Goal: Transaction & Acquisition: Purchase product/service

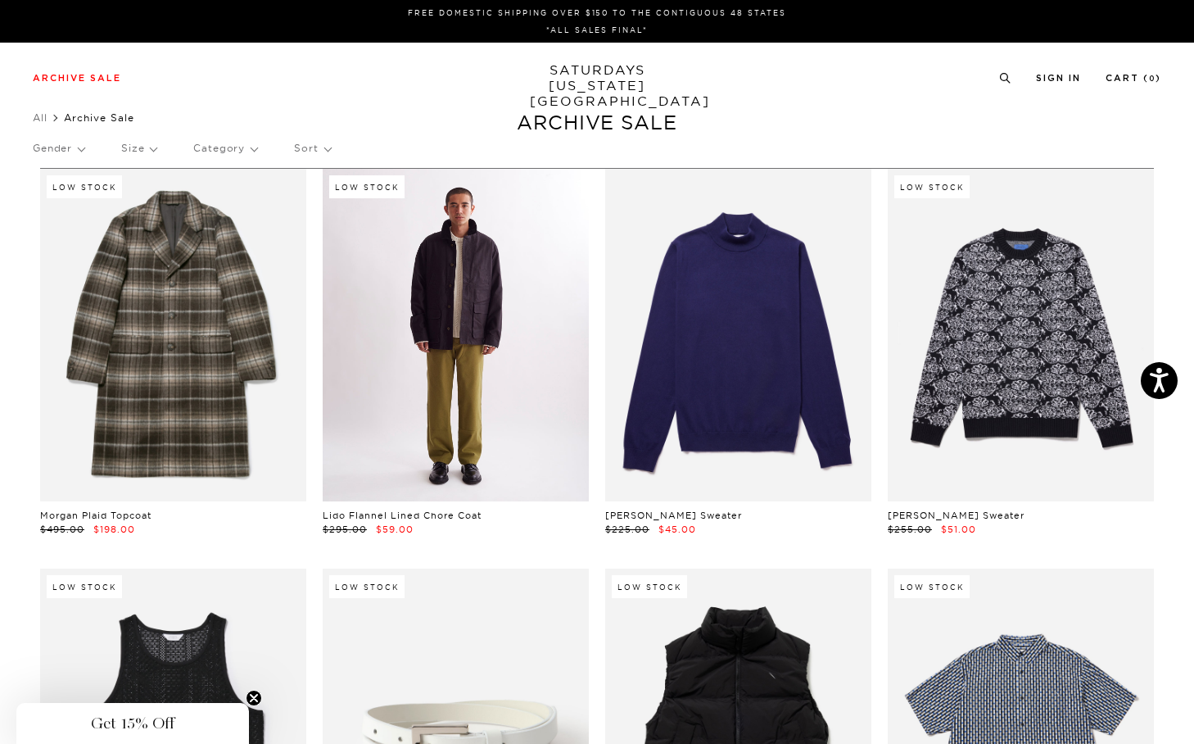
click at [472, 326] on link at bounding box center [456, 335] width 266 height 332
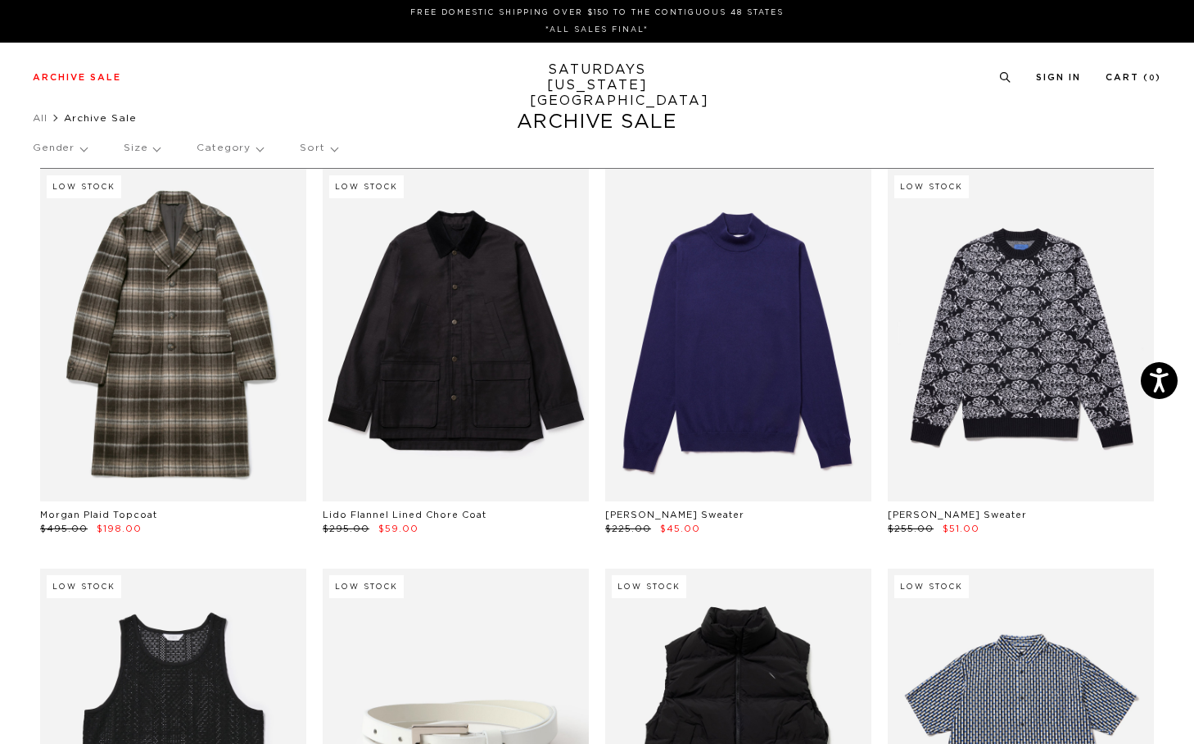
click at [306, 144] on p "Sort" at bounding box center [318, 148] width 37 height 38
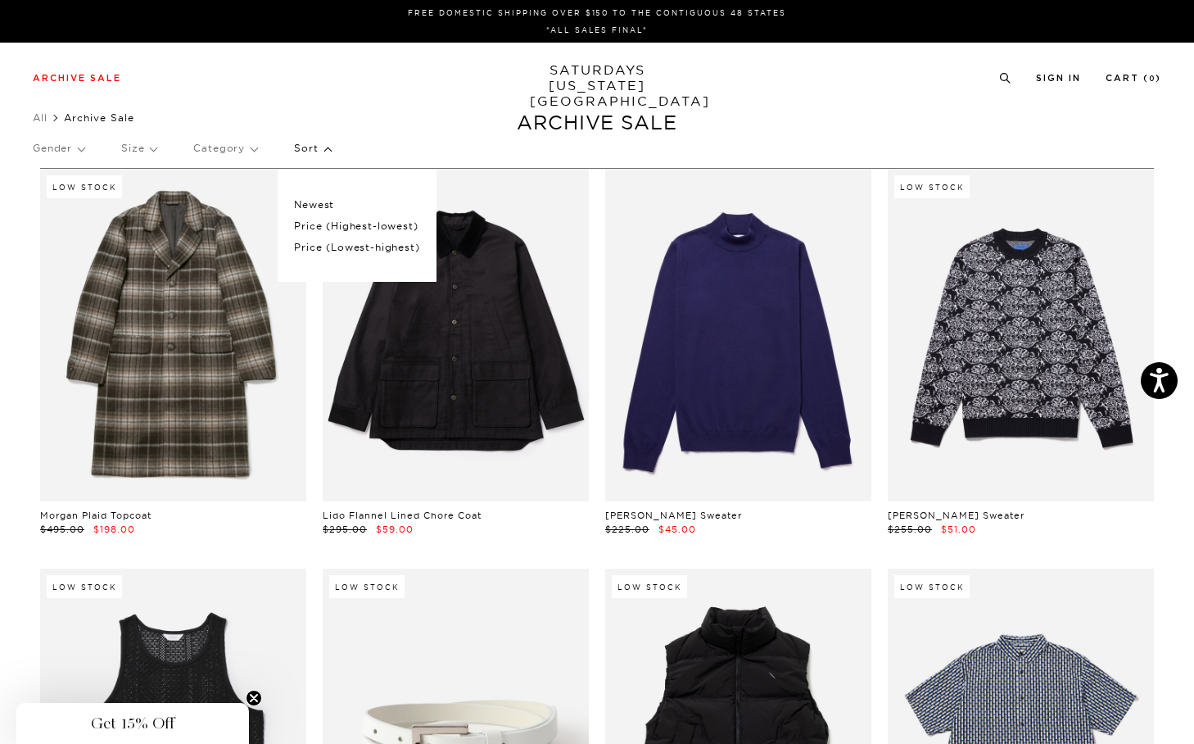
click at [115, 146] on div "Gender Size Category Sort Newest Price (Highest-lowest) Price (Lowest-highest)" at bounding box center [597, 150] width 1129 height 43
click at [133, 148] on p "Size" at bounding box center [138, 148] width 35 height 38
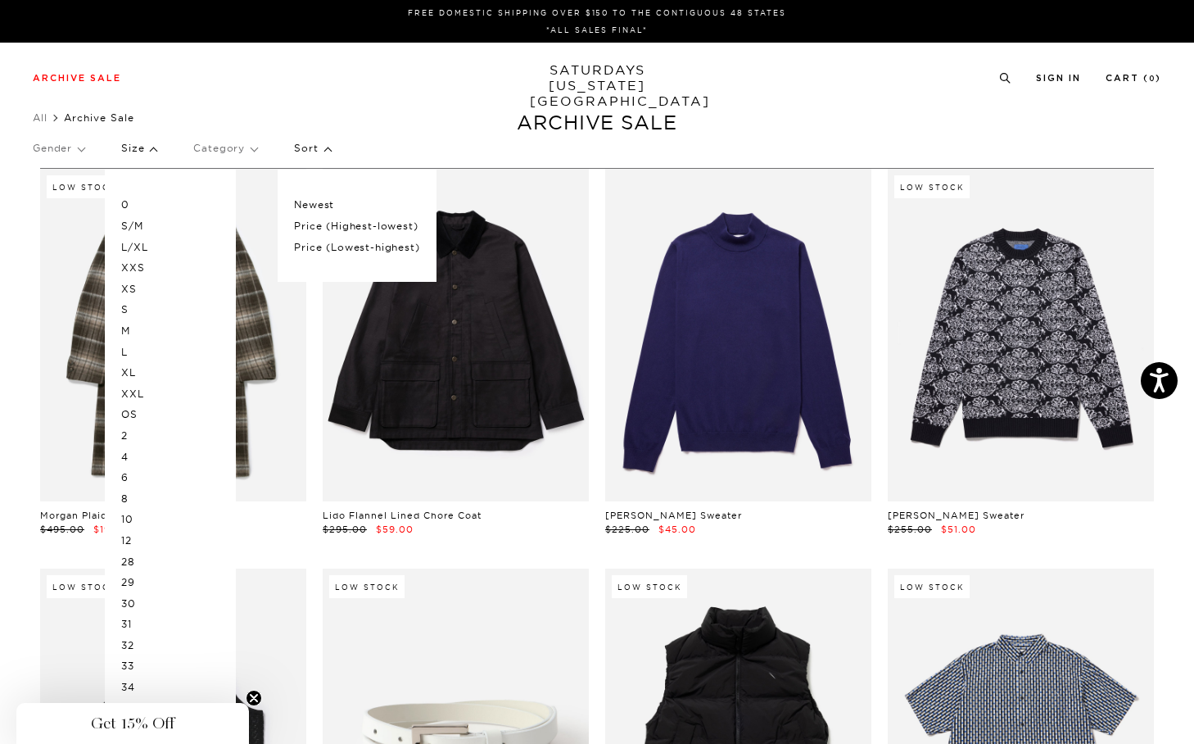
click at [147, 372] on p "XL" at bounding box center [170, 372] width 98 height 21
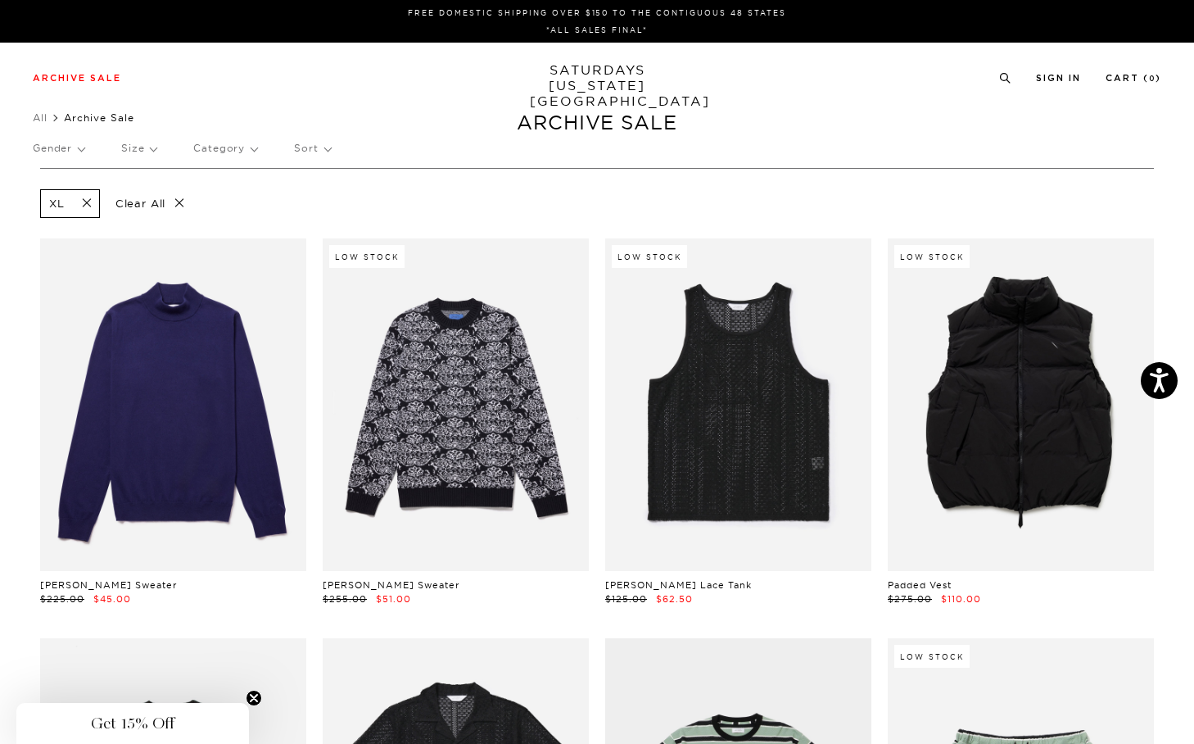
click at [322, 79] on div "Archive Sale Men's Tees Shirts Shorts Swim Knitwear Pants Sweats" at bounding box center [597, 77] width 1129 height 15
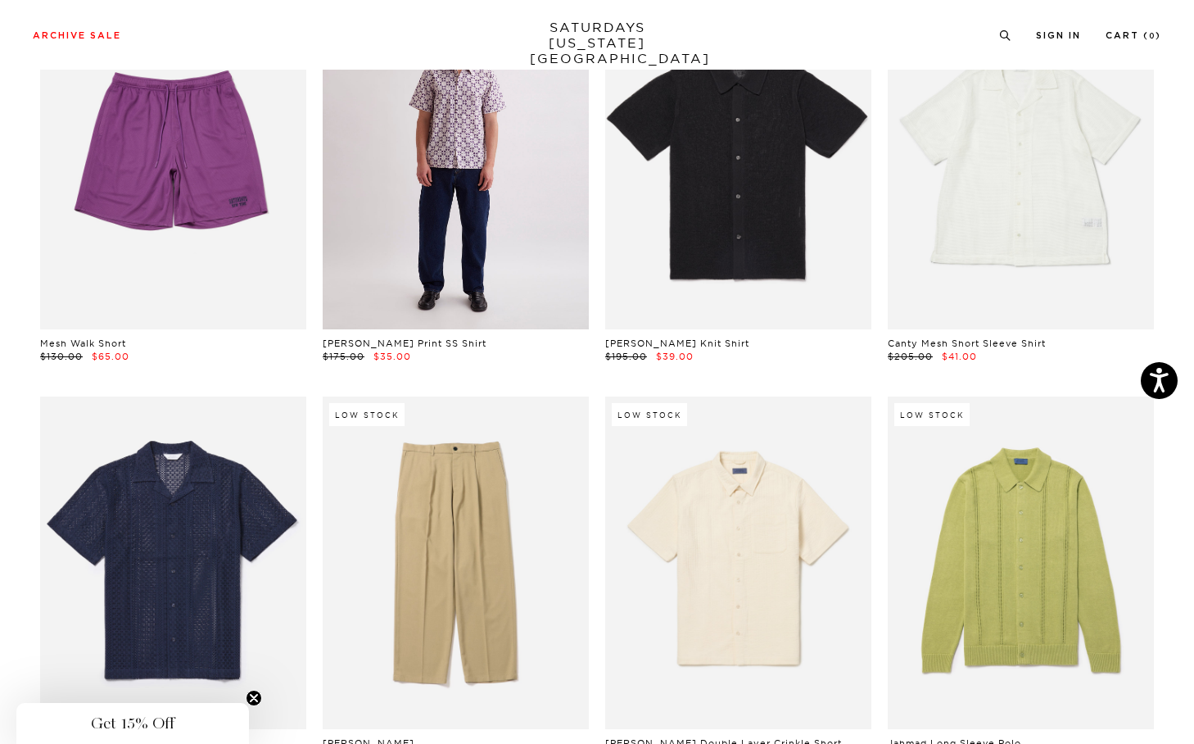
scroll to position [4263, 0]
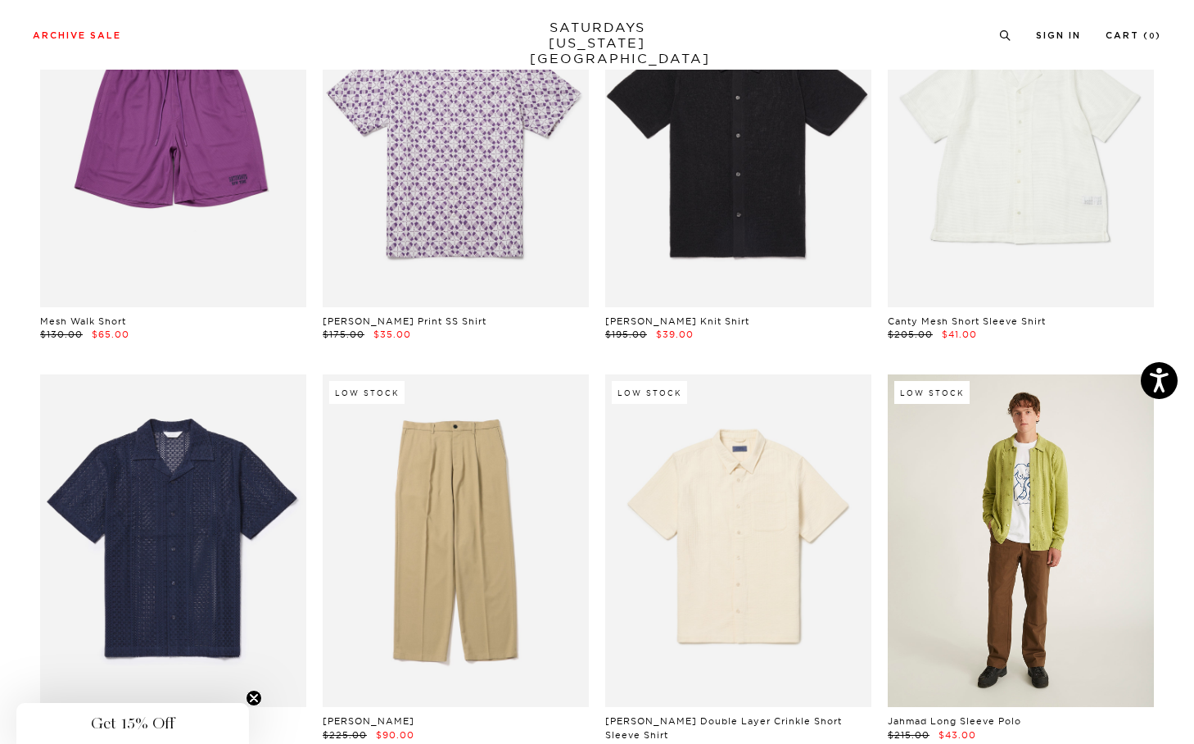
click at [1048, 577] on link at bounding box center [1021, 540] width 266 height 332
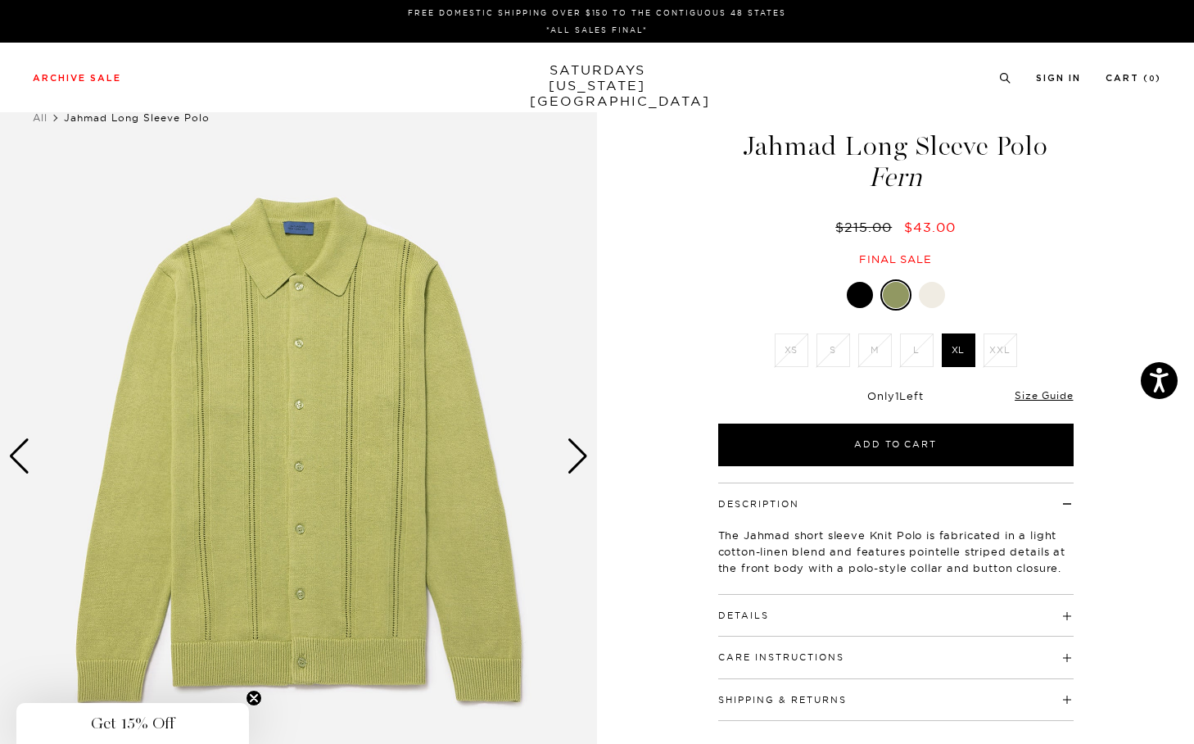
click at [577, 459] on div "Next slide" at bounding box center [578, 456] width 22 height 36
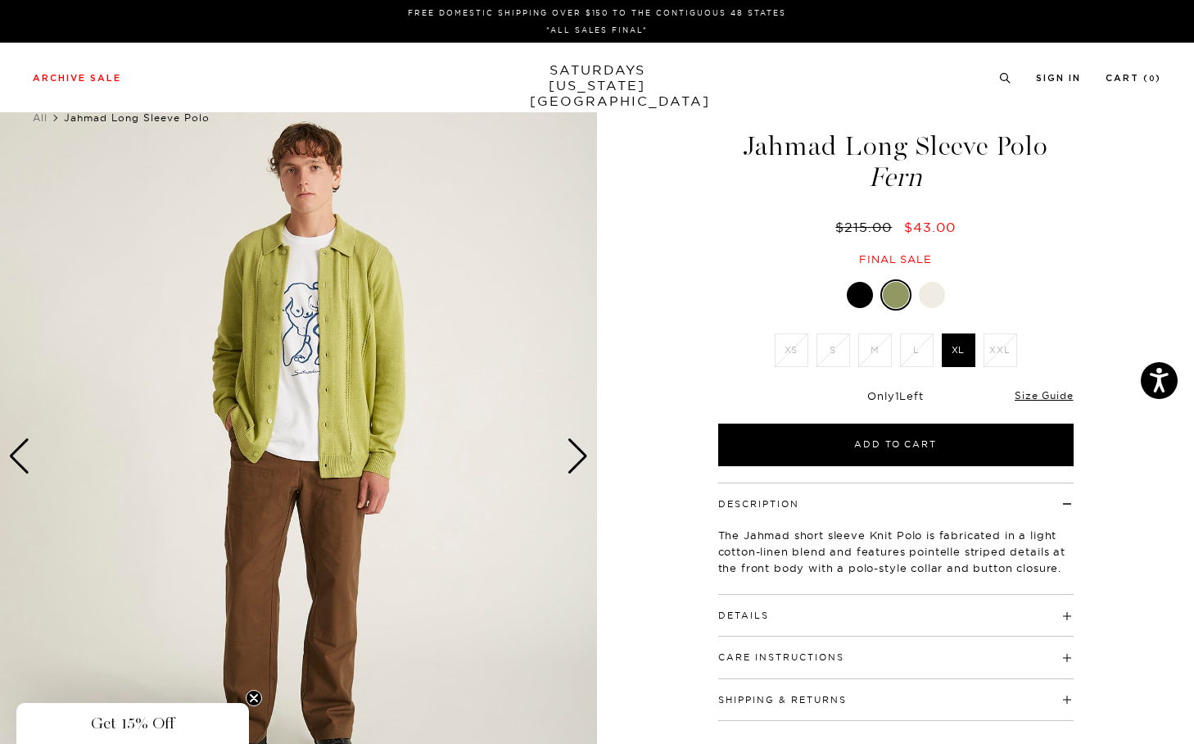
click at [577, 459] on div "Next slide" at bounding box center [578, 456] width 22 height 36
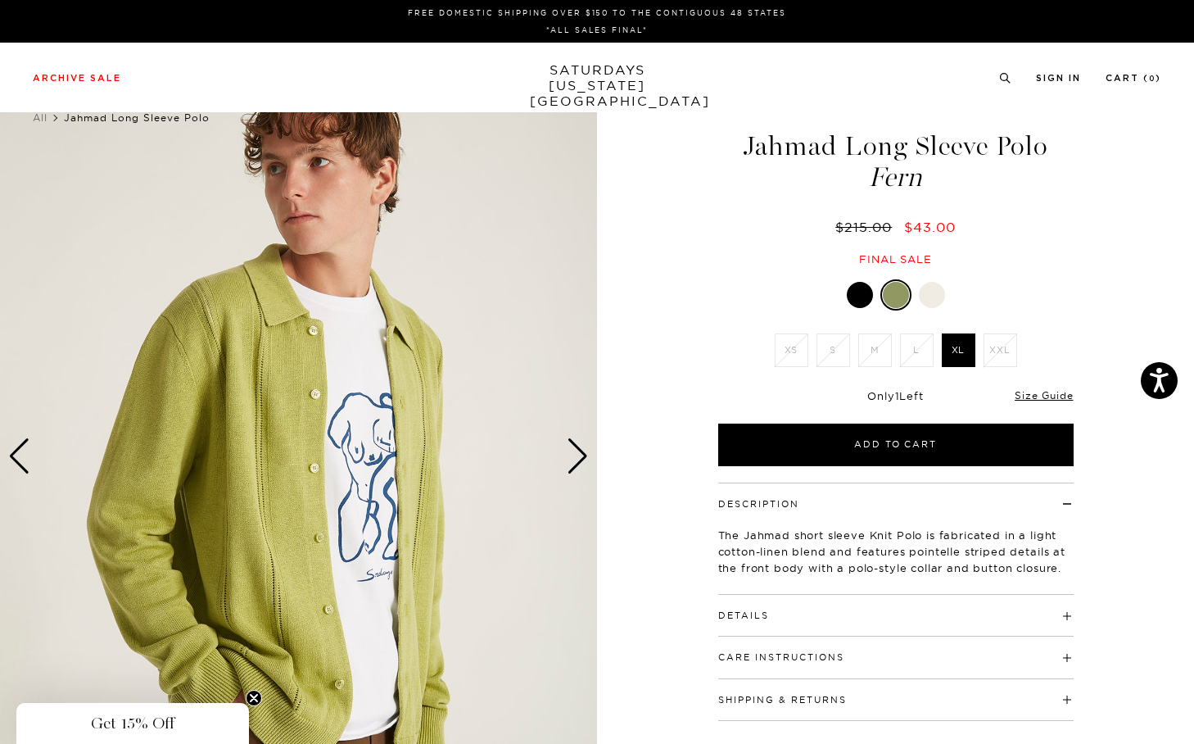
click at [577, 459] on div "Next slide" at bounding box center [578, 456] width 22 height 36
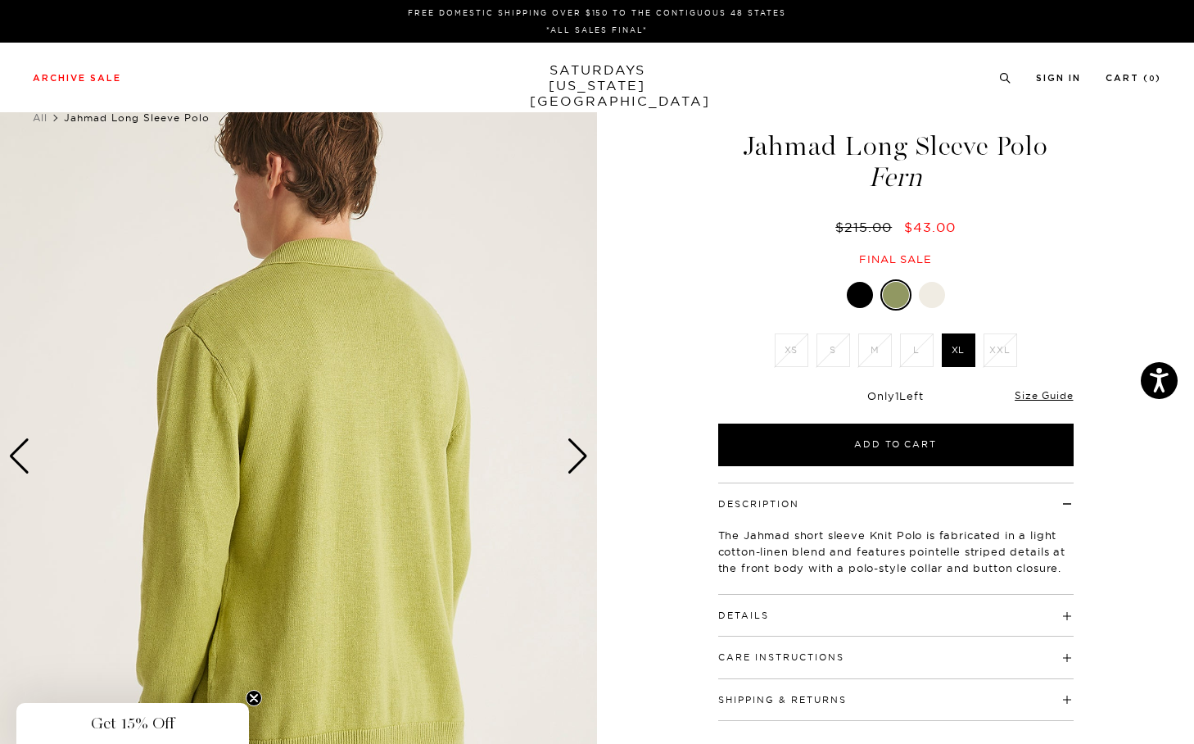
click at [577, 459] on div "Next slide" at bounding box center [578, 456] width 22 height 36
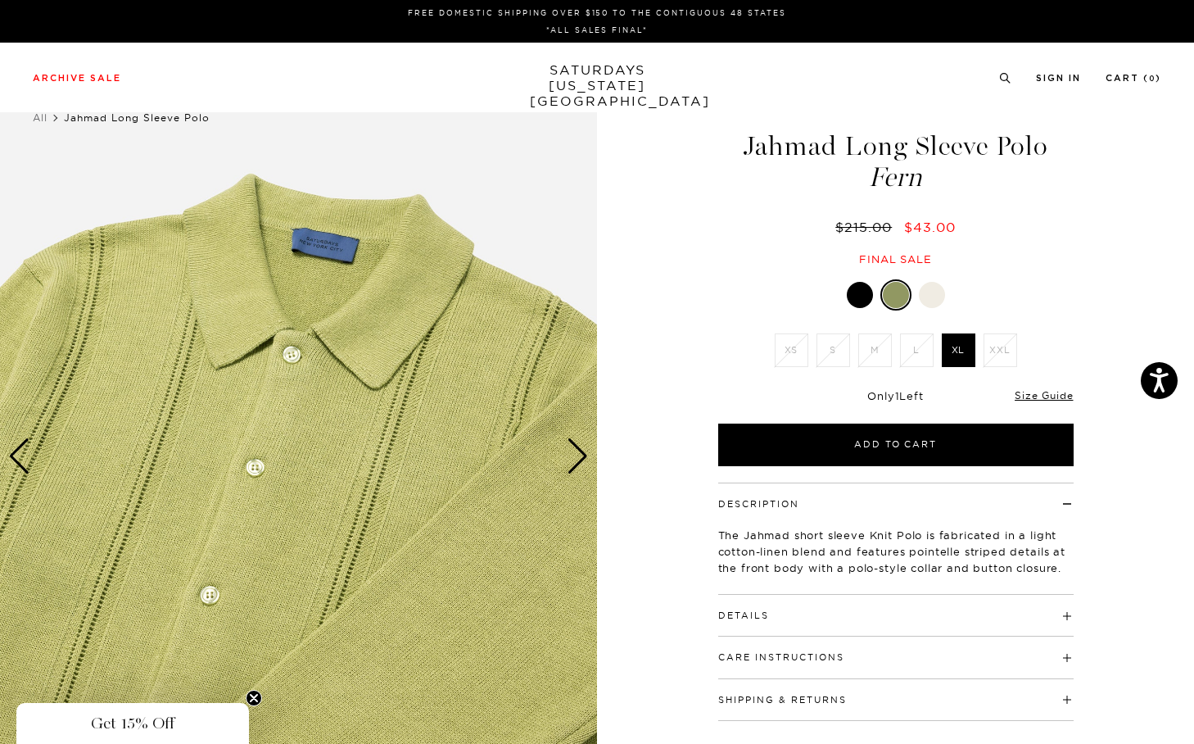
click at [581, 458] on div "Next slide" at bounding box center [578, 456] width 22 height 36
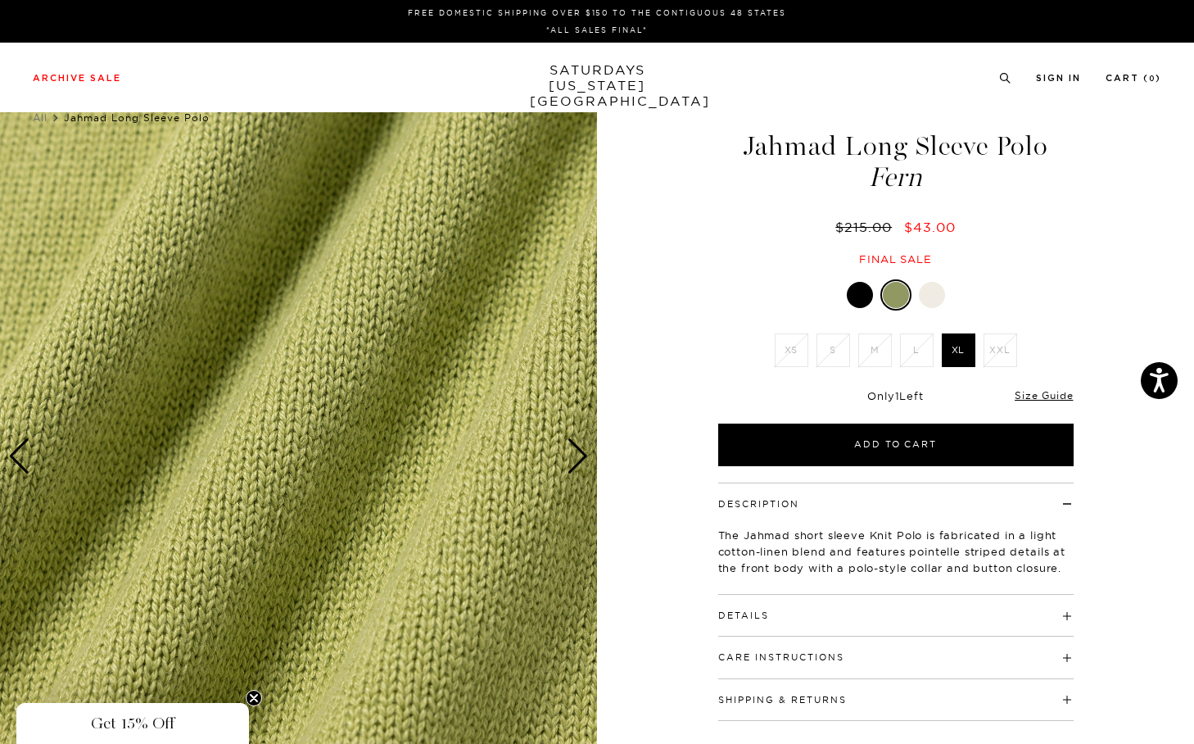
click at [581, 458] on div "Next slide" at bounding box center [578, 456] width 22 height 36
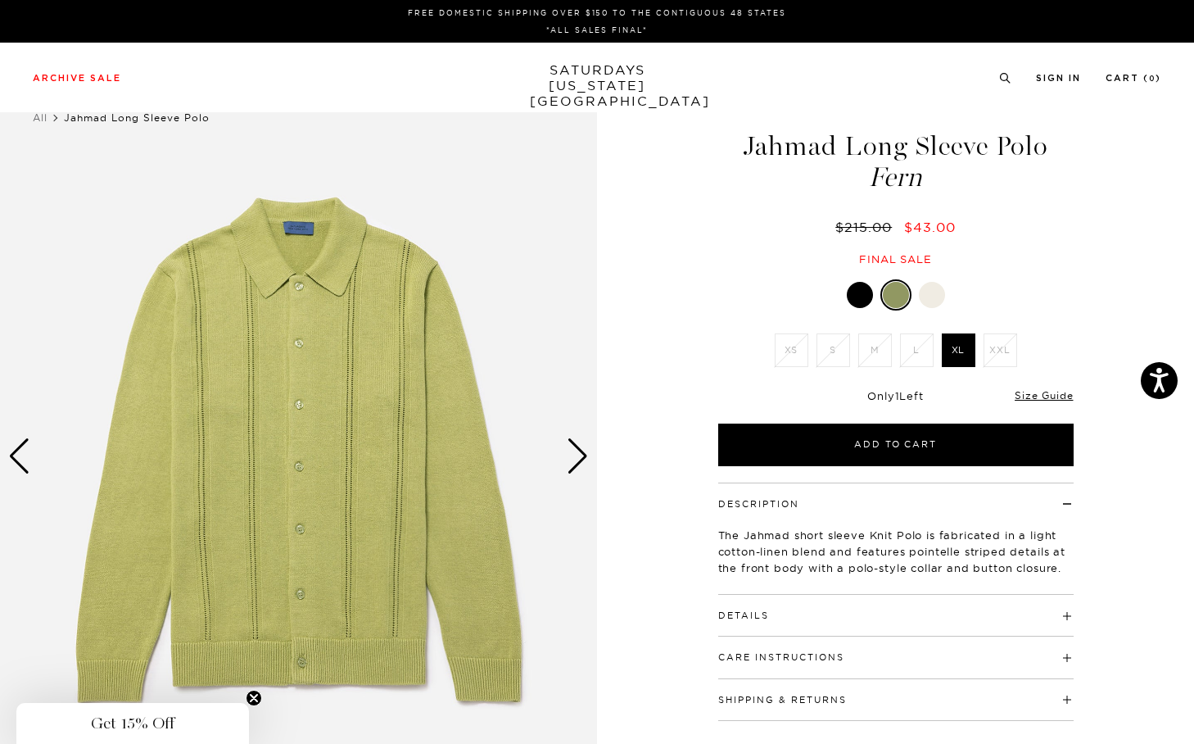
click at [581, 458] on div "Next slide" at bounding box center [578, 456] width 22 height 36
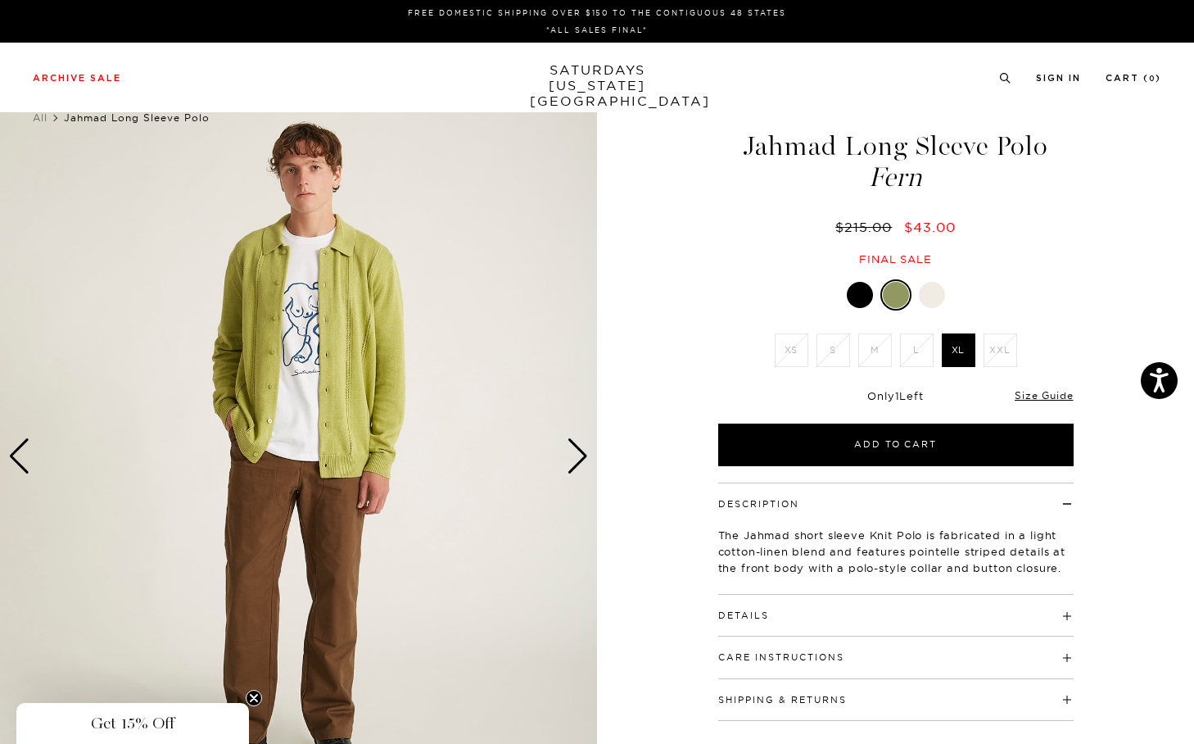
click at [581, 458] on div "Next slide" at bounding box center [578, 456] width 22 height 36
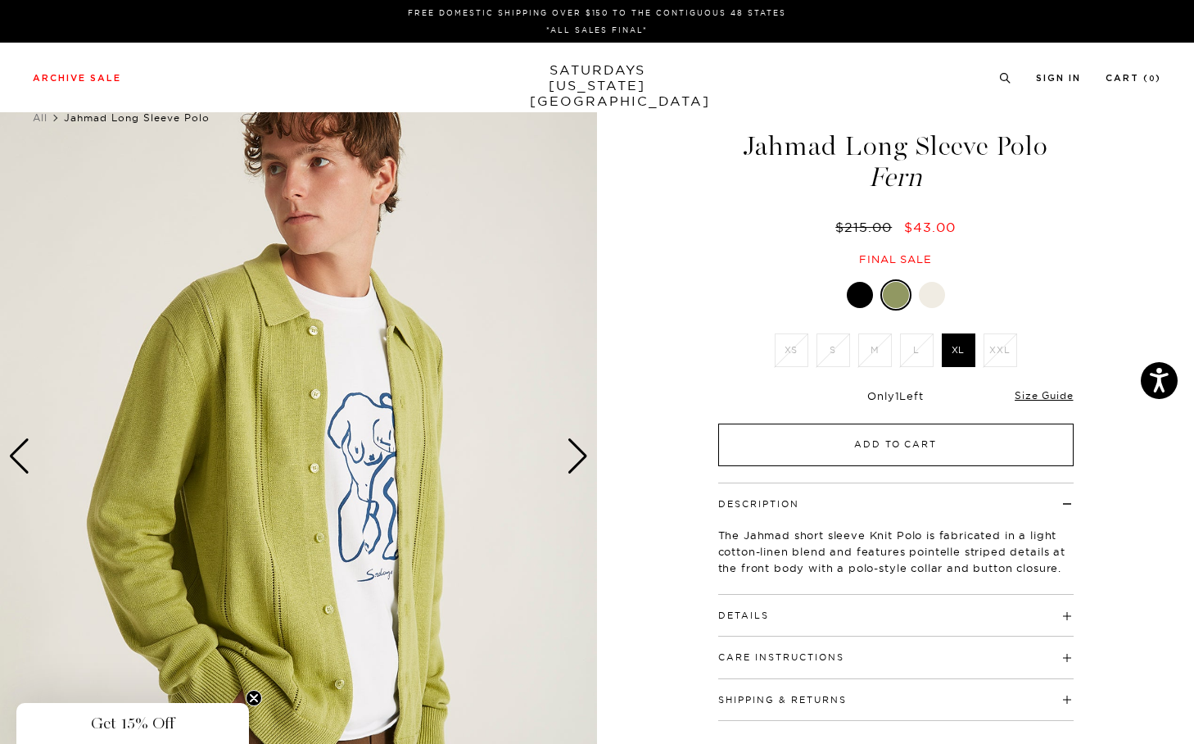
click at [953, 455] on button "Add to Cart" at bounding box center [895, 444] width 355 height 43
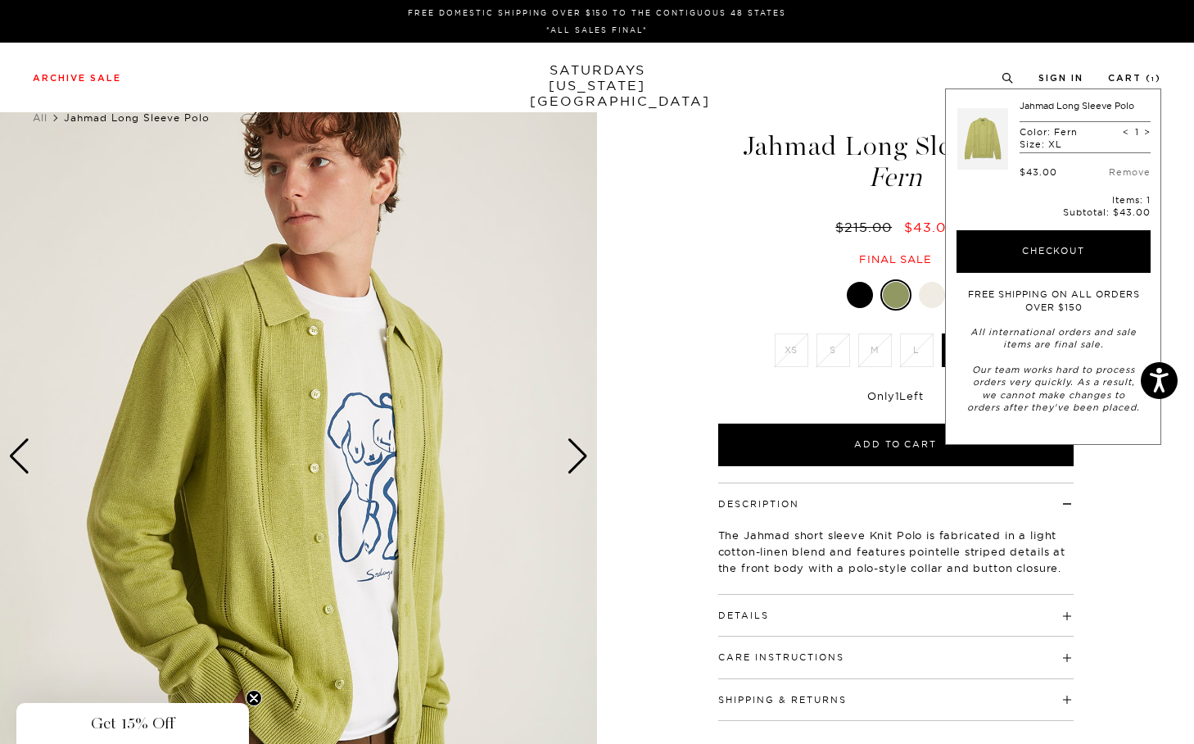
click at [599, 297] on div "3 / 6" at bounding box center [597, 456] width 1194 height 746
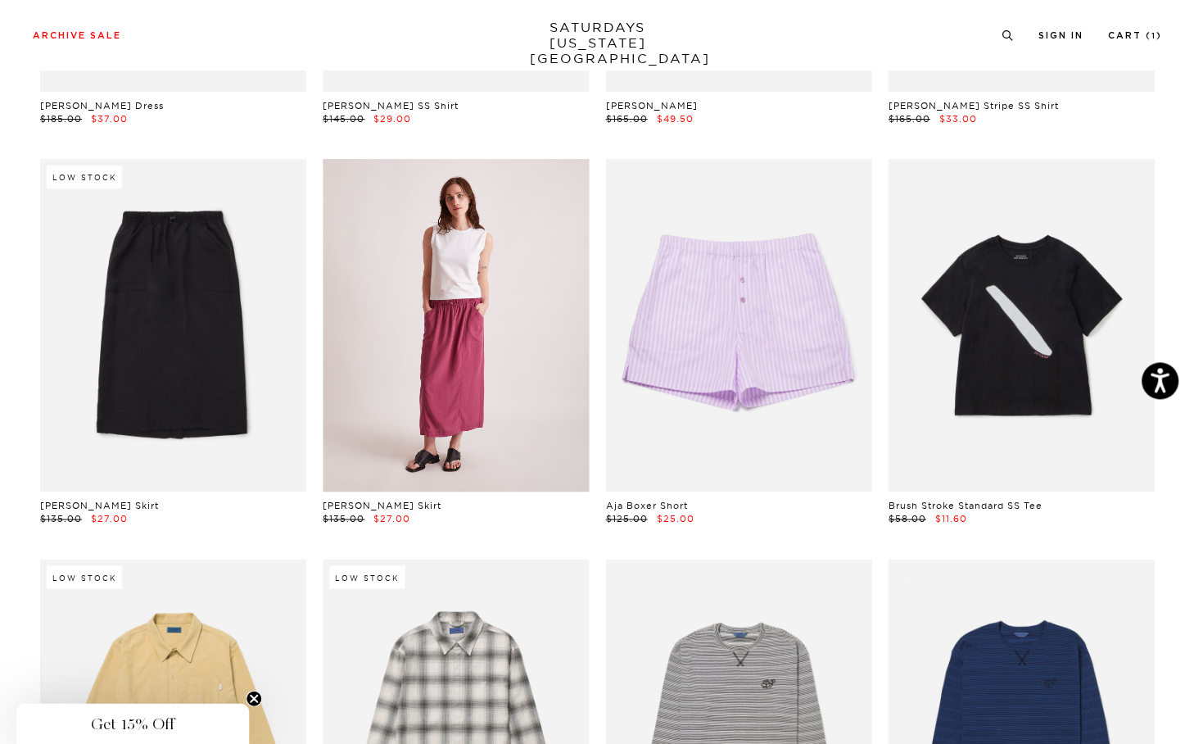
scroll to position [6490, 0]
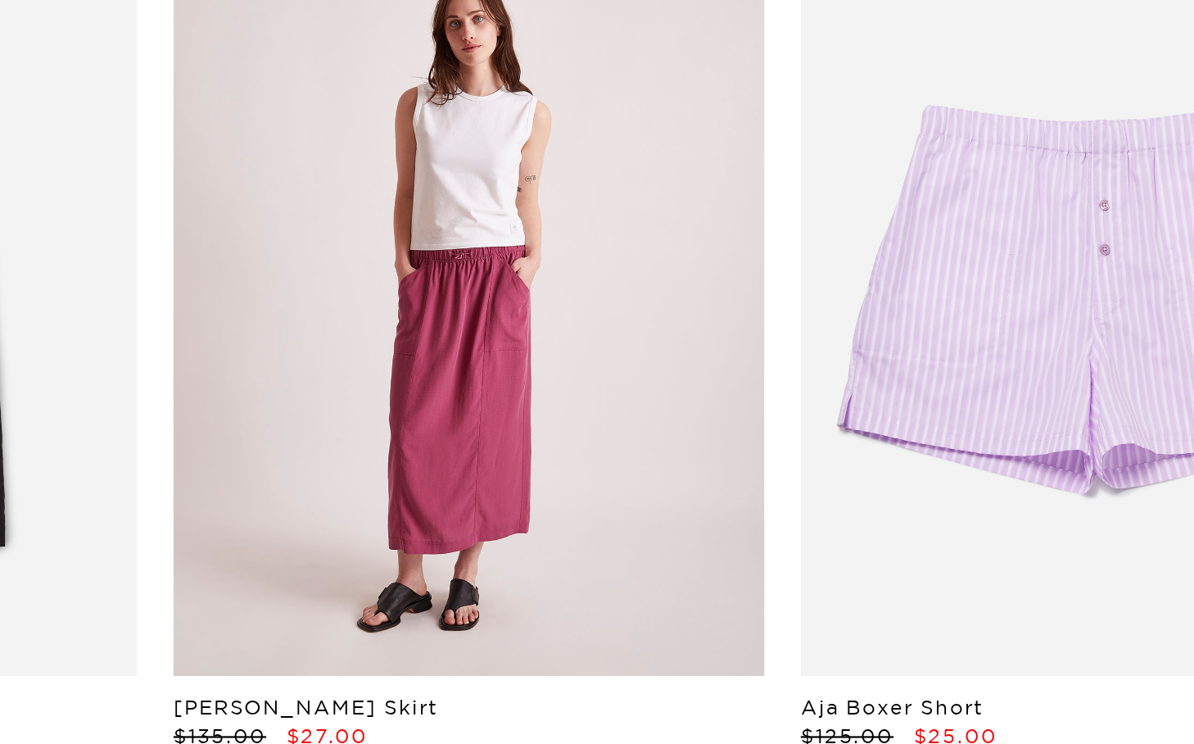
click at [446, 342] on link at bounding box center [456, 326] width 266 height 332
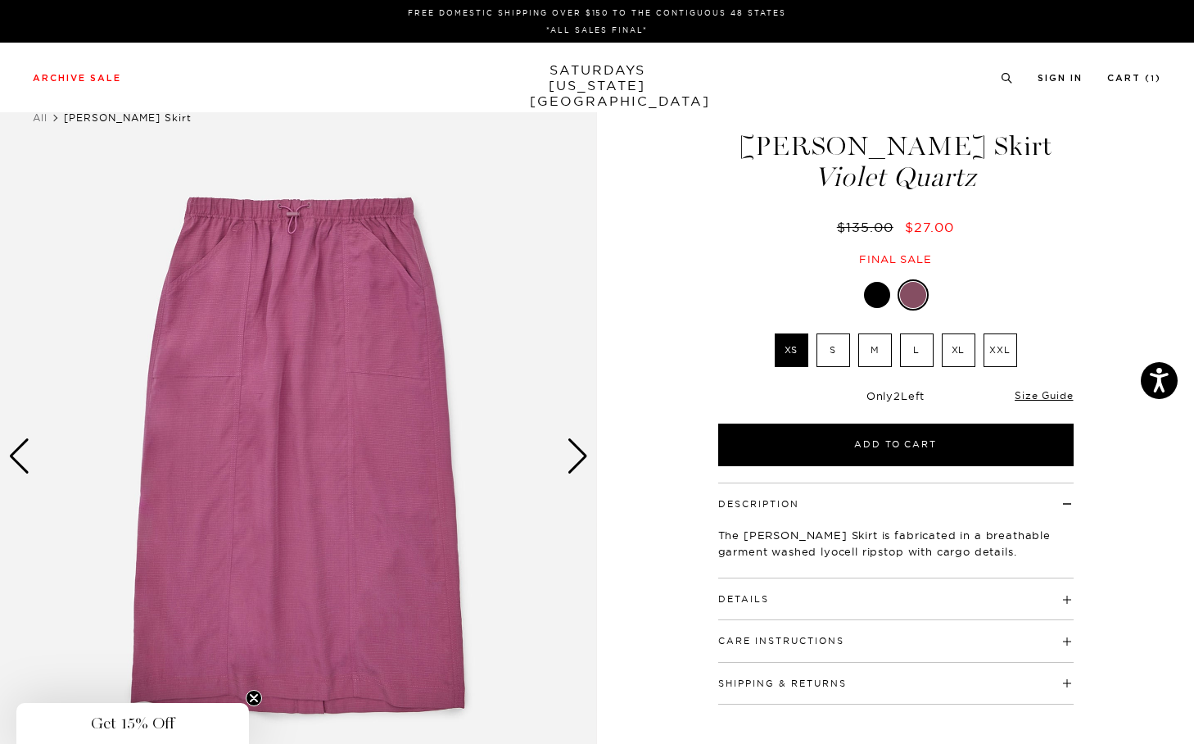
click at [577, 456] on div "Next slide" at bounding box center [578, 456] width 22 height 36
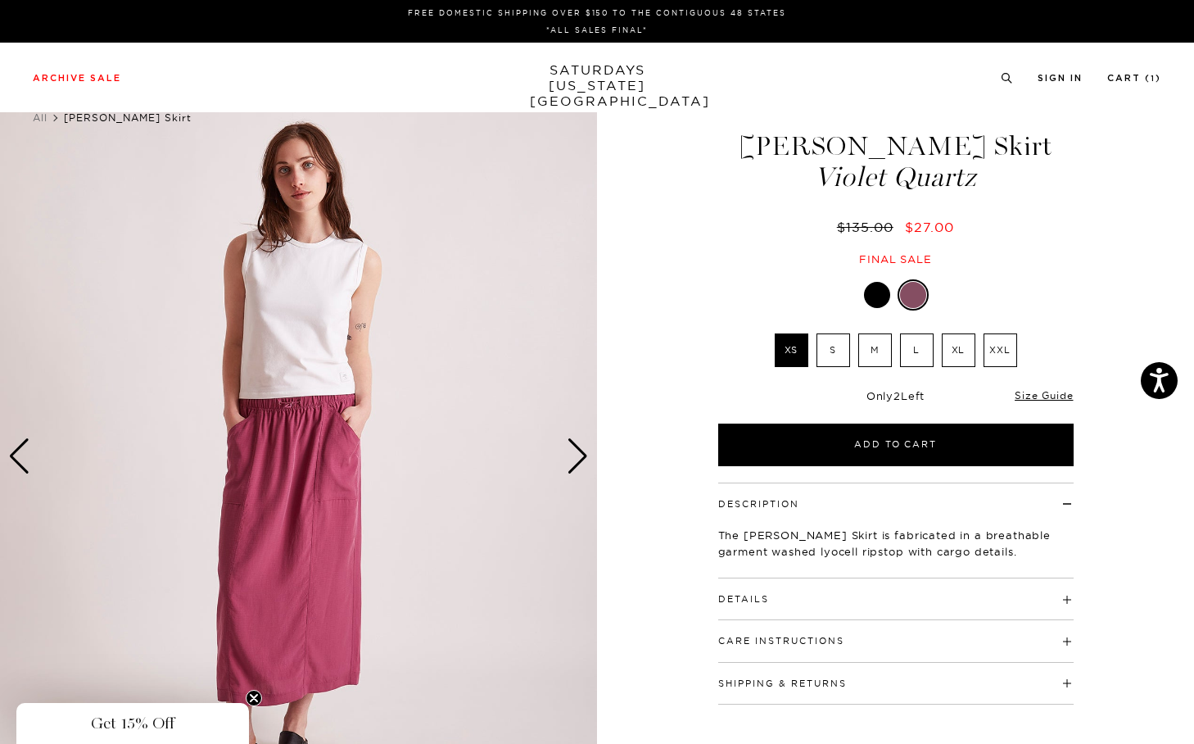
click at [577, 456] on div "Next slide" at bounding box center [578, 456] width 22 height 36
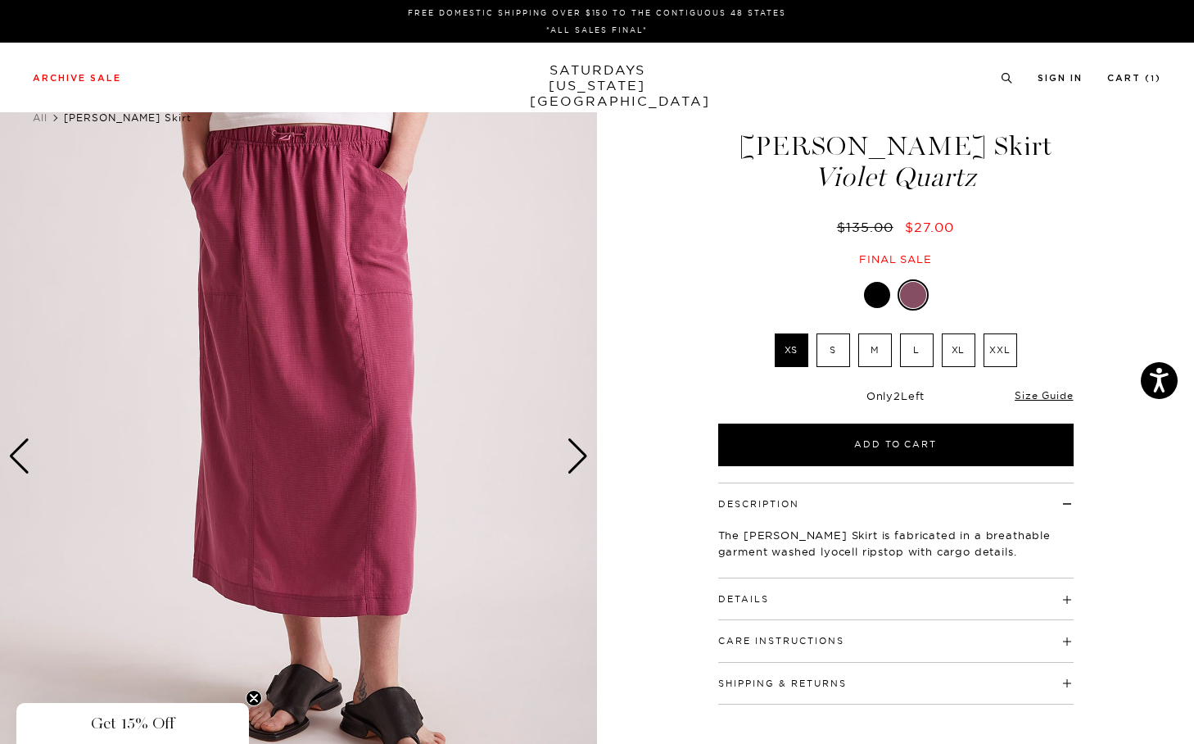
click at [577, 456] on div "Next slide" at bounding box center [578, 456] width 22 height 36
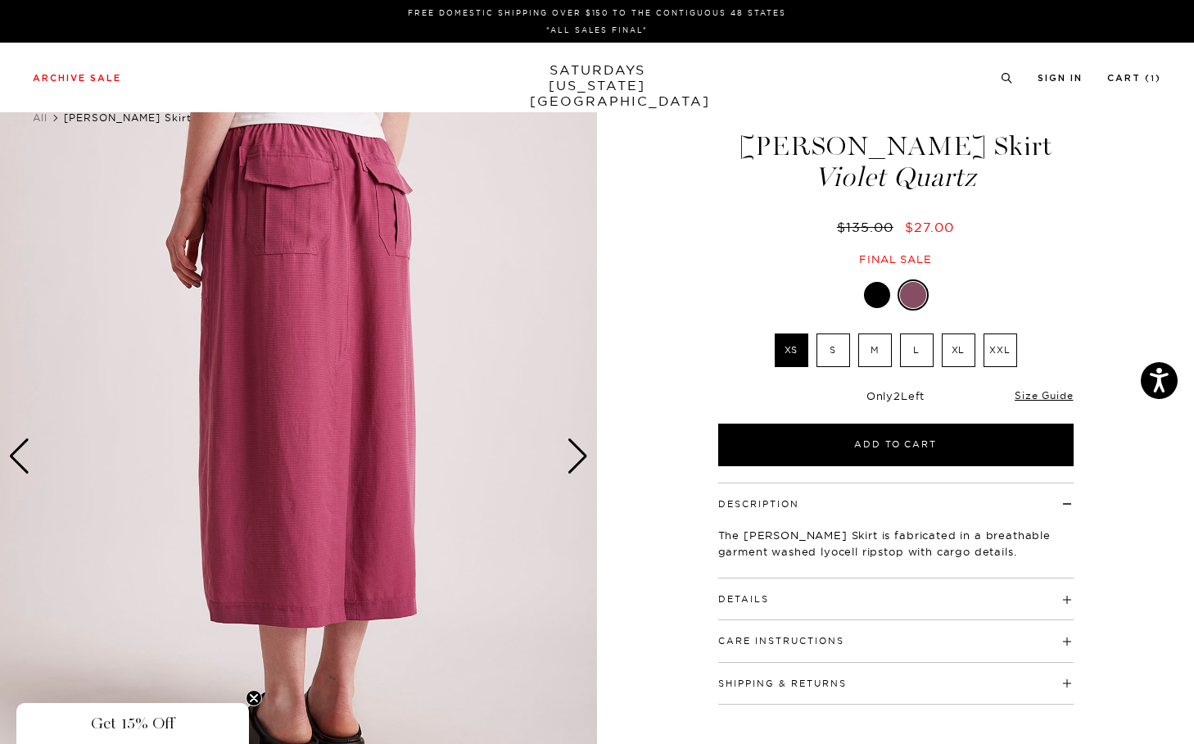
click at [20, 454] on div "Previous slide" at bounding box center [19, 456] width 22 height 36
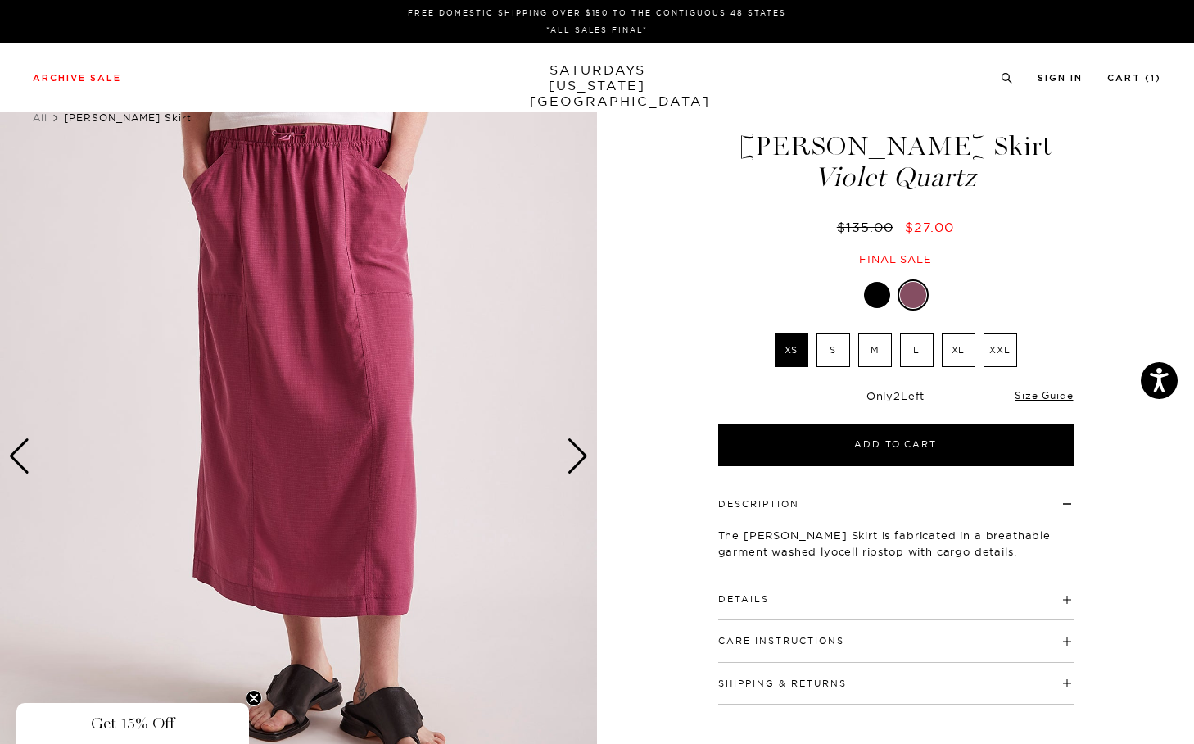
click at [20, 454] on div "Previous slide" at bounding box center [19, 456] width 22 height 36
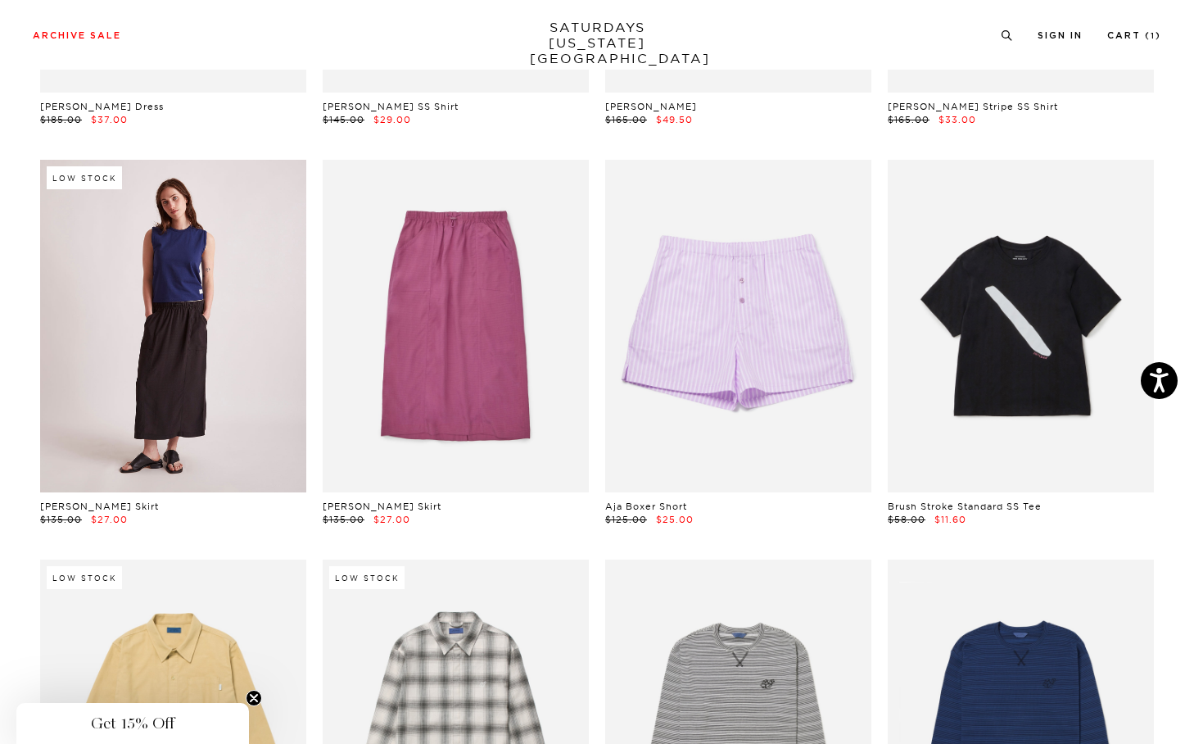
click at [127, 350] on link at bounding box center [173, 326] width 266 height 332
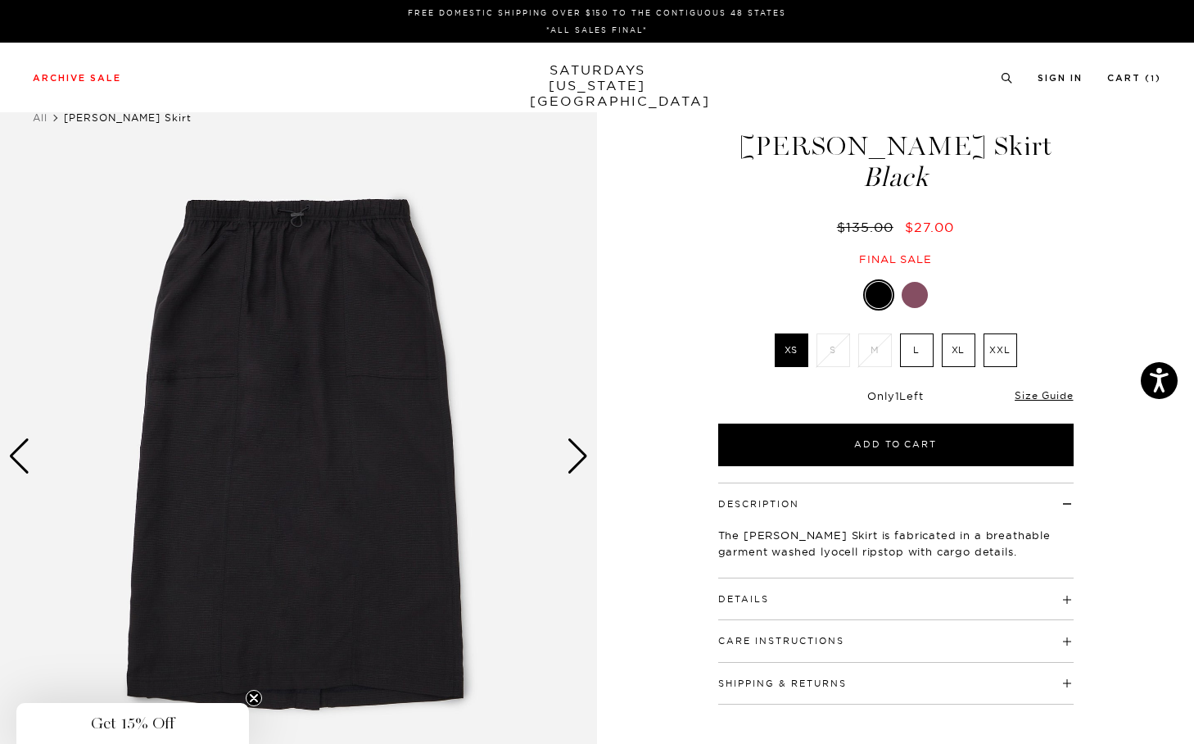
click at [573, 456] on div "Next slide" at bounding box center [578, 456] width 22 height 36
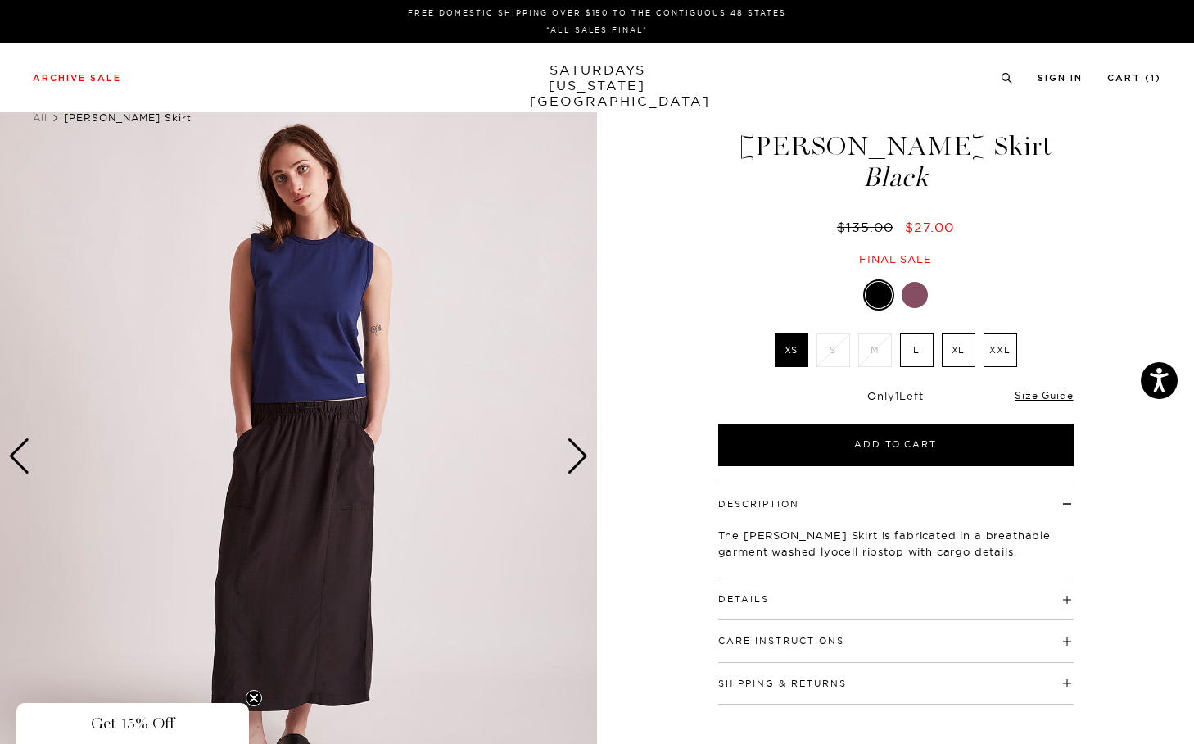
click at [573, 456] on div "Next slide" at bounding box center [578, 456] width 22 height 36
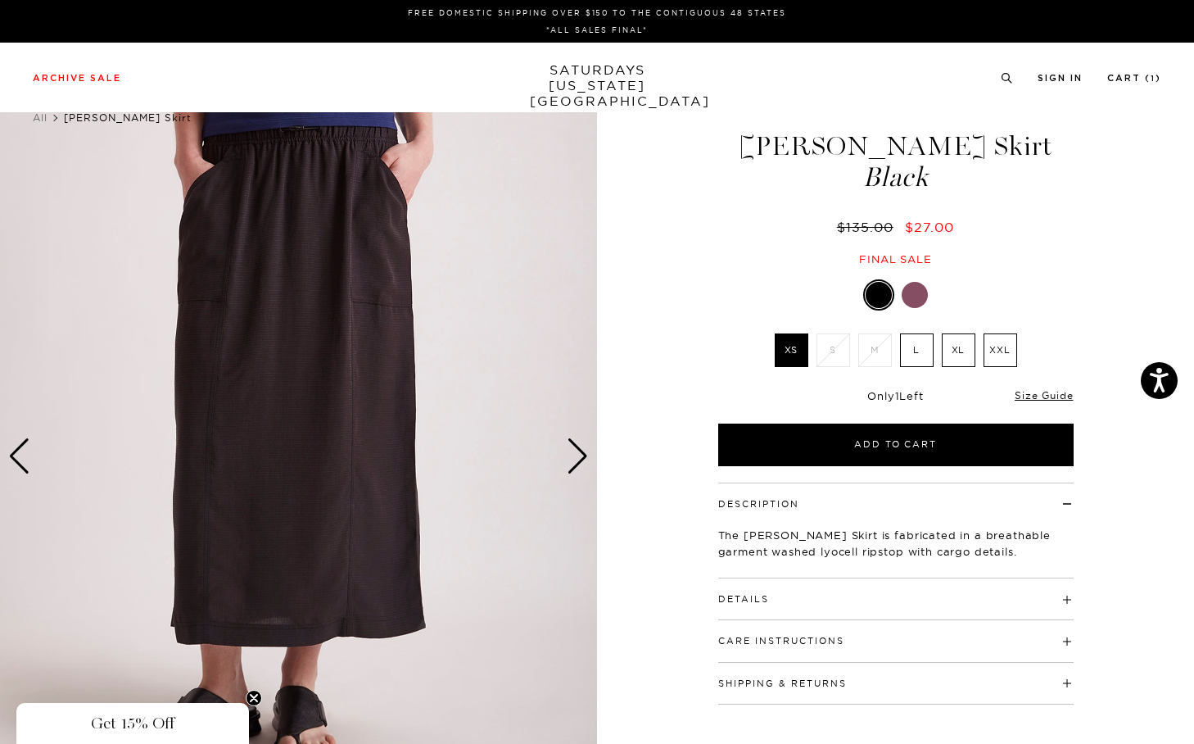
click at [573, 456] on div "Next slide" at bounding box center [578, 456] width 22 height 36
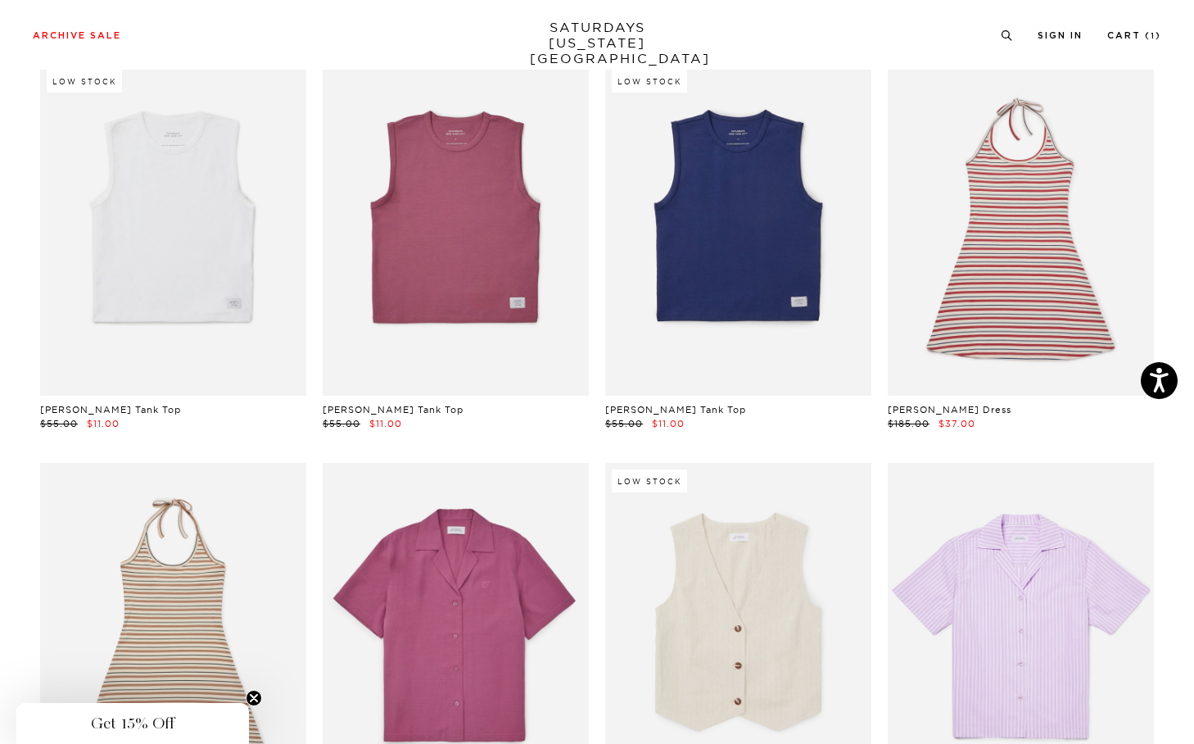
scroll to position [5342, 0]
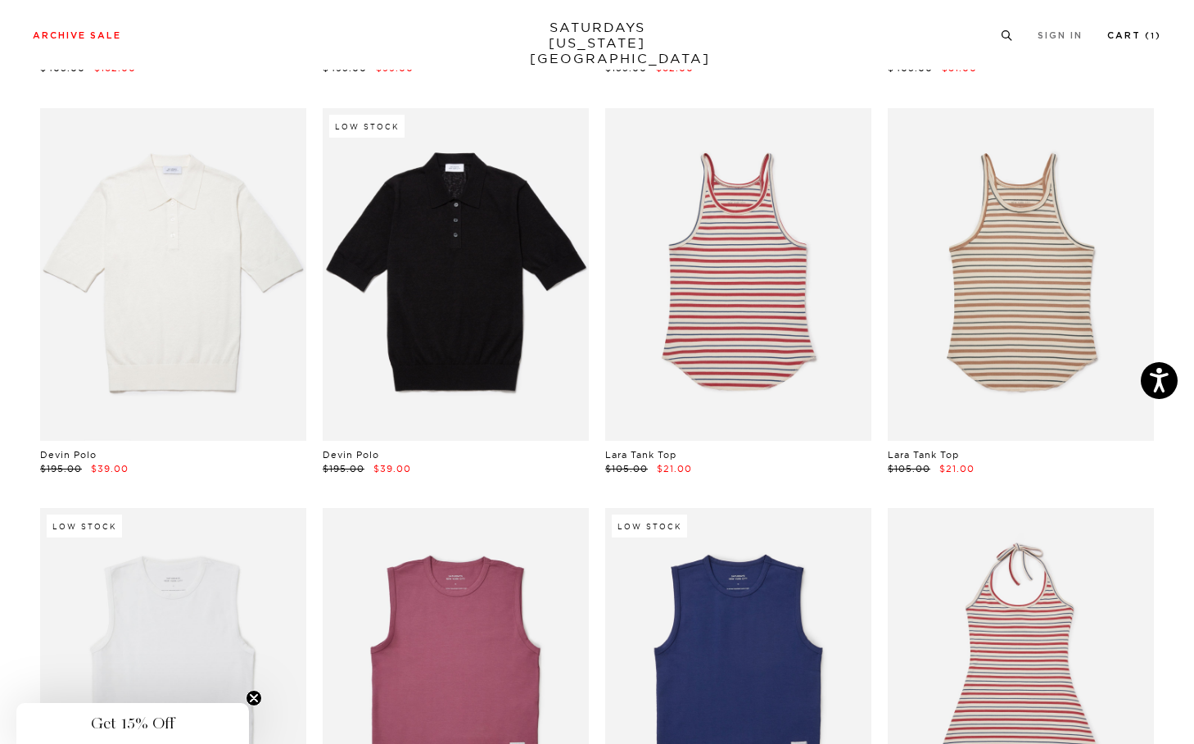
click at [1134, 39] on link "Cart ( 1 )" at bounding box center [1134, 35] width 54 height 9
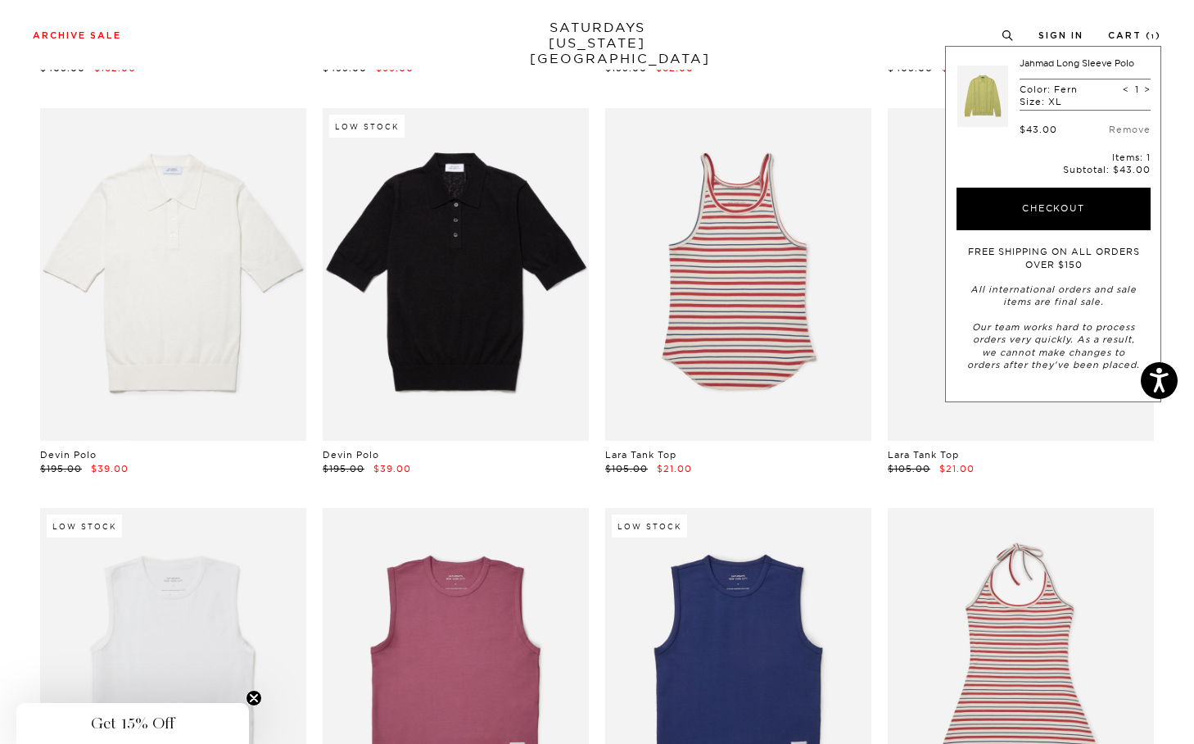
click at [999, 97] on link at bounding box center [982, 95] width 51 height 77
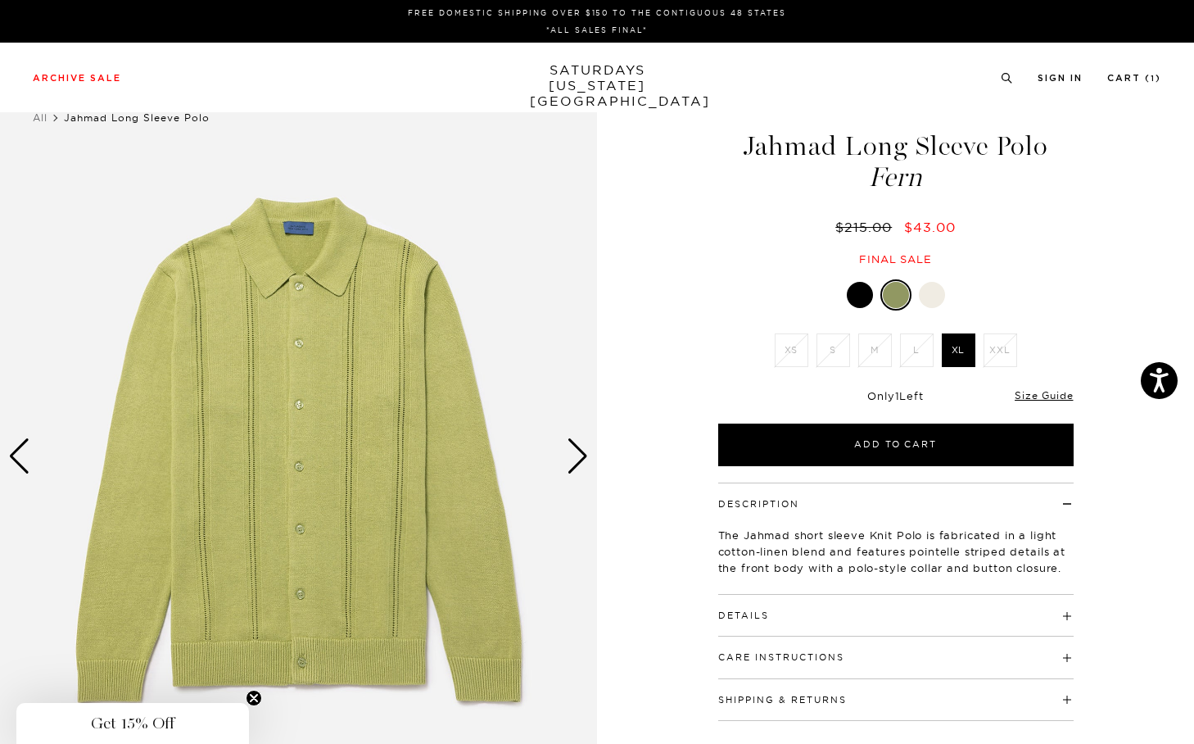
click at [853, 292] on div at bounding box center [860, 295] width 26 height 26
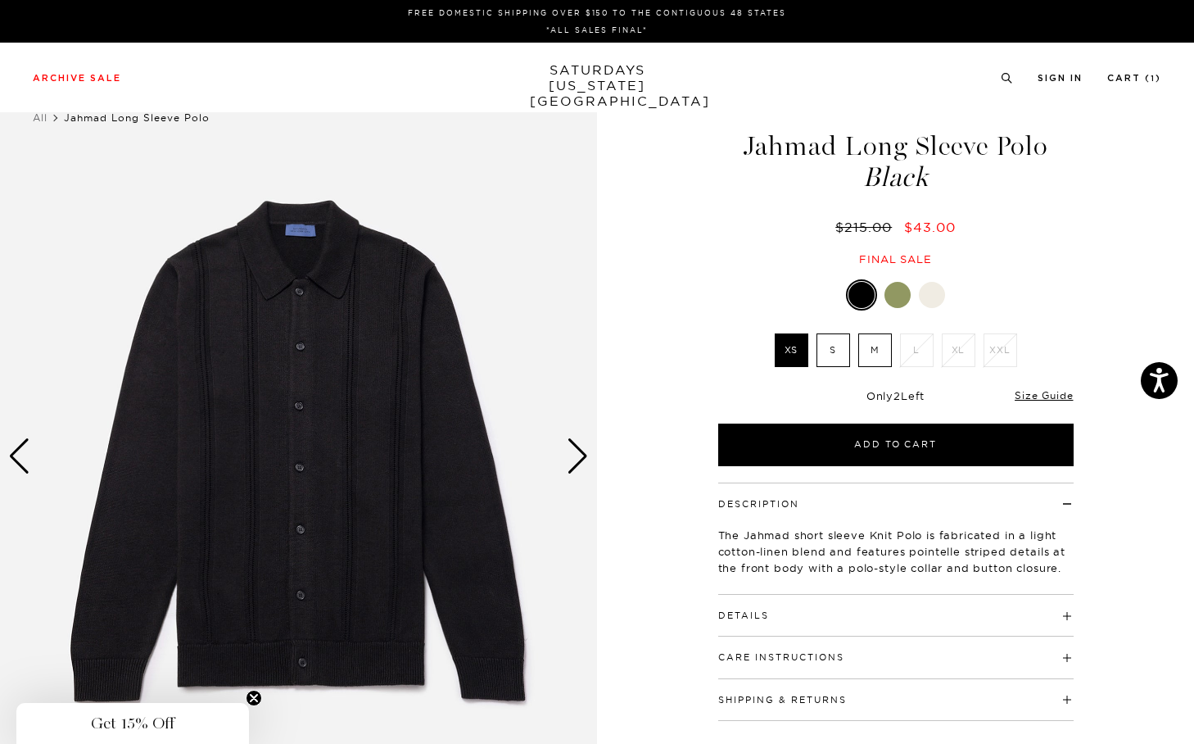
click at [936, 297] on div at bounding box center [932, 295] width 26 height 26
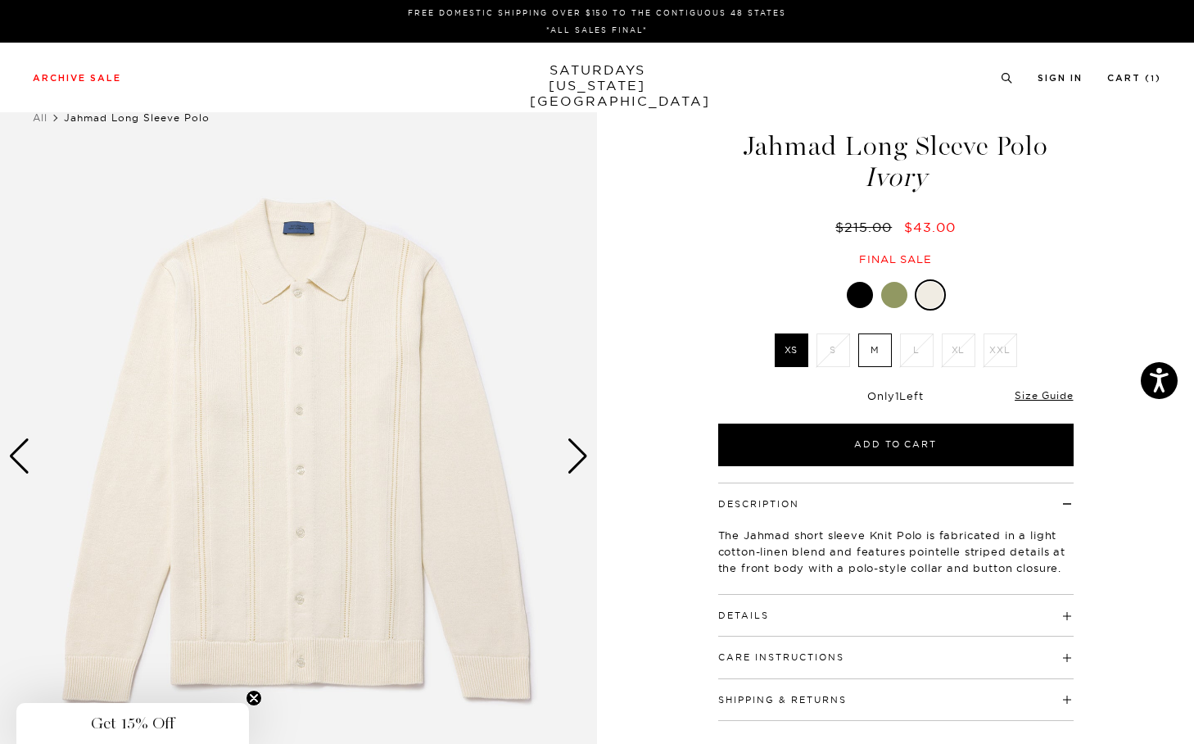
click at [893, 300] on div at bounding box center [894, 295] width 26 height 26
click at [832, 622] on div "Details 52% Cotton / 48% Linen Convertible collar Button closure on front plack…" at bounding box center [895, 616] width 355 height 42
click at [935, 623] on div "Details 52% Cotton / 48% Linen Convertible collar Button closure on front plack…" at bounding box center [895, 616] width 355 height 42
click at [1065, 613] on h4 "Details" at bounding box center [895, 608] width 355 height 27
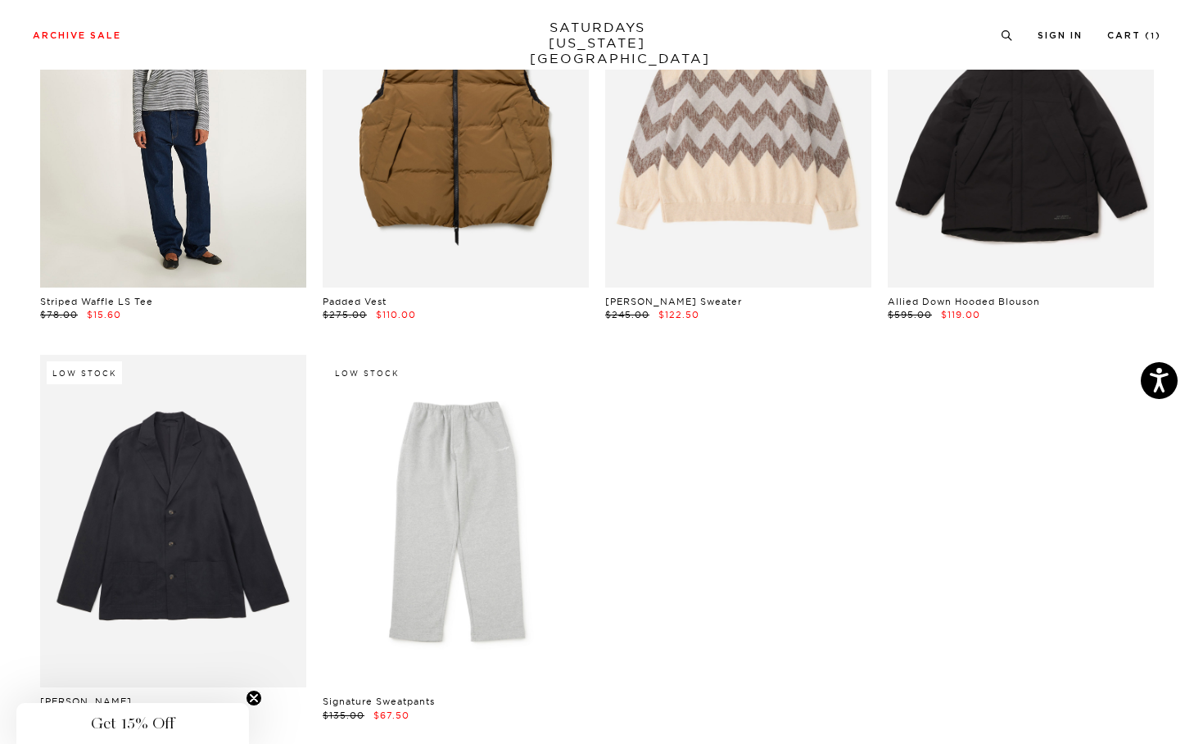
scroll to position [8407, 0]
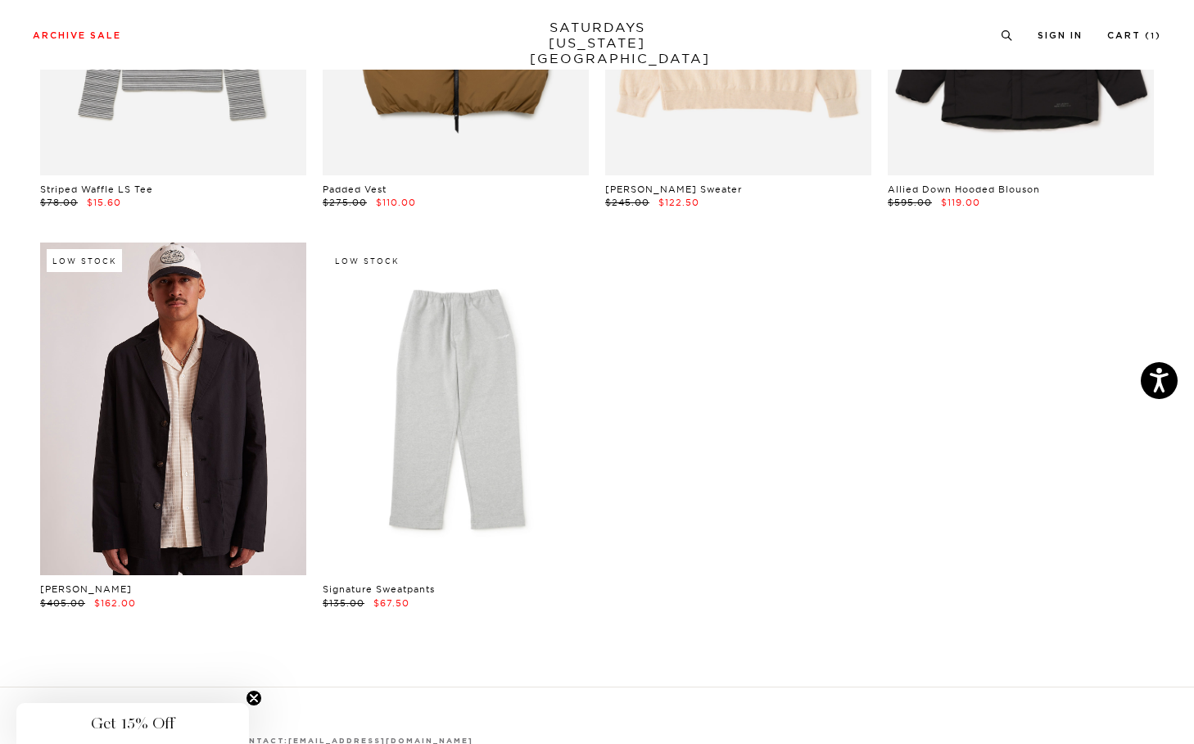
click at [144, 406] on link at bounding box center [173, 408] width 266 height 332
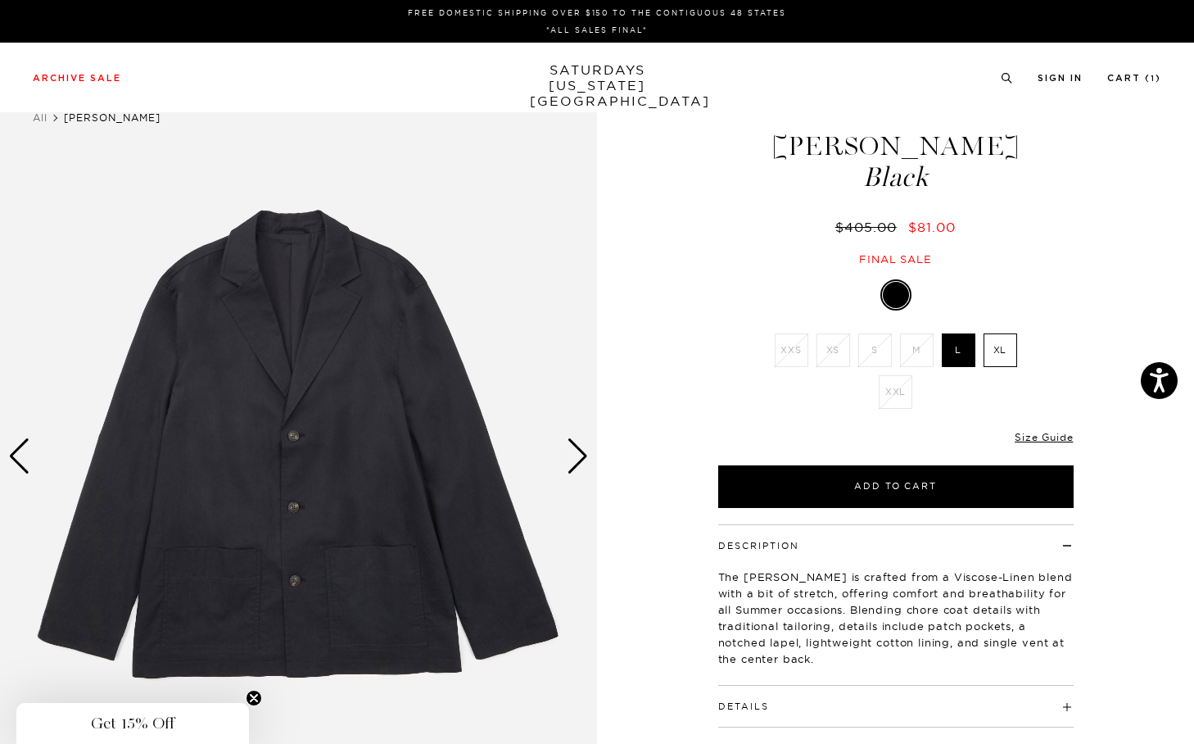
click at [583, 456] on div "Next slide" at bounding box center [578, 456] width 22 height 36
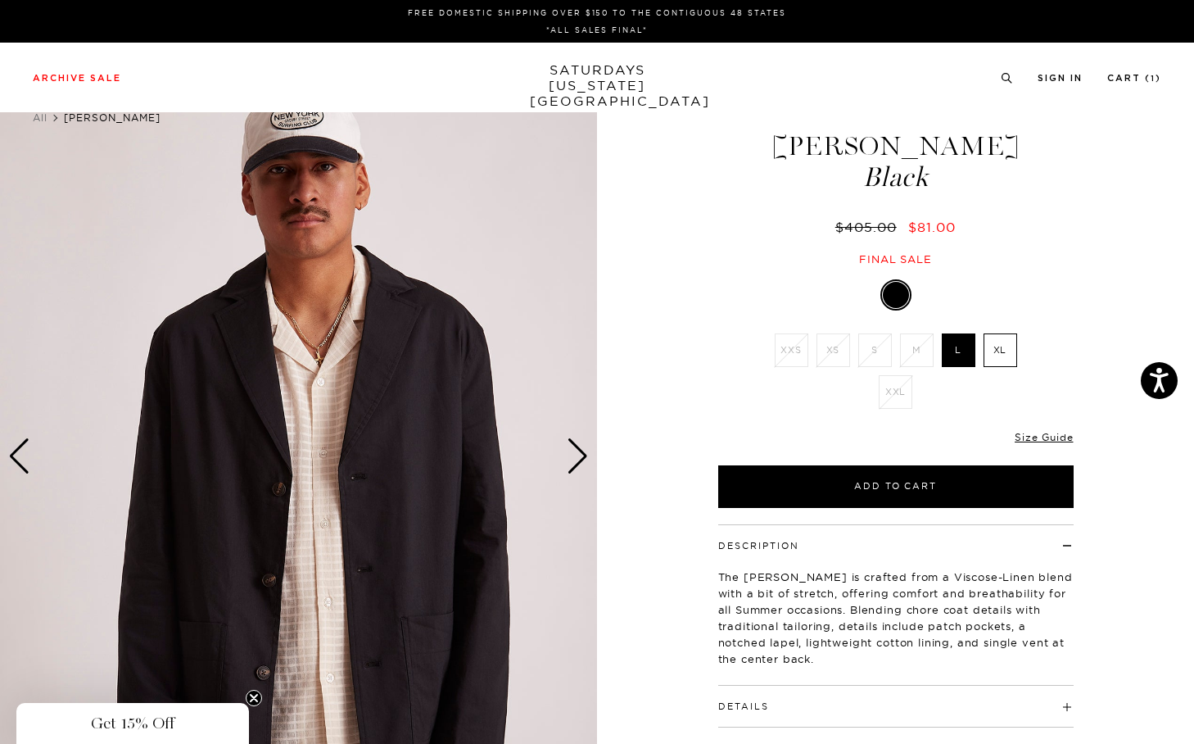
click at [583, 456] on div "Next slide" at bounding box center [578, 456] width 22 height 36
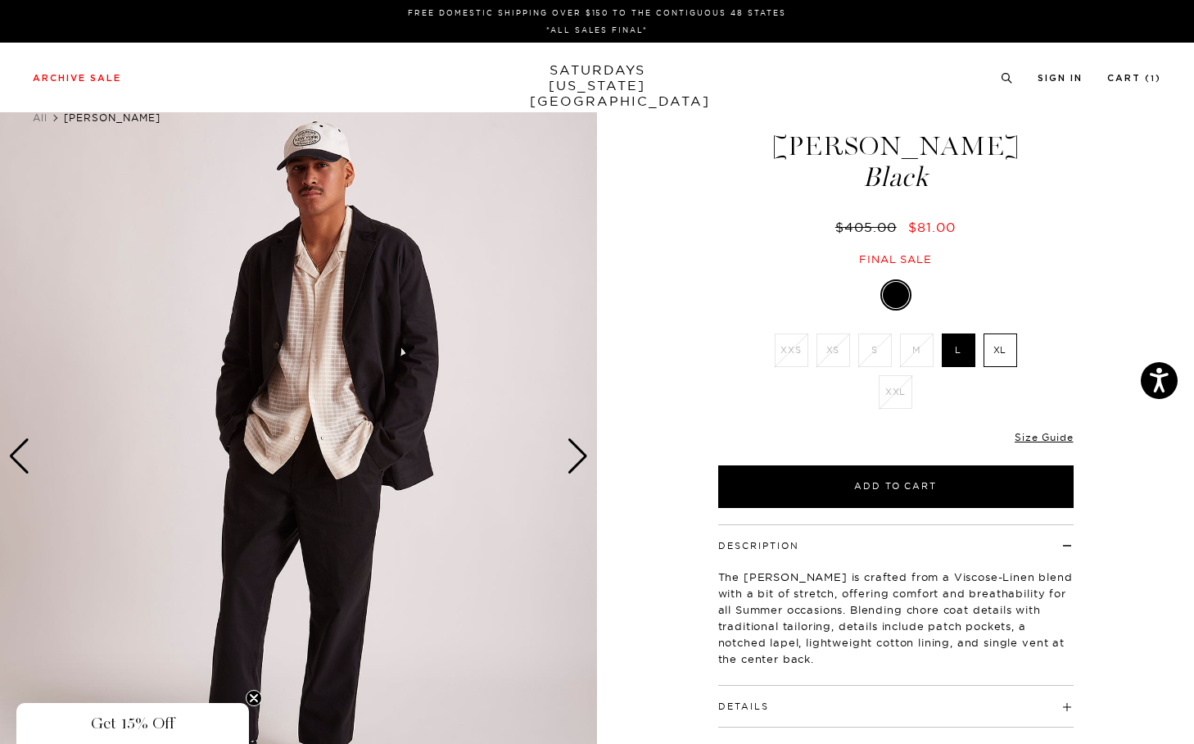
click at [583, 456] on div "Next slide" at bounding box center [578, 456] width 22 height 36
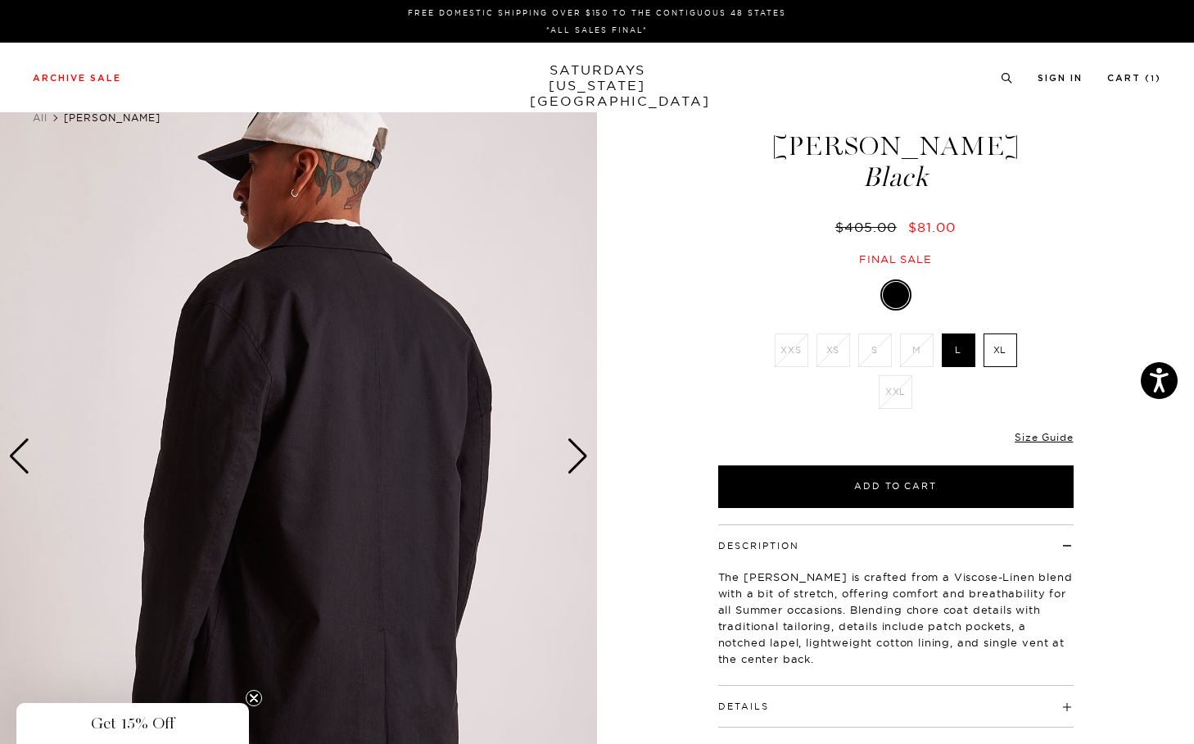
click at [583, 456] on div "Next slide" at bounding box center [578, 456] width 22 height 36
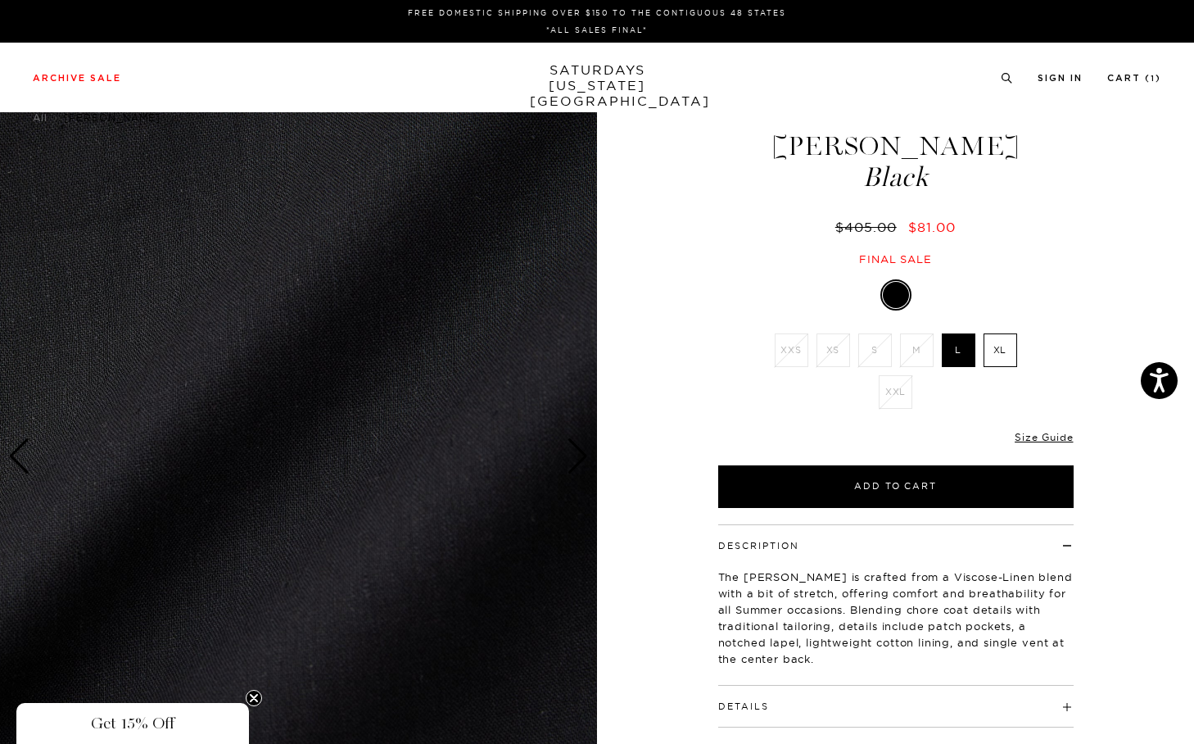
click at [583, 456] on div "Next slide" at bounding box center [578, 456] width 22 height 36
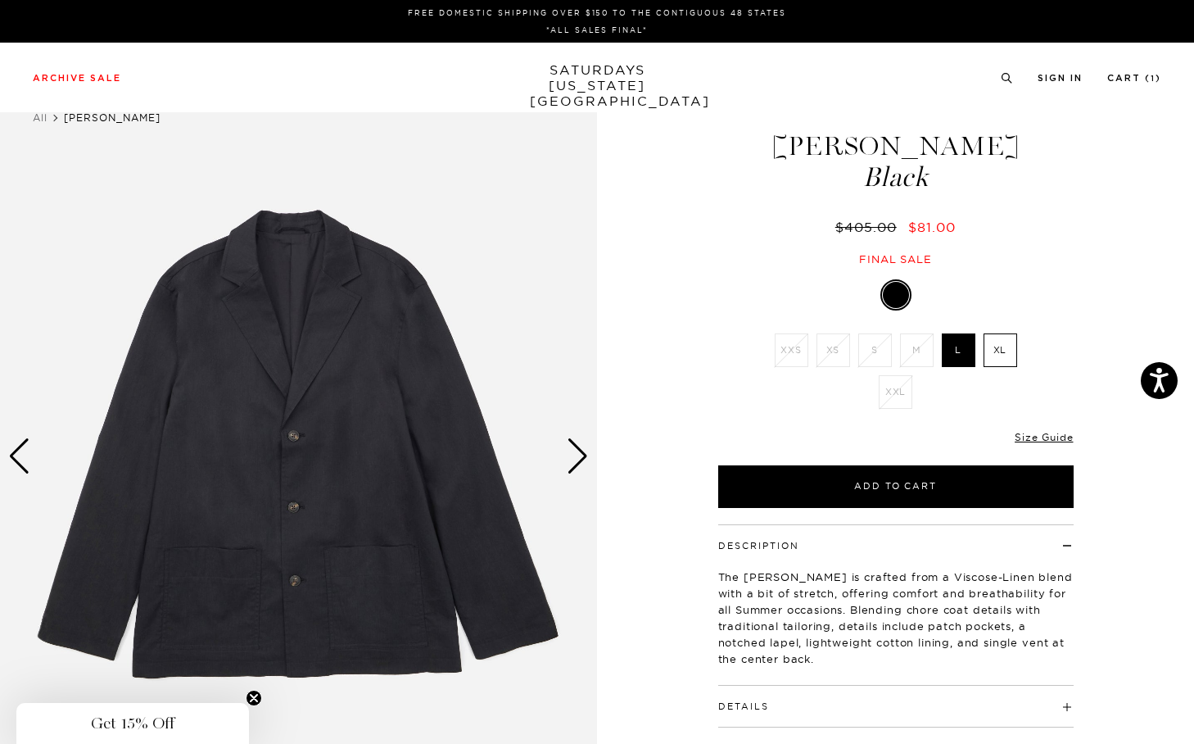
click at [583, 456] on div "Next slide" at bounding box center [578, 456] width 22 height 36
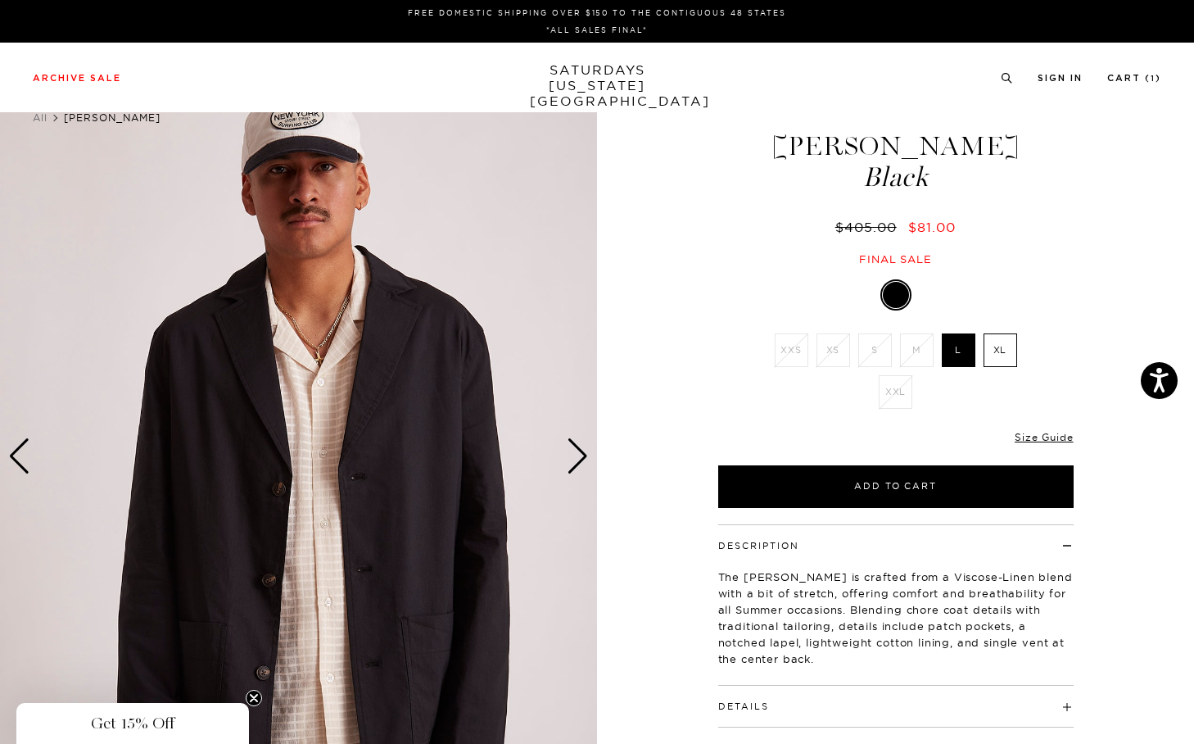
click at [583, 456] on div "Next slide" at bounding box center [578, 456] width 22 height 36
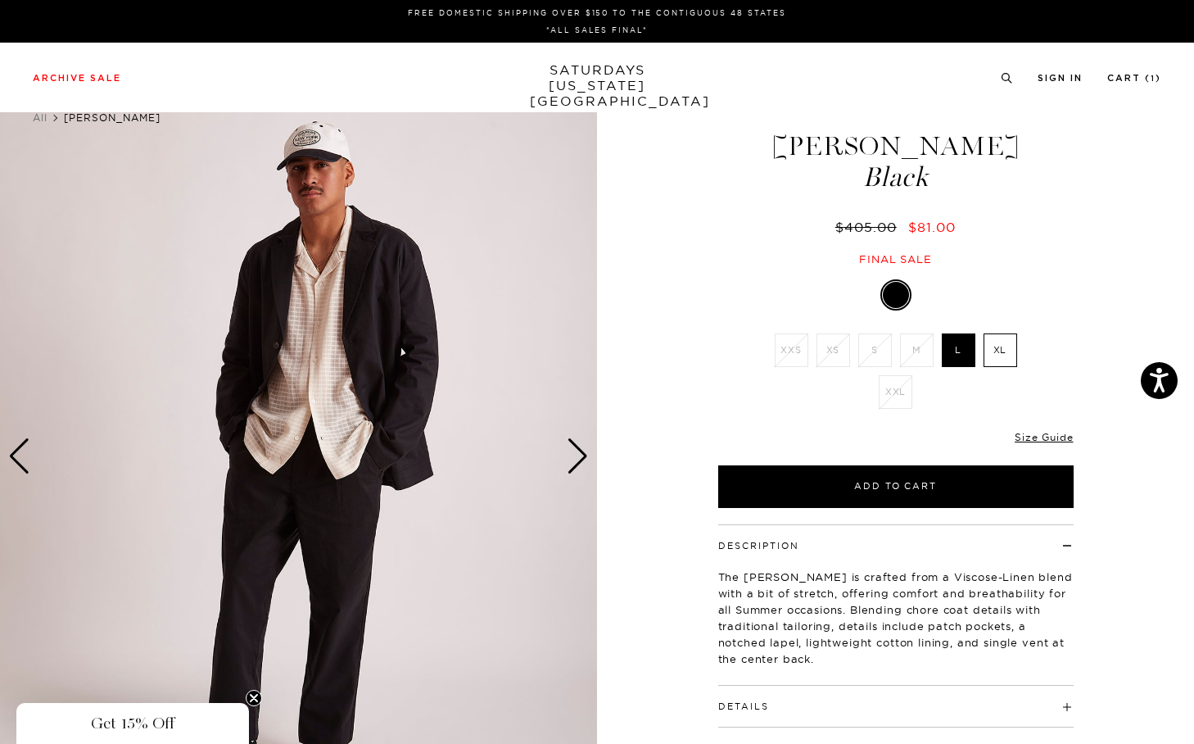
click at [583, 456] on div "Next slide" at bounding box center [578, 456] width 22 height 36
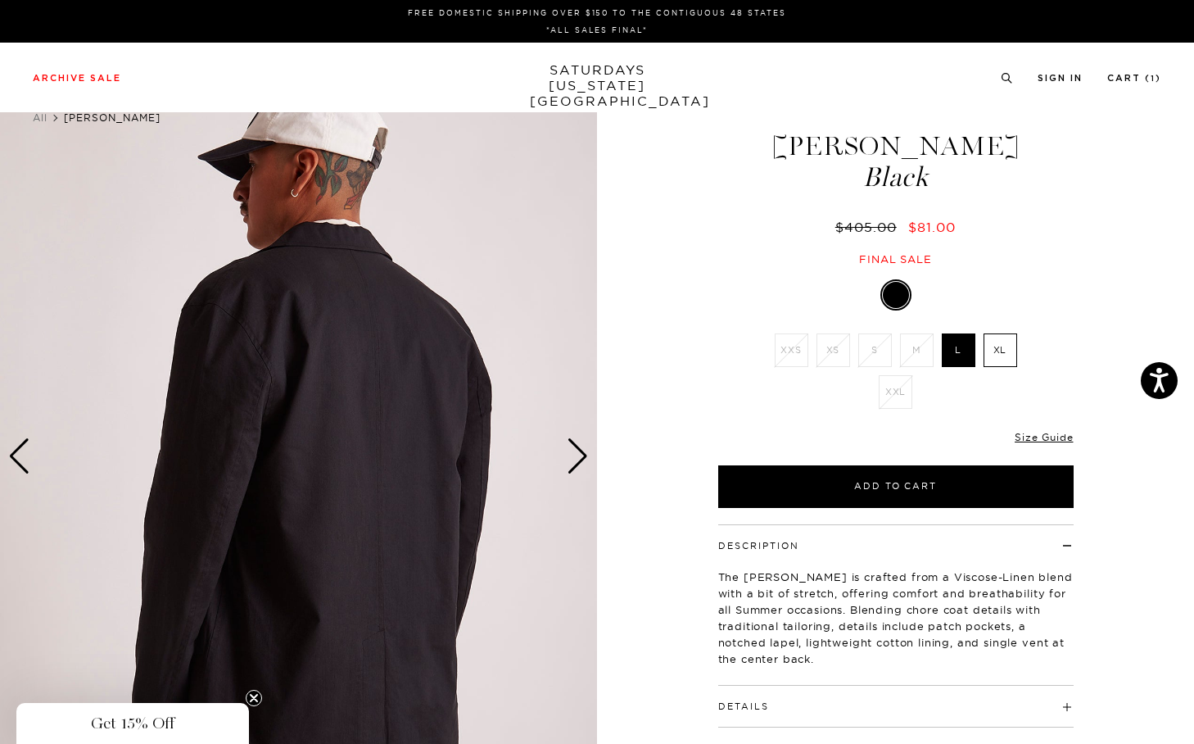
click at [583, 456] on div "Next slide" at bounding box center [578, 456] width 22 height 36
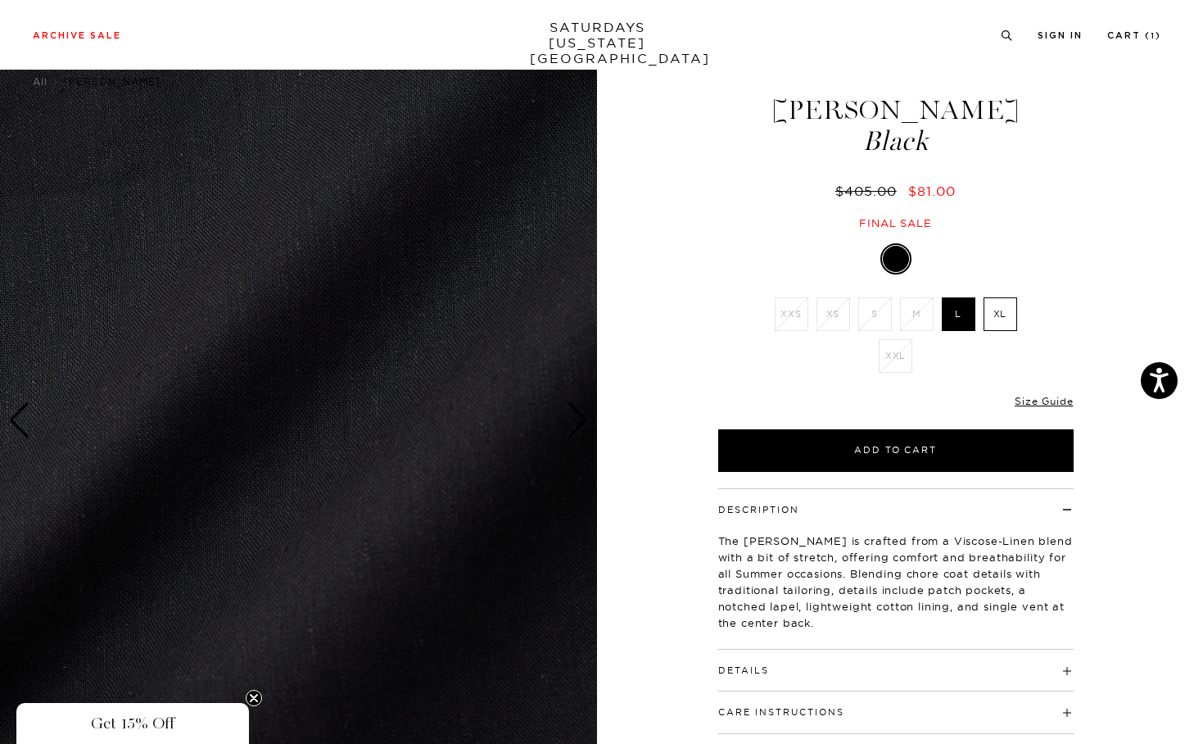
scroll to position [40, 0]
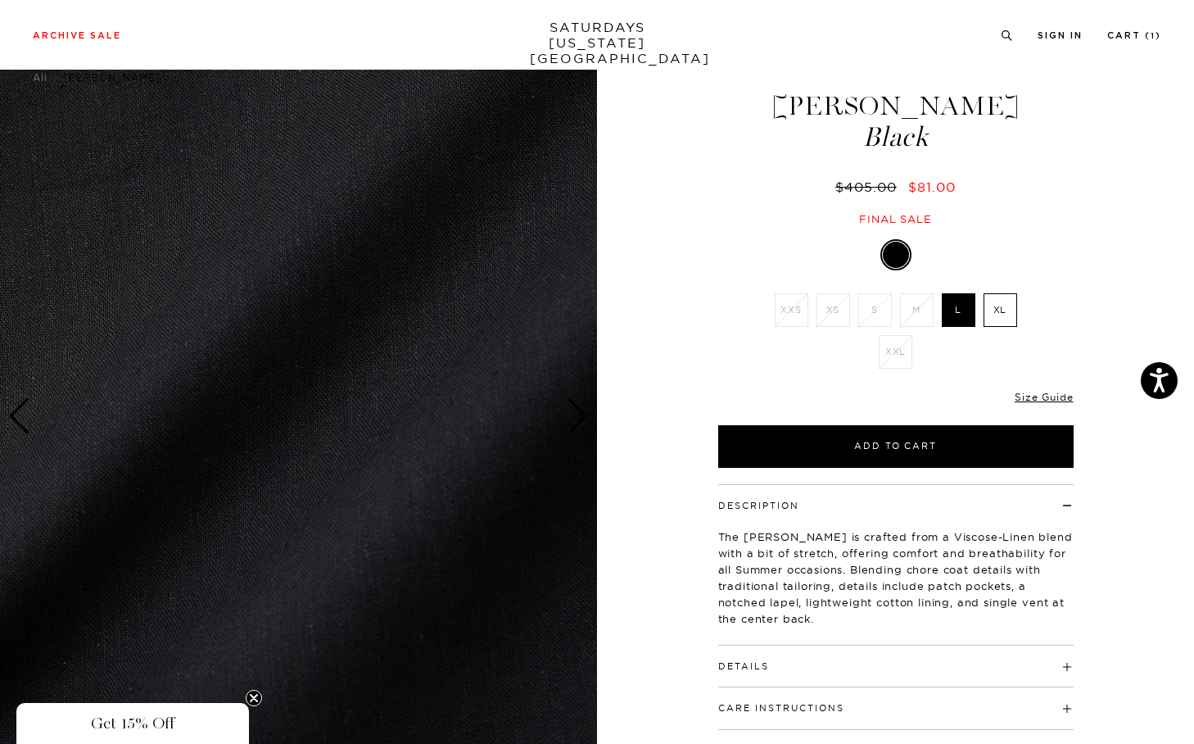
click at [1003, 319] on label "XL" at bounding box center [1001, 310] width 34 height 34
click at [0, 0] on input "XL" at bounding box center [0, 0] width 0 height 0
click at [1052, 396] on link "Size Guide" at bounding box center [1044, 397] width 58 height 12
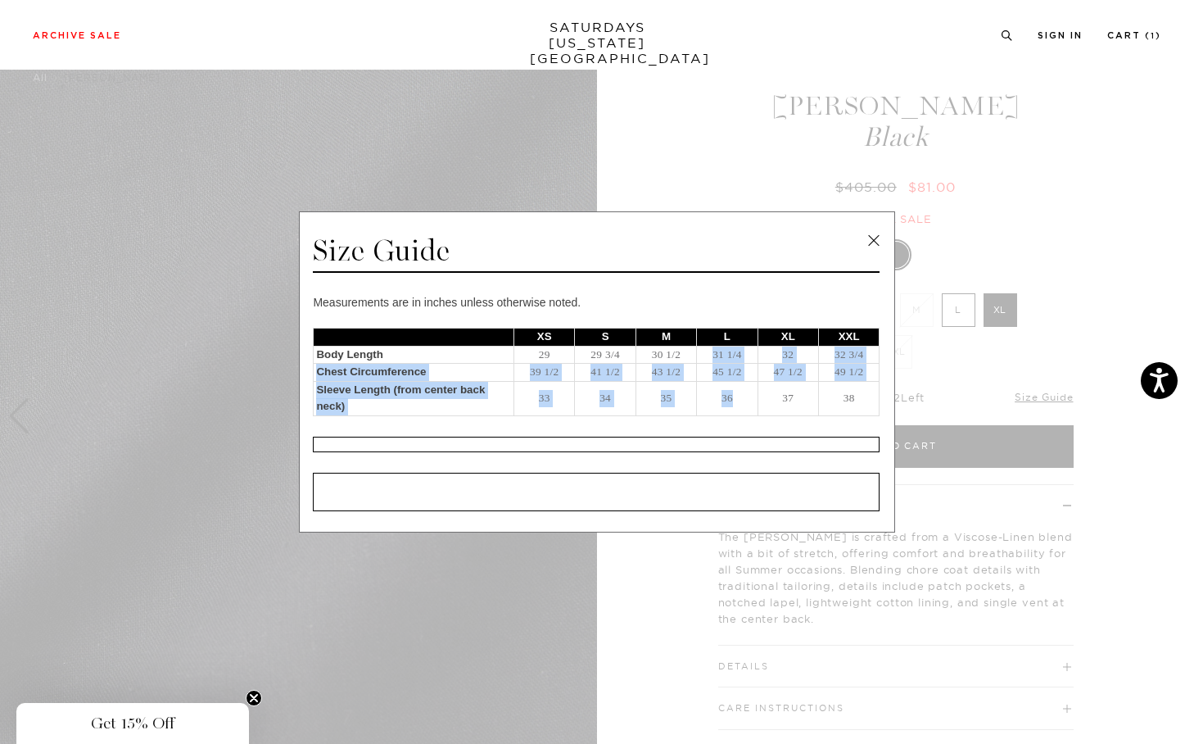
drag, startPoint x: 711, startPoint y: 355, endPoint x: 739, endPoint y: 411, distance: 62.3
click at [739, 411] on tbody "XS S M L XL XXL Body Length 29 29 3/4 30 1/2 31 1/4 32 32 3/4 Chest Circumferen…" at bounding box center [597, 372] width 566 height 88
click at [739, 409] on td "36" at bounding box center [727, 398] width 61 height 34
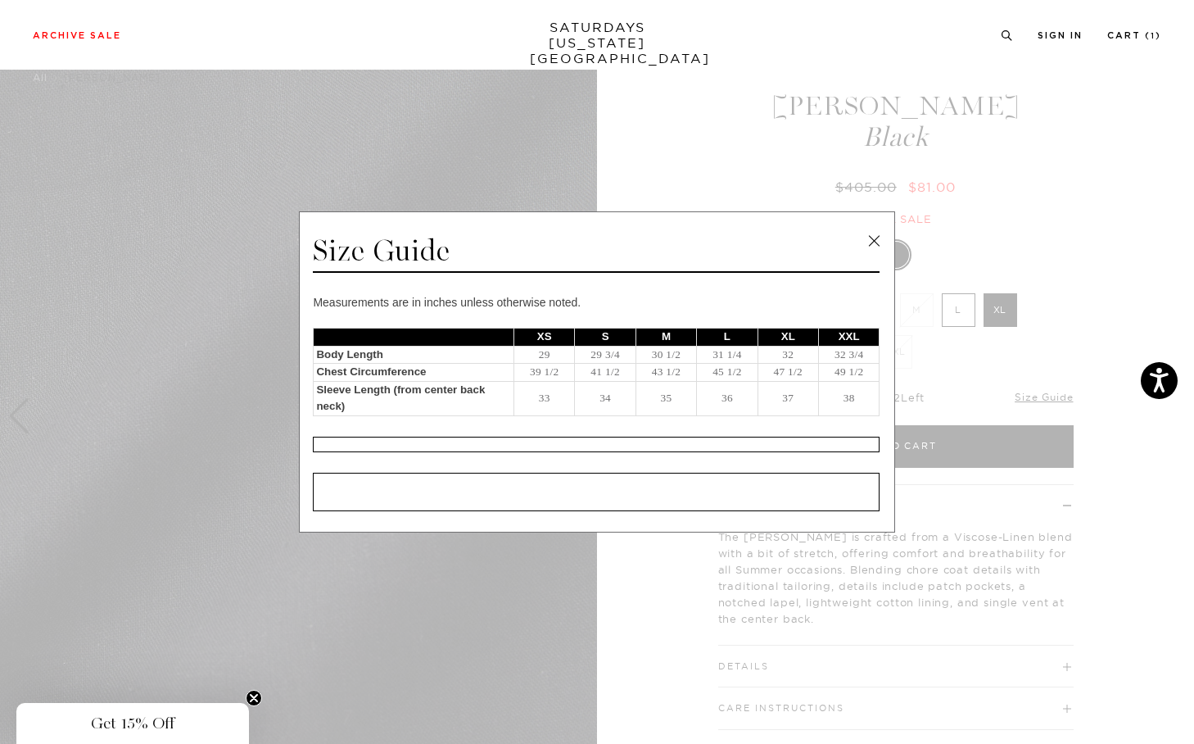
click at [883, 242] on link at bounding box center [874, 240] width 25 height 25
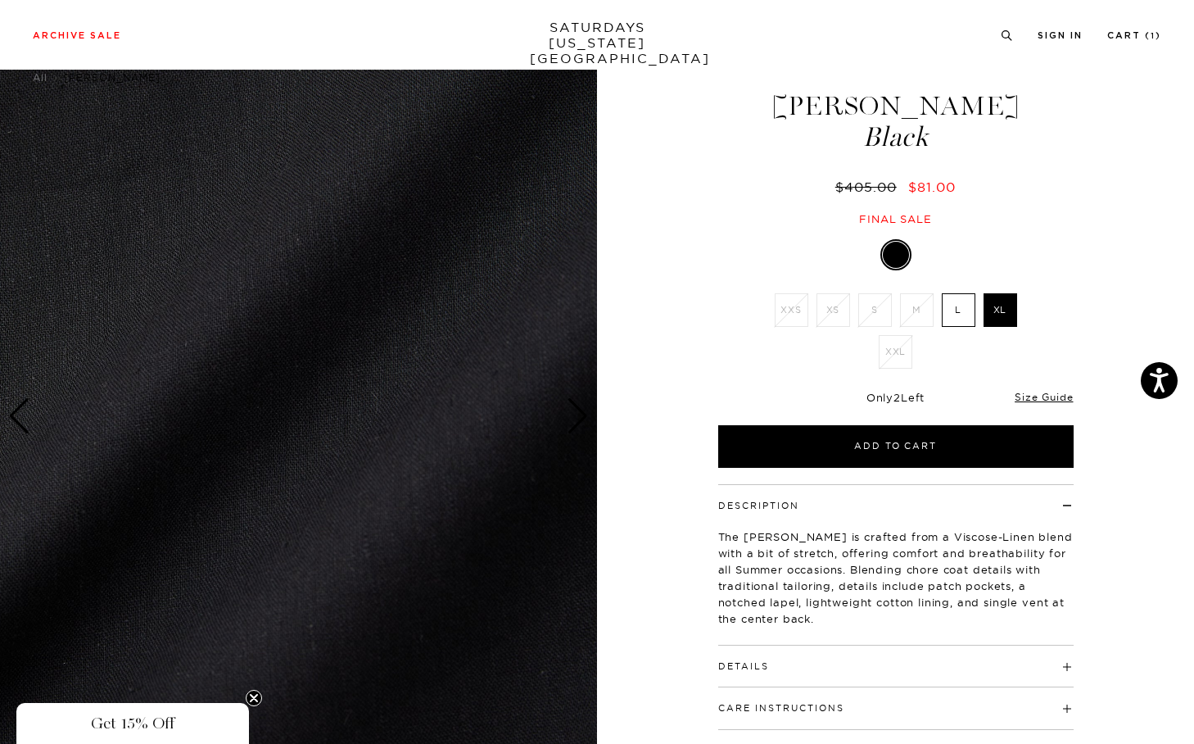
click at [25, 422] on div "Previous slide" at bounding box center [19, 416] width 22 height 36
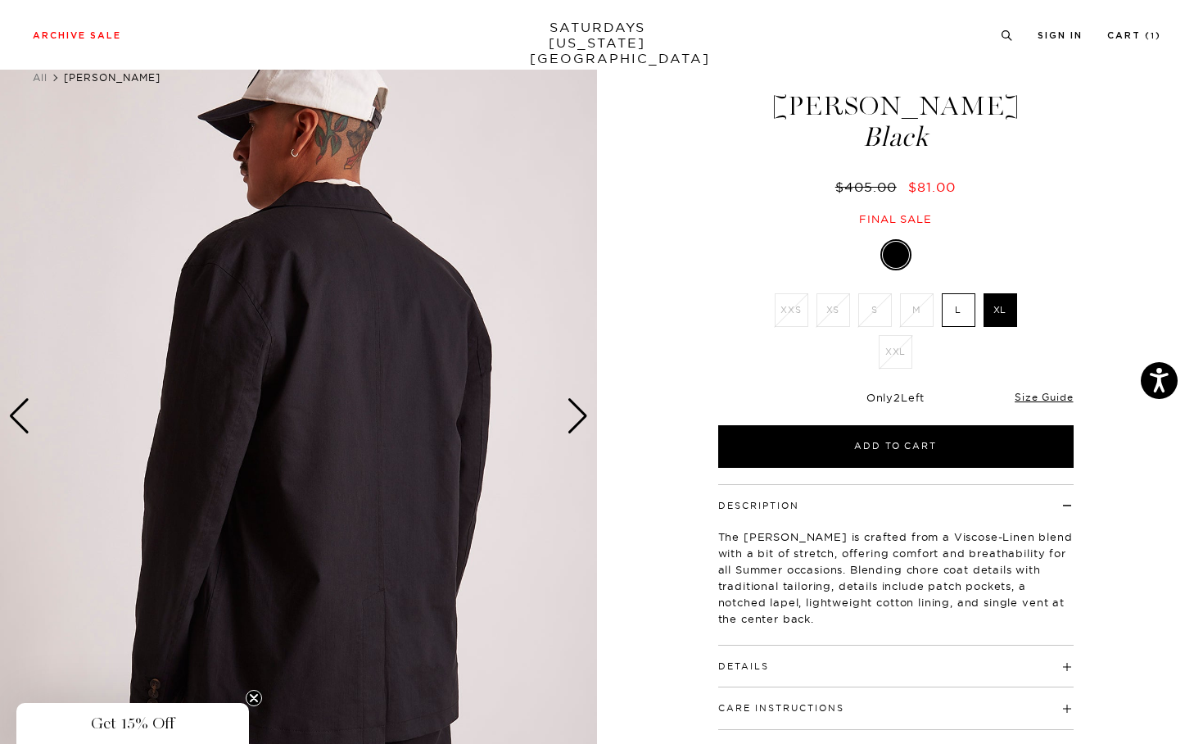
click at [25, 422] on div "Previous slide" at bounding box center [19, 416] width 22 height 36
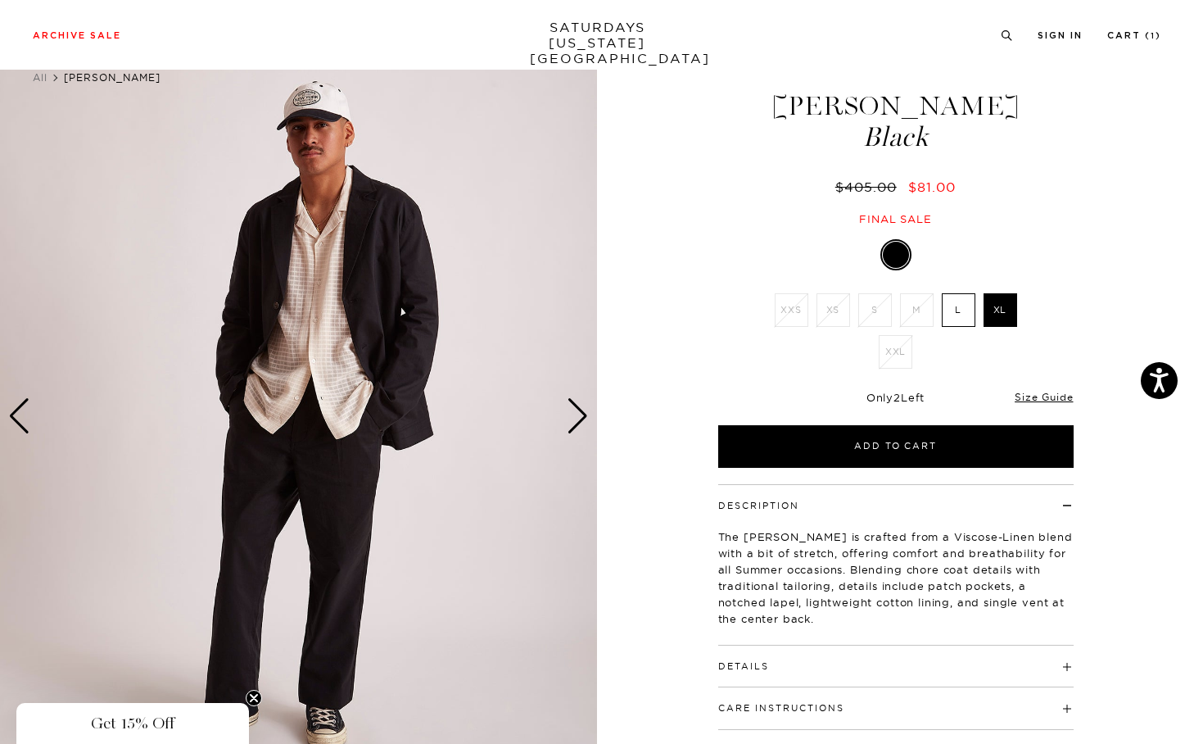
click at [32, 423] on img at bounding box center [298, 416] width 597 height 746
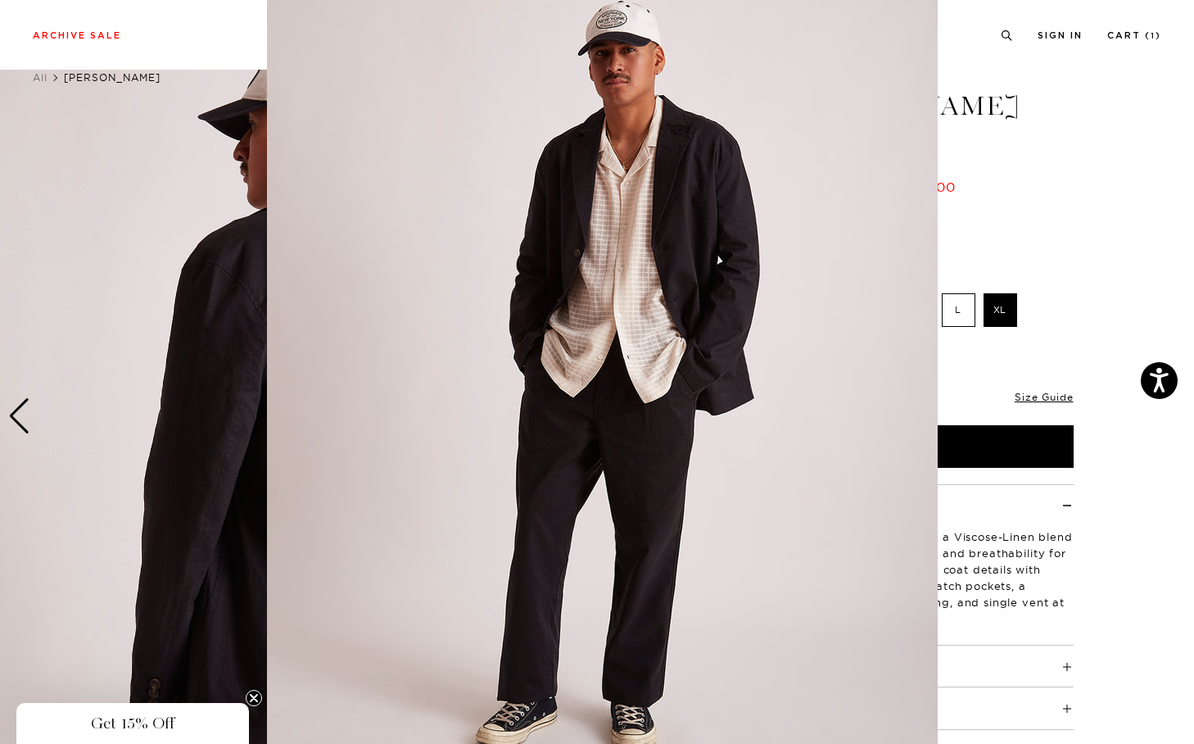
scroll to position [44, 0]
click at [20, 420] on figure at bounding box center [597, 372] width 1194 height 744
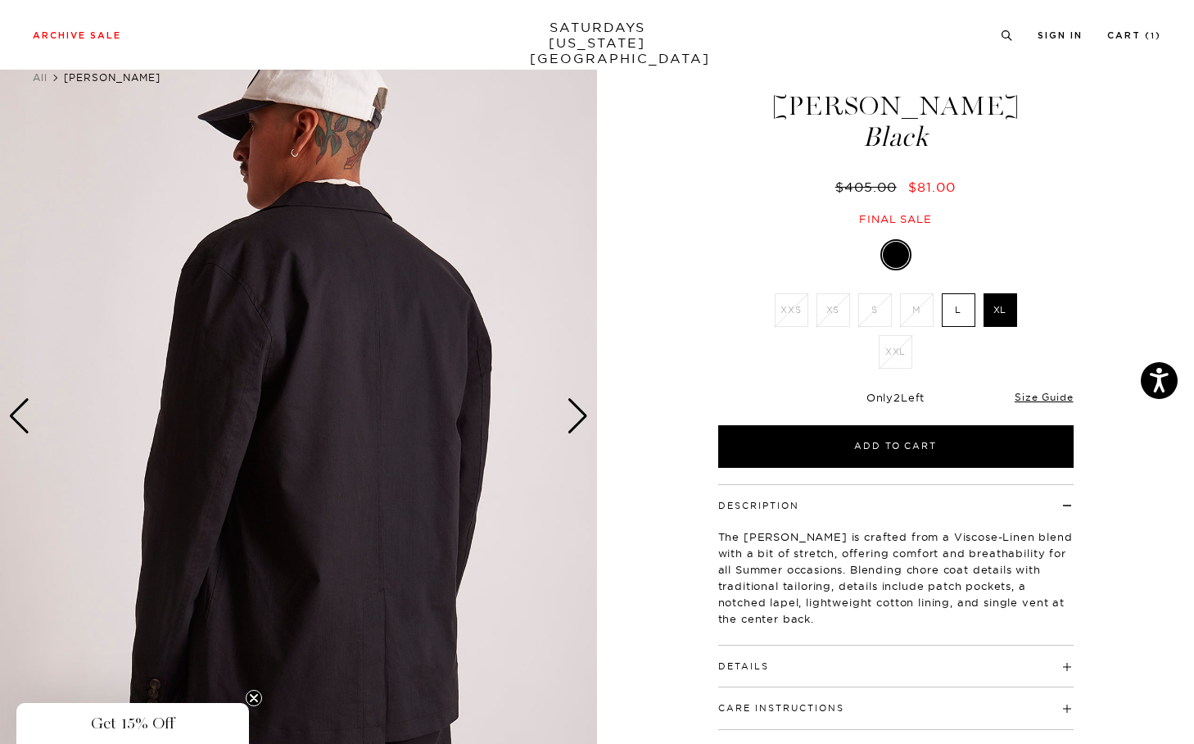
scroll to position [0, 0]
click at [20, 420] on div "Previous slide" at bounding box center [19, 416] width 22 height 36
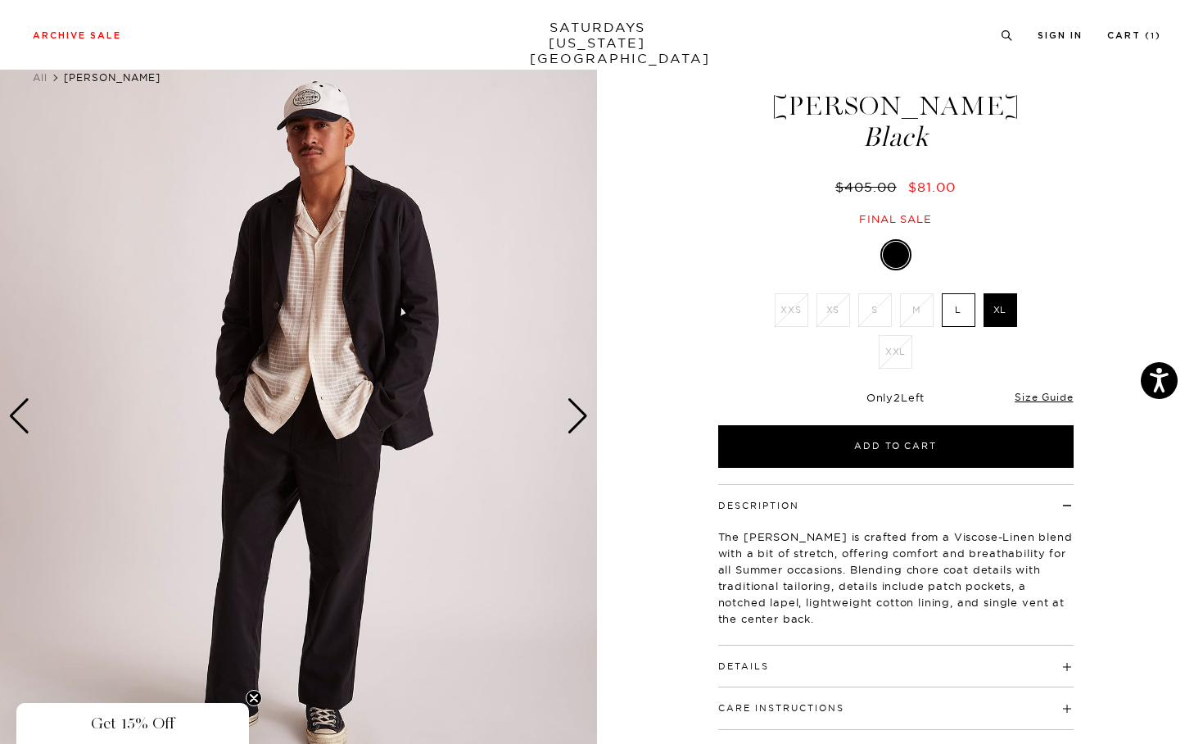
click at [20, 420] on div "Previous slide" at bounding box center [19, 416] width 22 height 36
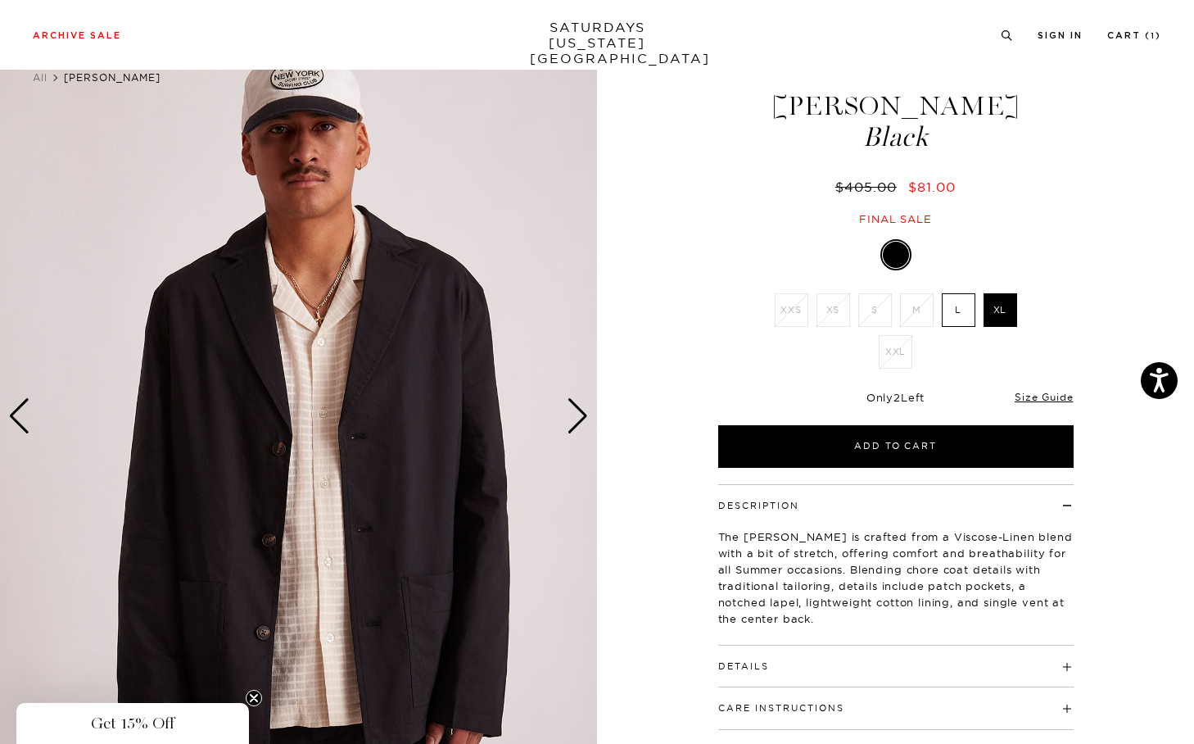
click at [827, 666] on h4 "Details" at bounding box center [895, 658] width 355 height 27
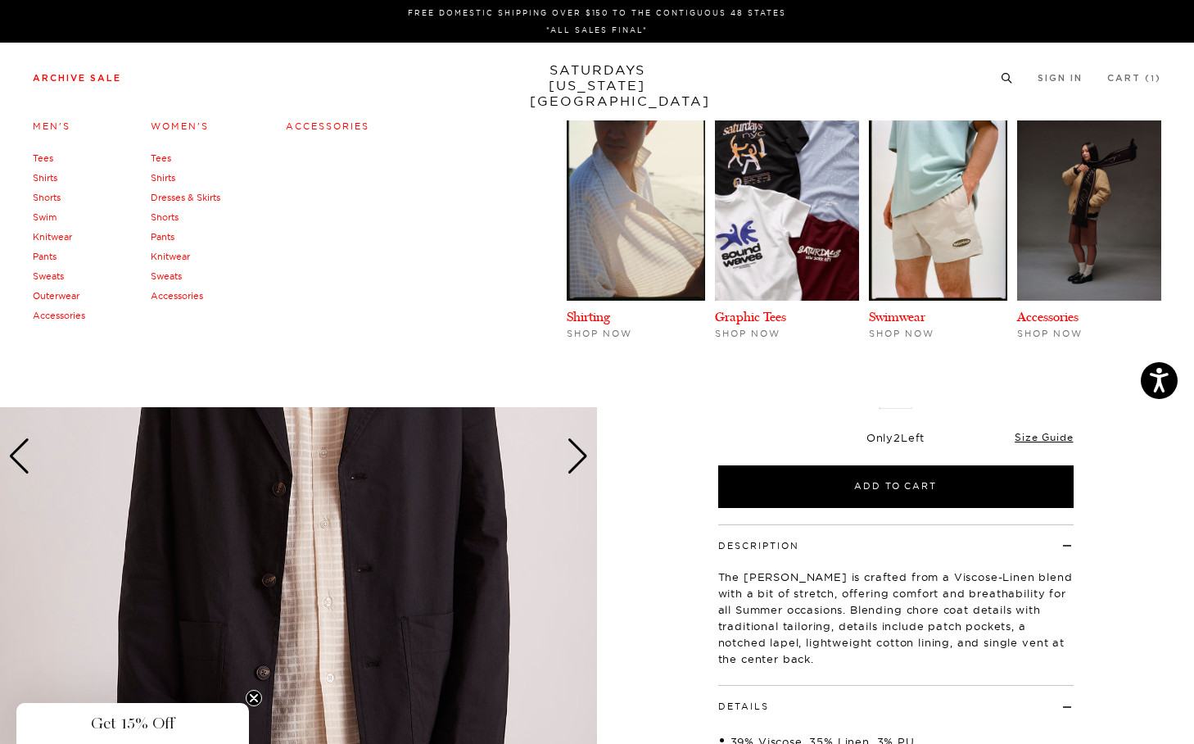
click at [92, 76] on link "Archive Sale" at bounding box center [77, 78] width 88 height 9
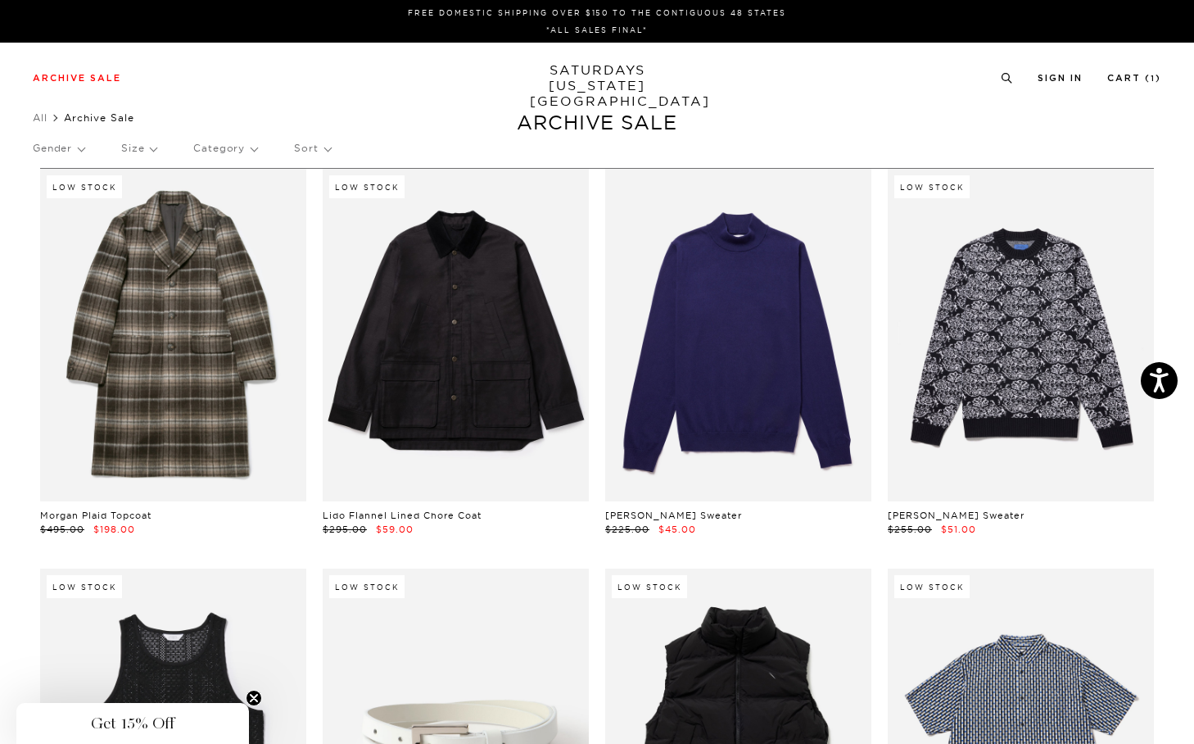
click at [138, 141] on p "Size" at bounding box center [138, 148] width 35 height 38
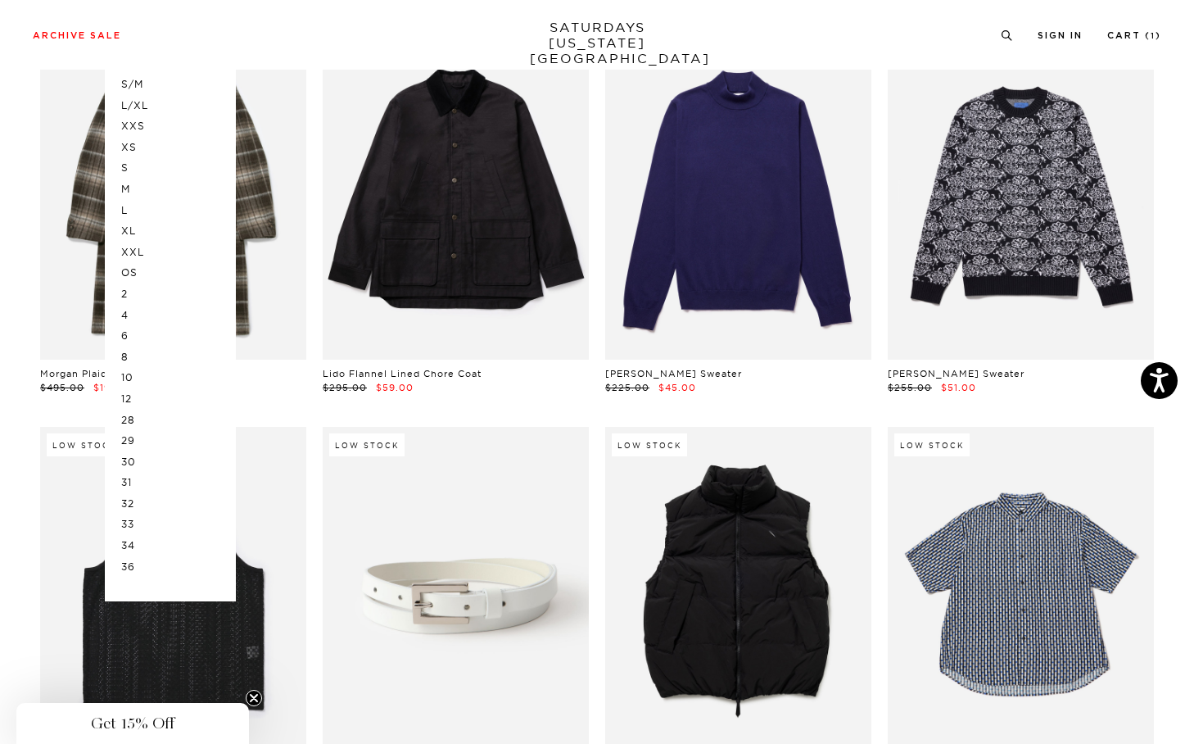
scroll to position [195, 0]
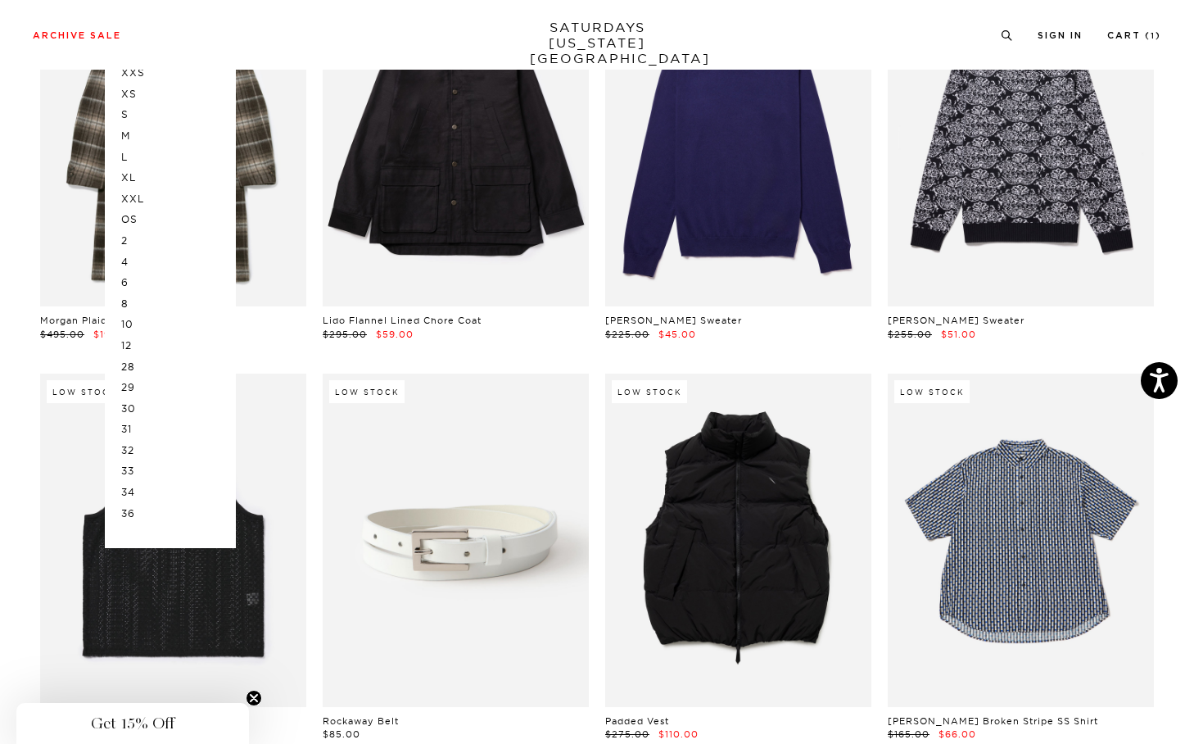
click at [134, 513] on p "36" at bounding box center [170, 513] width 98 height 21
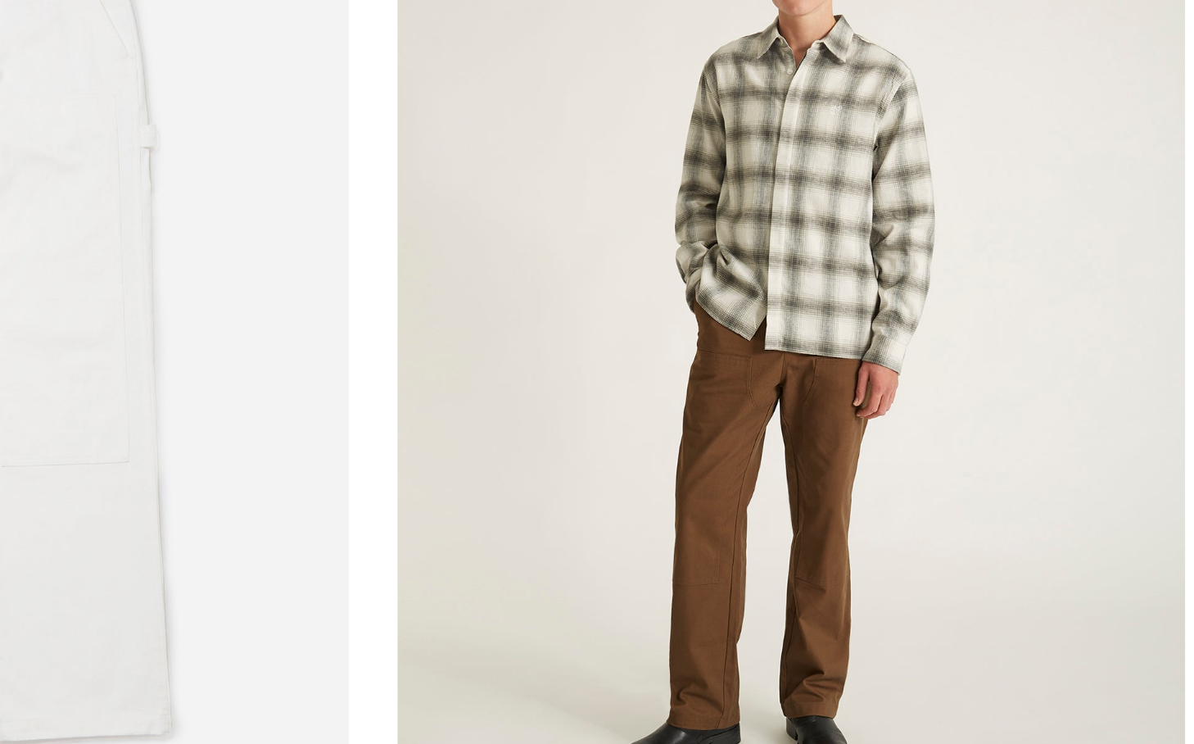
click at [712, 437] on link at bounding box center [738, 404] width 266 height 332
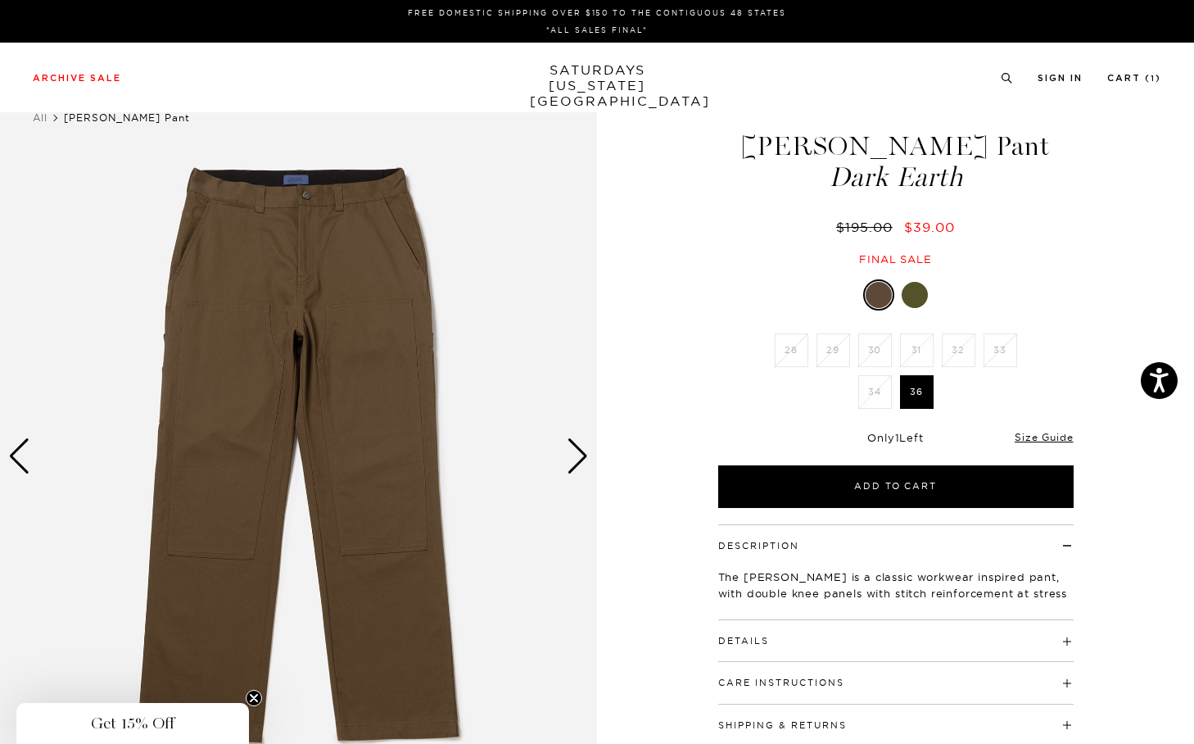
click at [572, 442] on div "Next slide" at bounding box center [578, 456] width 22 height 36
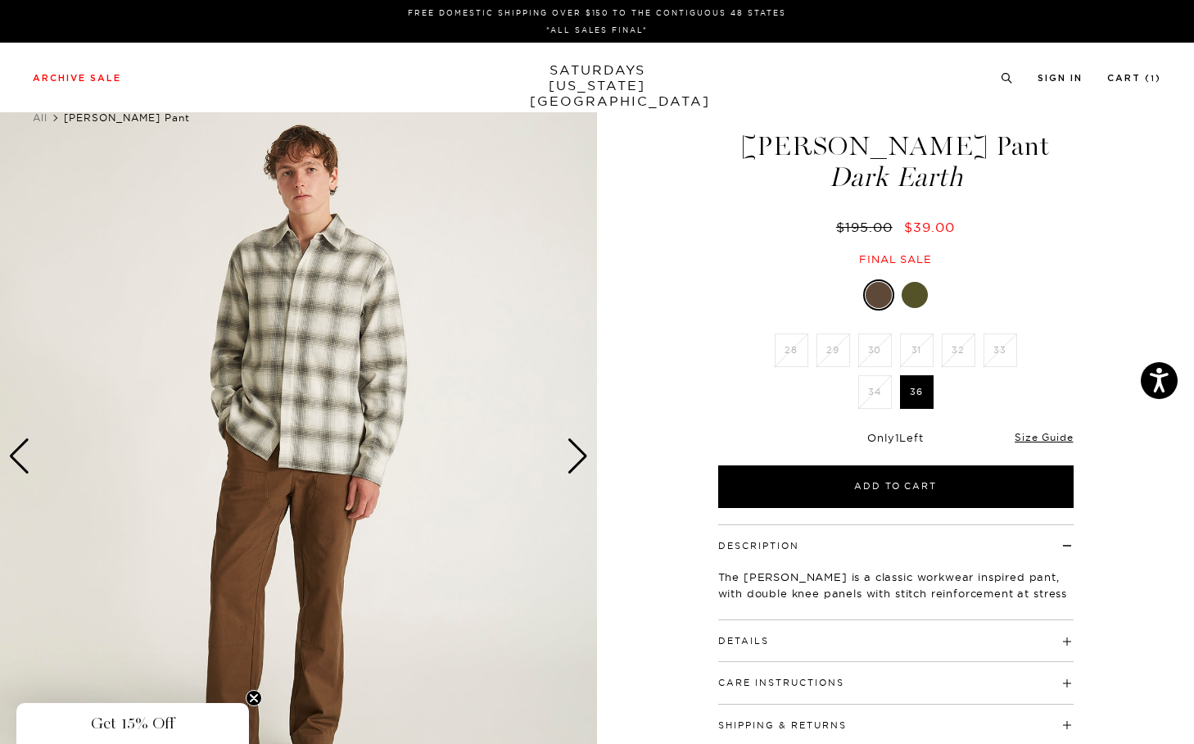
click at [572, 442] on div "Next slide" at bounding box center [578, 456] width 22 height 36
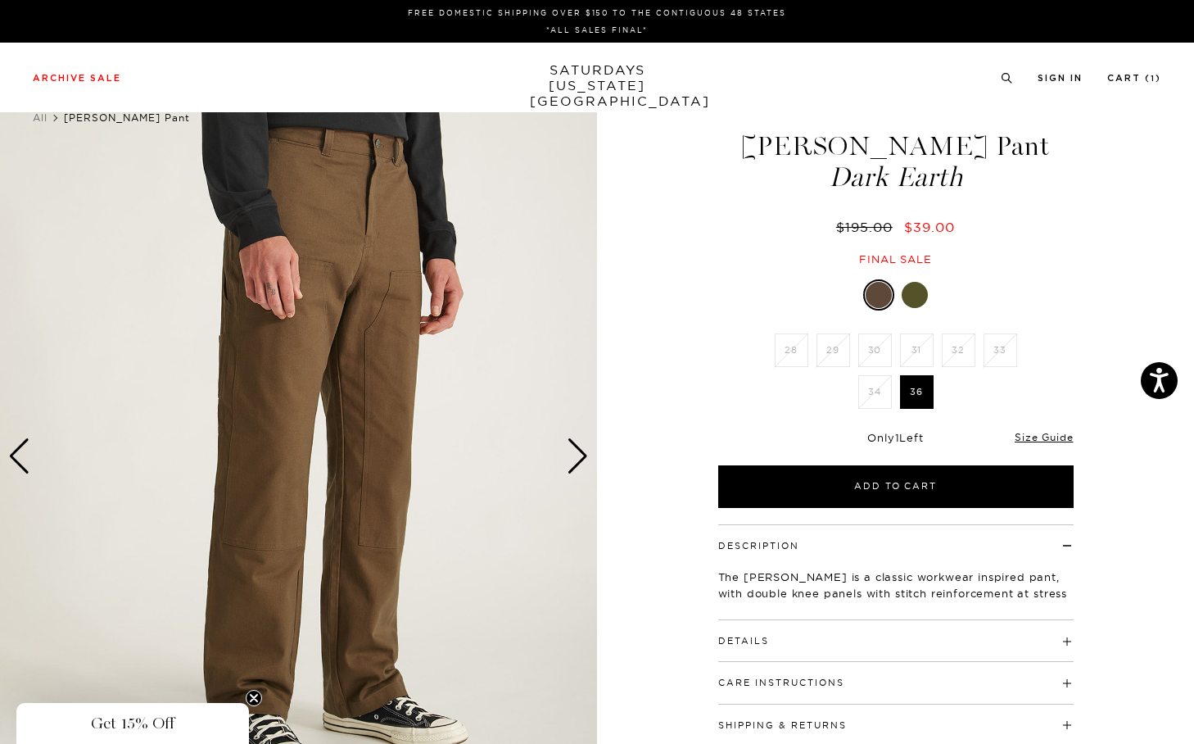
click at [572, 442] on div "Next slide" at bounding box center [578, 456] width 22 height 36
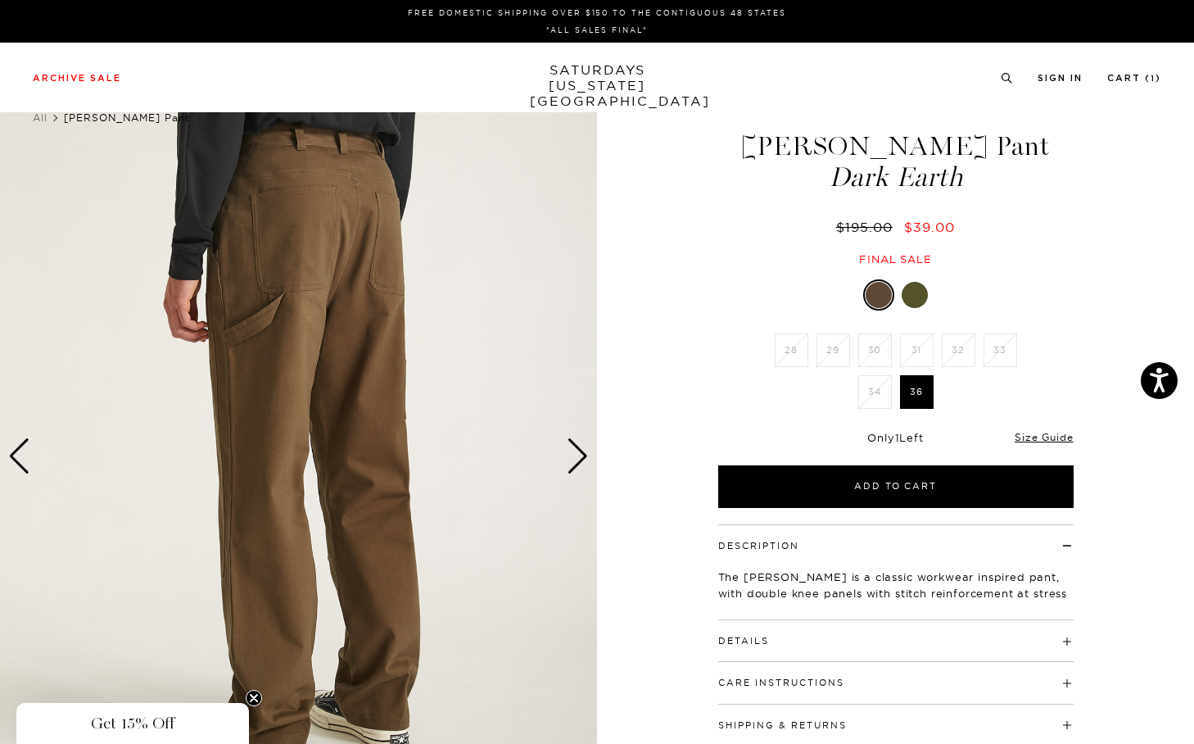
click at [572, 442] on div "Next slide" at bounding box center [578, 456] width 22 height 36
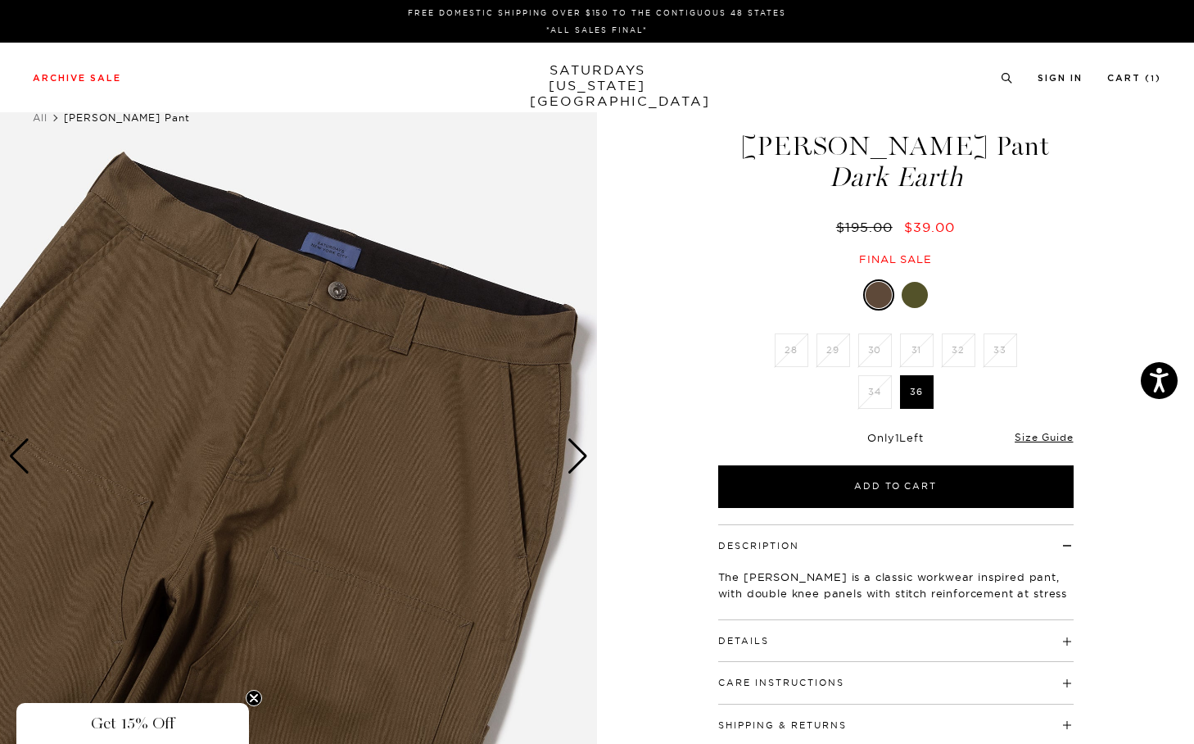
scroll to position [2, 0]
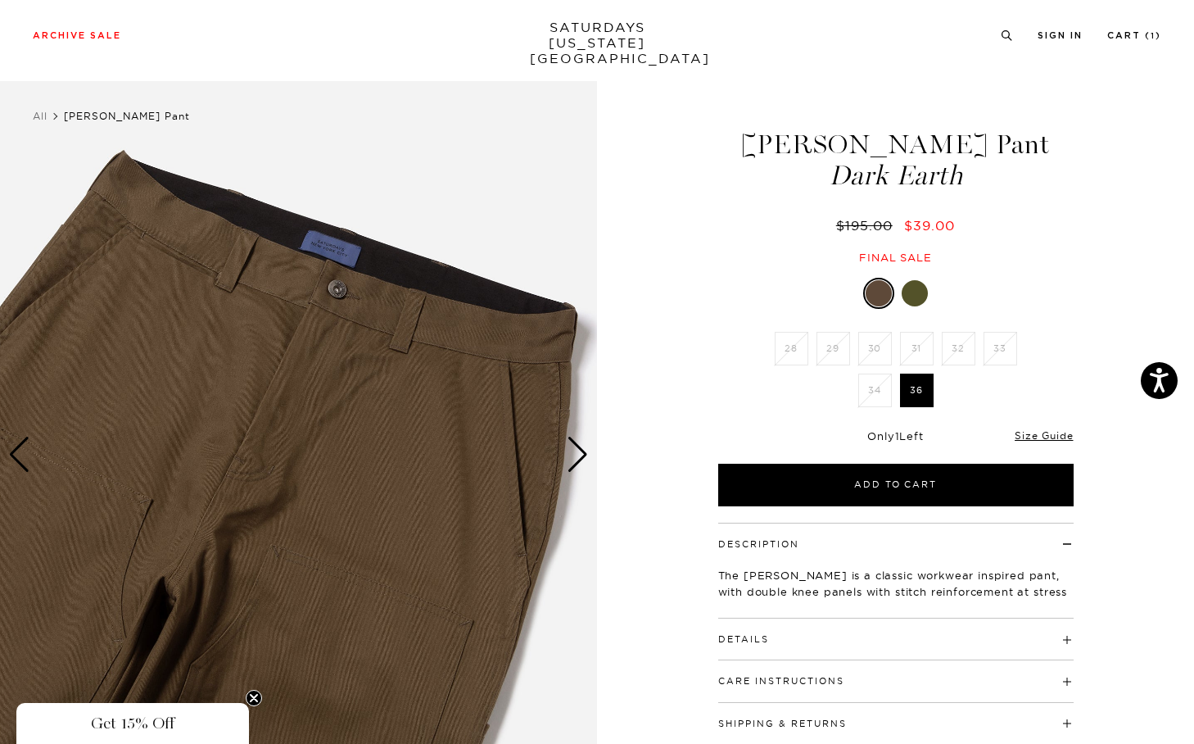
click at [832, 645] on div "Details 100% Cotton Fixed waistband with button closure and belt loops Front sl…" at bounding box center [895, 639] width 355 height 42
click at [880, 636] on h4 "Details" at bounding box center [895, 631] width 355 height 27
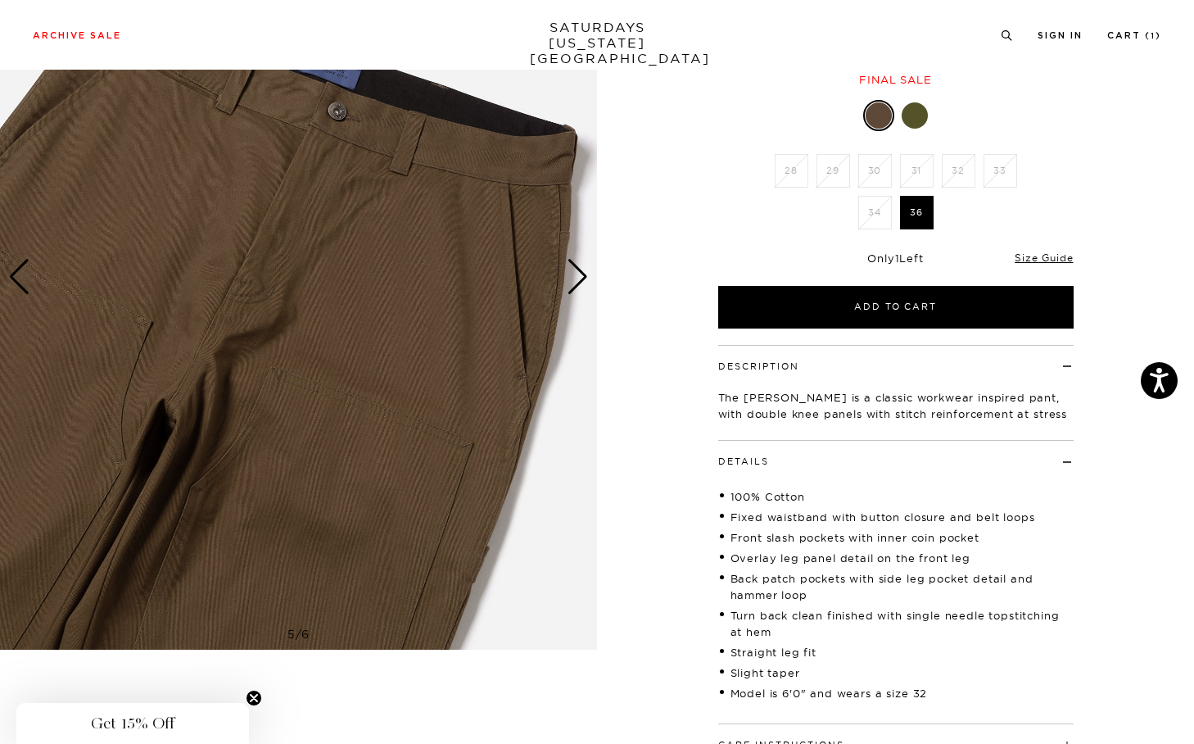
scroll to position [160, 0]
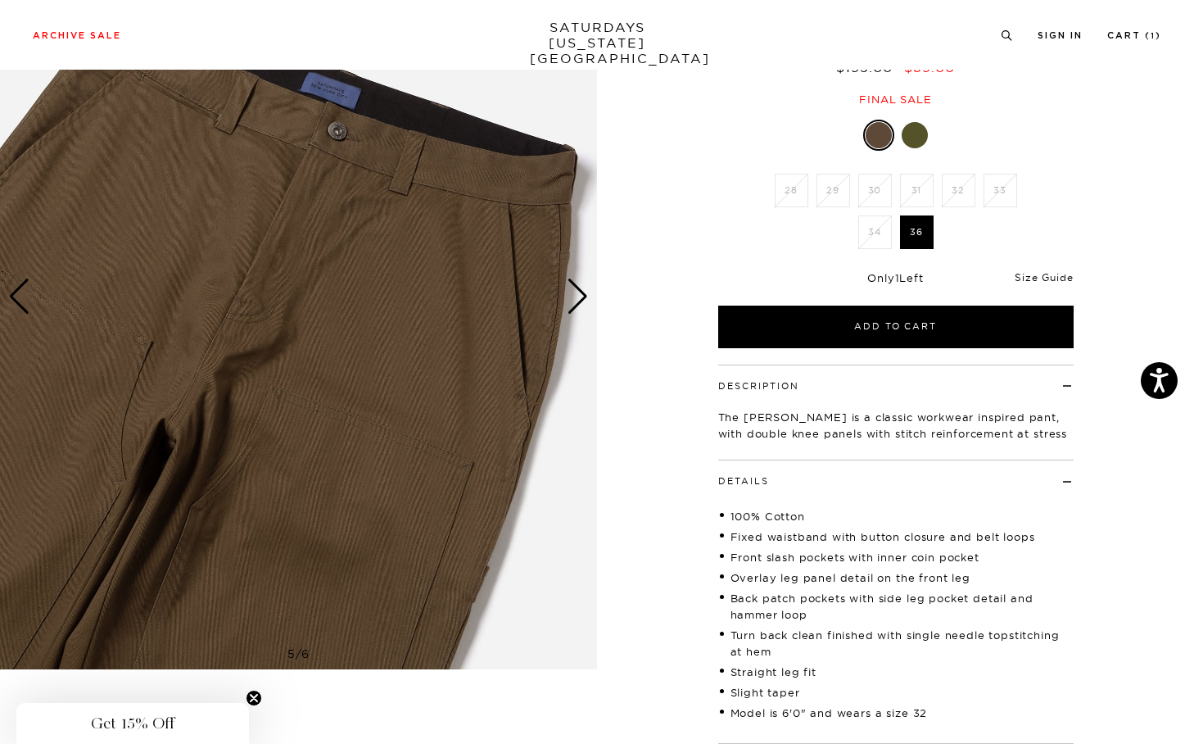
click at [1054, 274] on link "Size Guide" at bounding box center [1044, 277] width 58 height 12
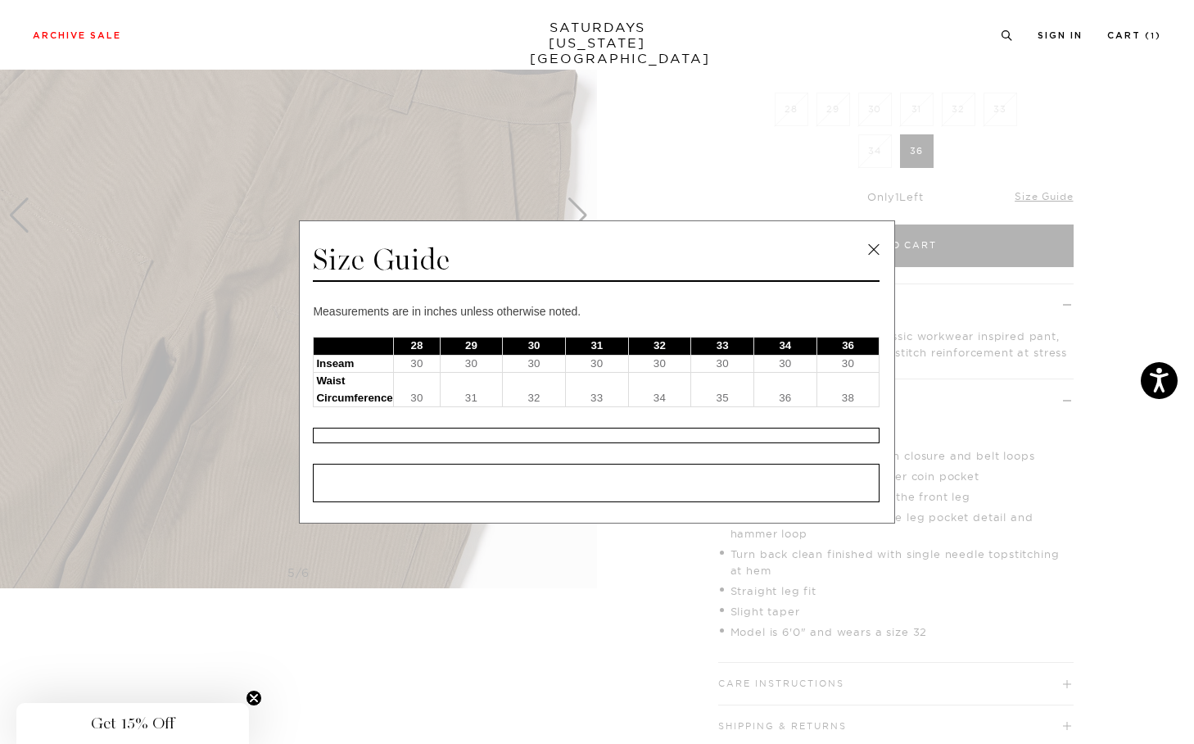
scroll to position [254, 0]
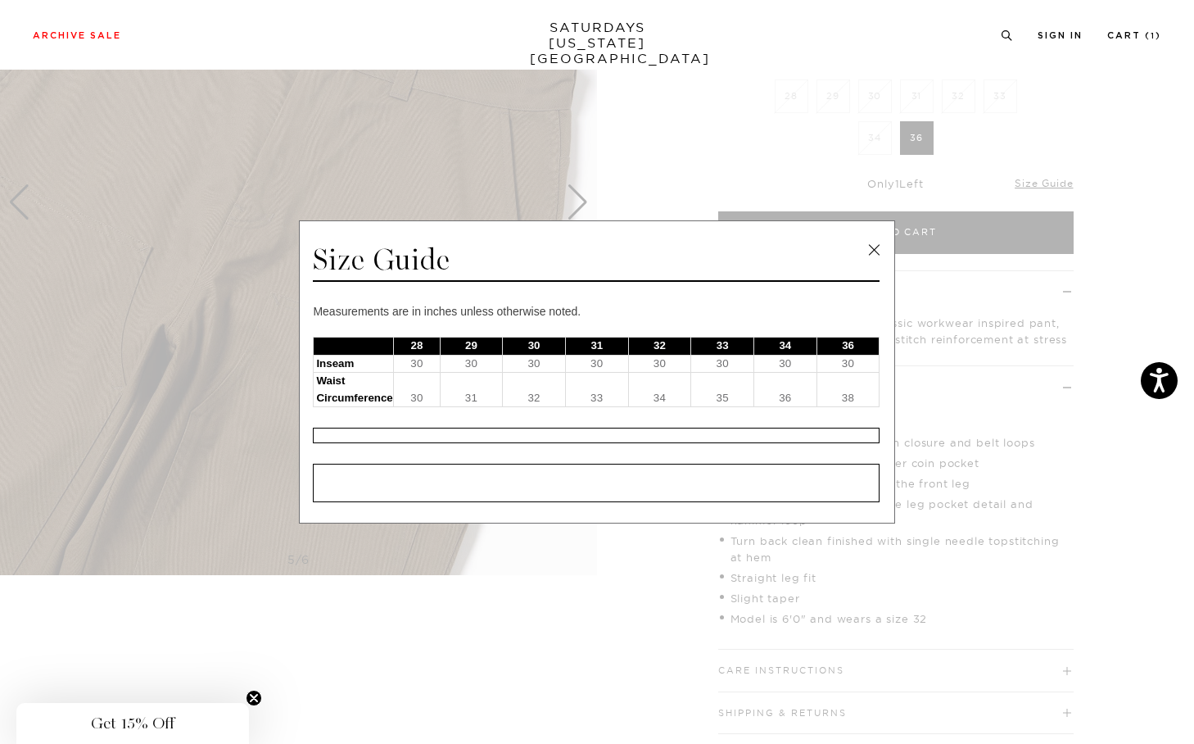
click at [869, 247] on link at bounding box center [874, 249] width 25 height 25
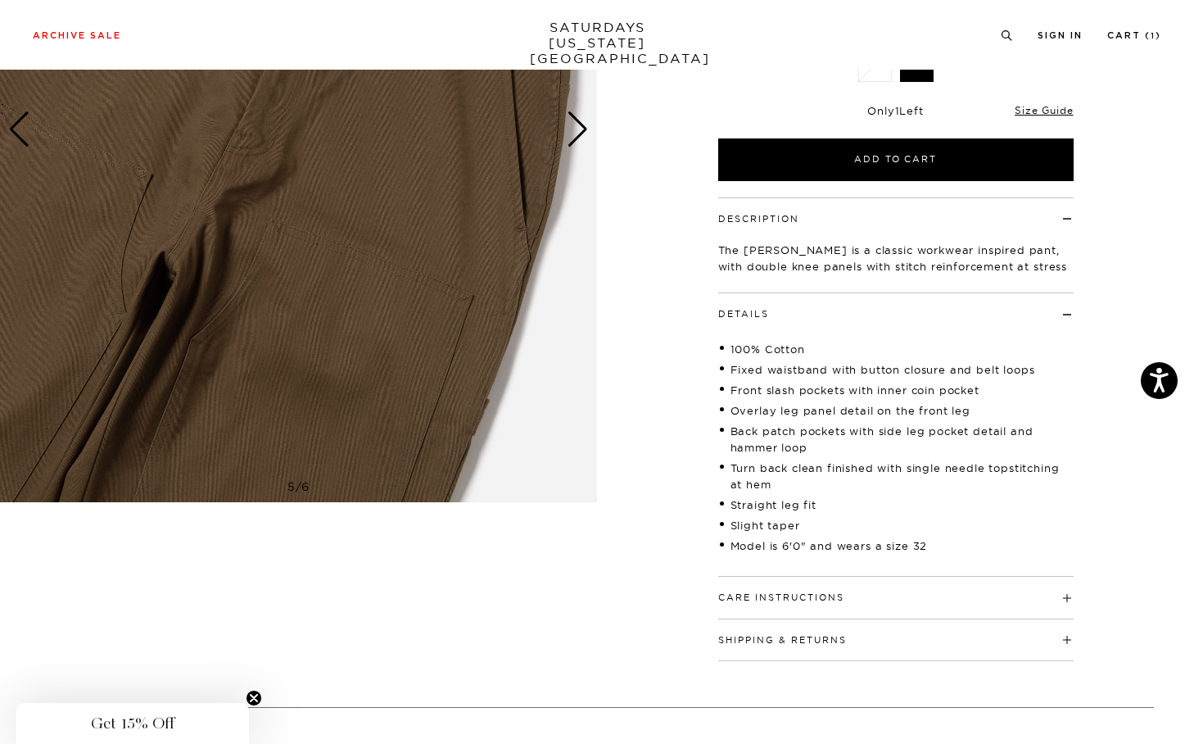
scroll to position [0, 0]
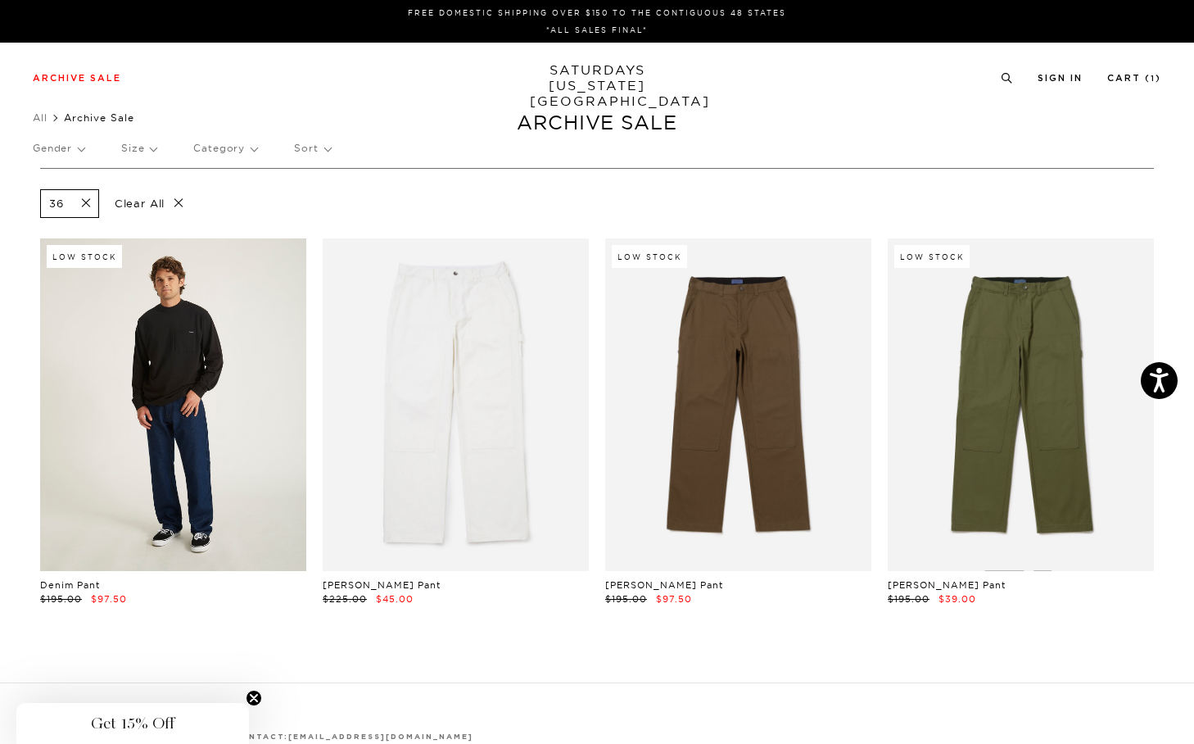
click at [127, 453] on link at bounding box center [173, 404] width 266 height 332
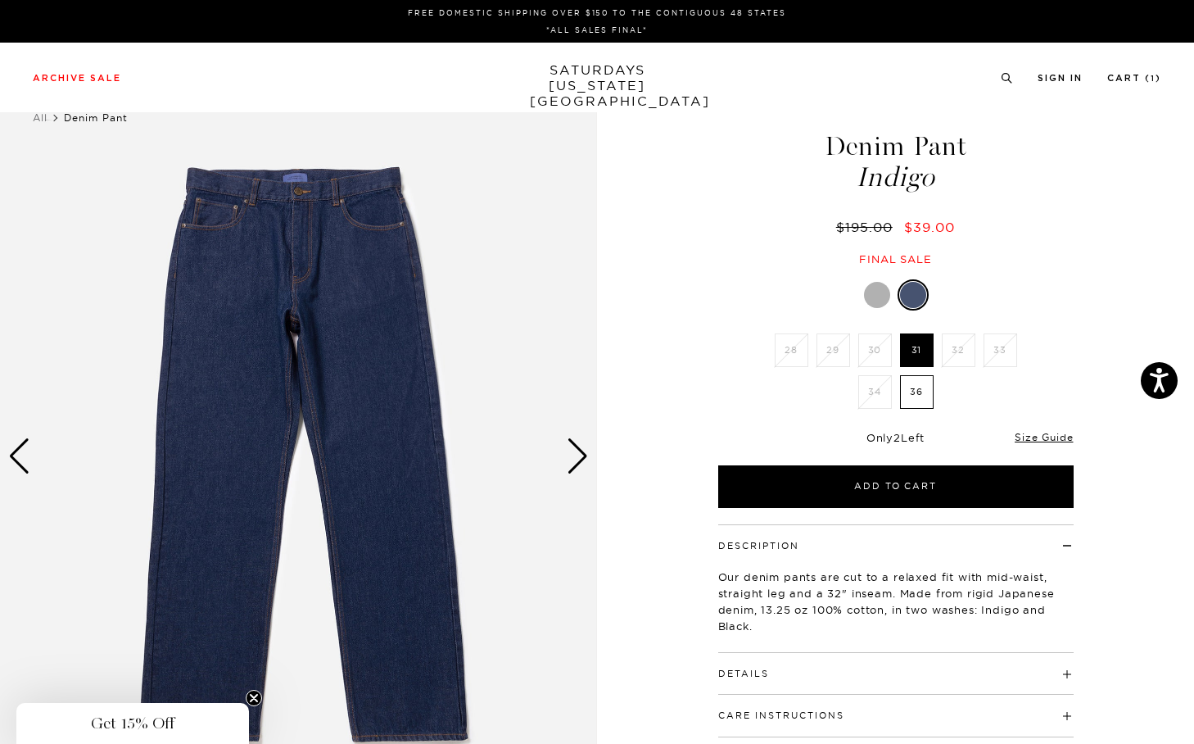
click at [574, 464] on div "Next slide" at bounding box center [578, 456] width 22 height 36
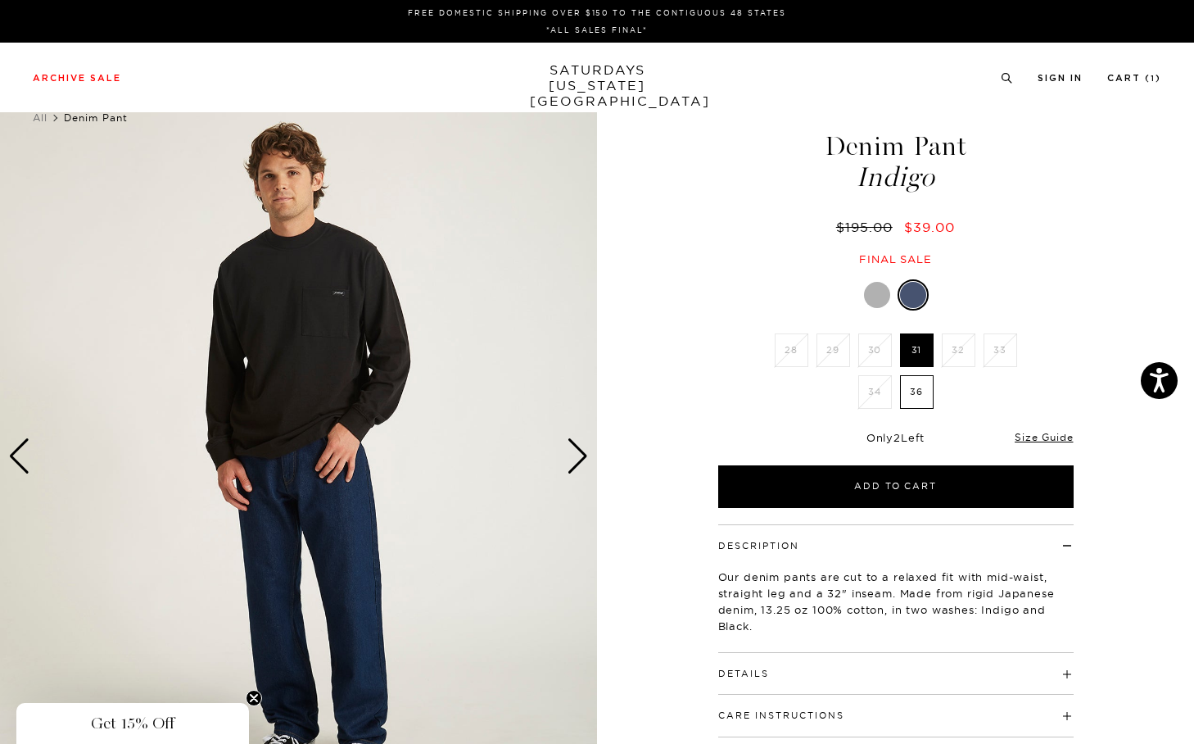
click at [574, 464] on div "Next slide" at bounding box center [578, 456] width 22 height 36
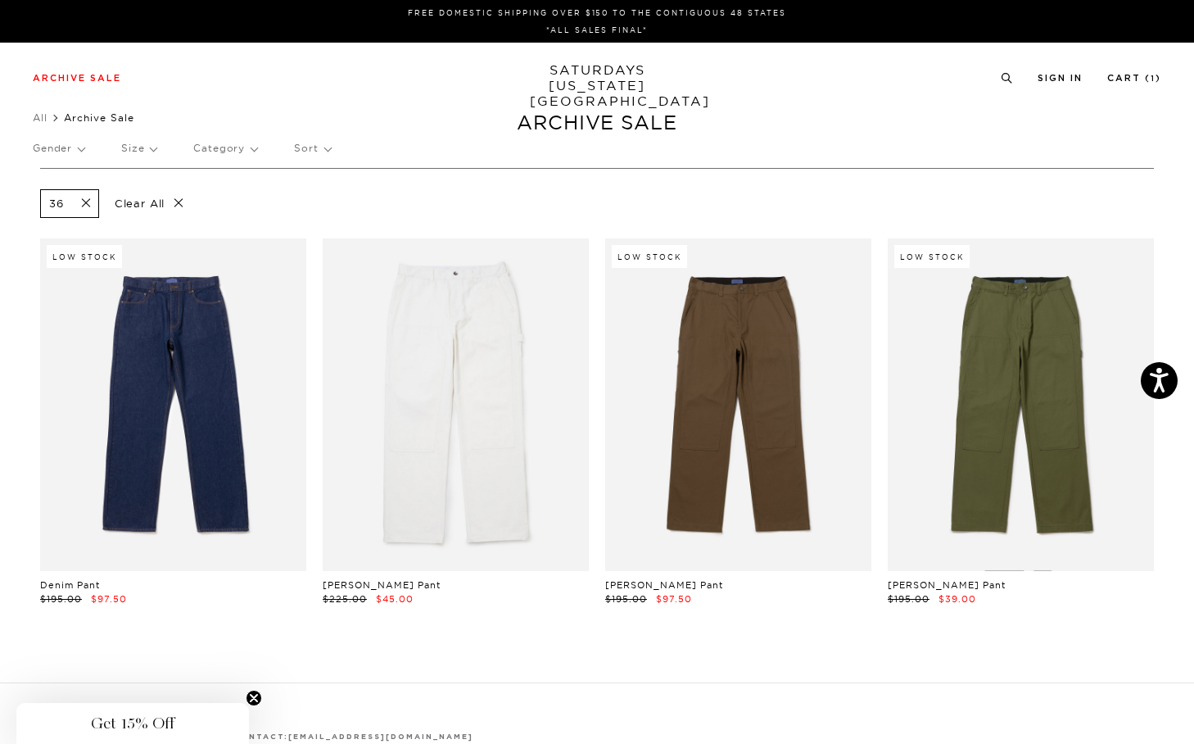
click at [91, 203] on span at bounding box center [81, 204] width 34 height 16
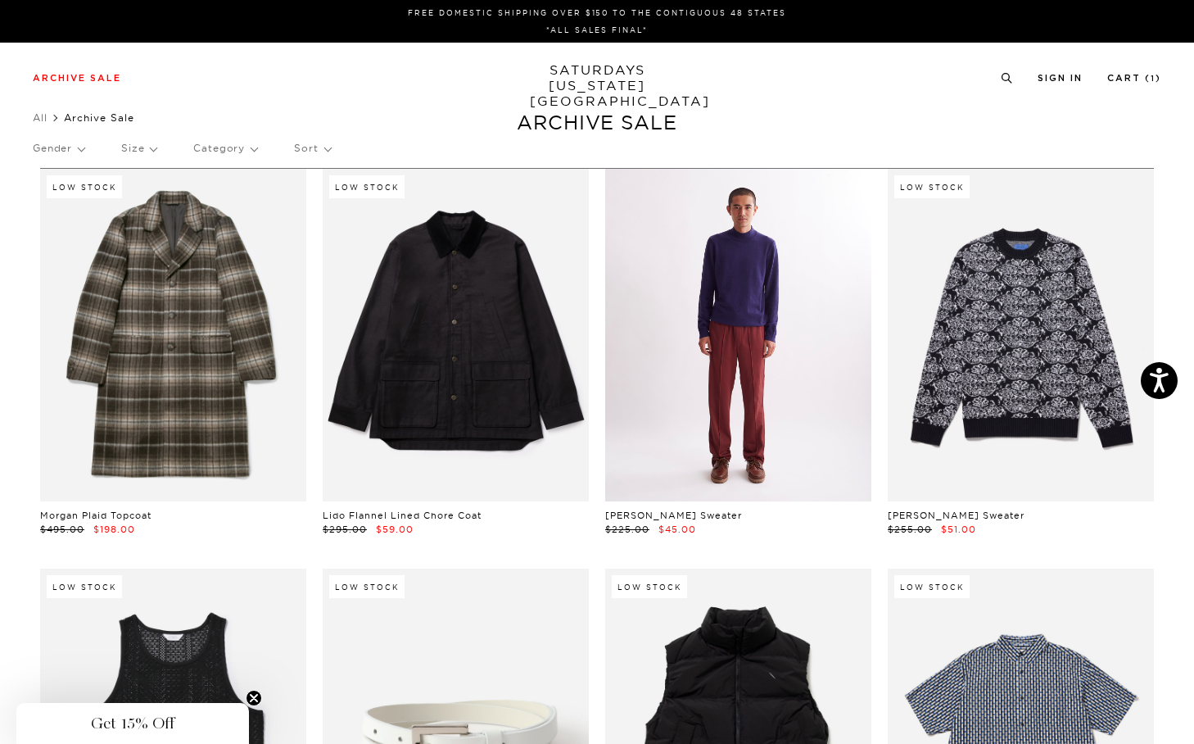
click at [708, 382] on link at bounding box center [738, 335] width 266 height 332
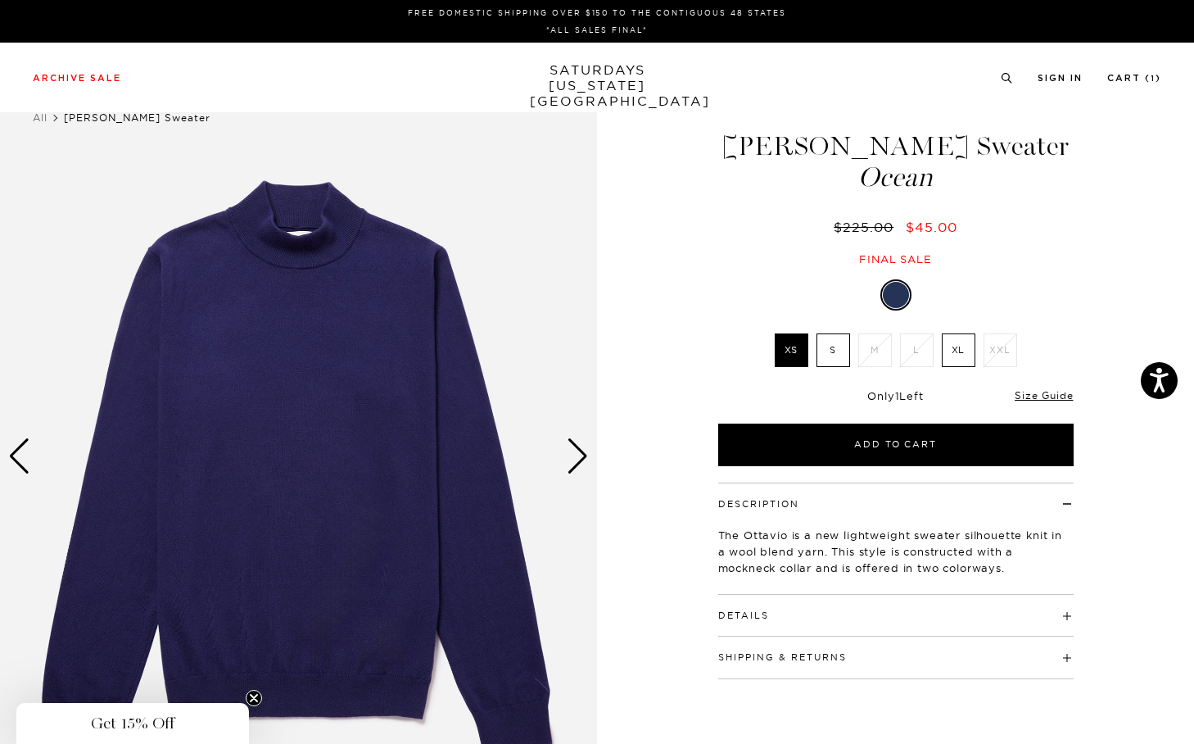
click at [572, 450] on div "Next slide" at bounding box center [578, 456] width 22 height 36
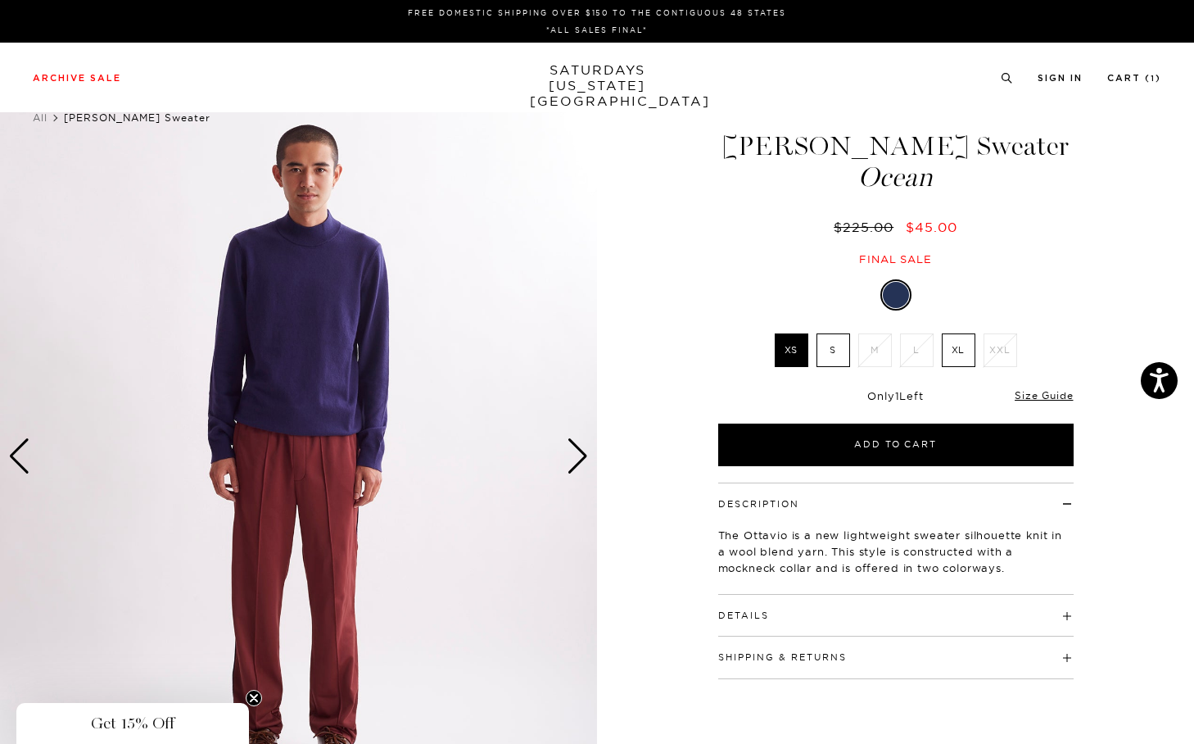
click at [572, 450] on div "Next slide" at bounding box center [578, 456] width 22 height 36
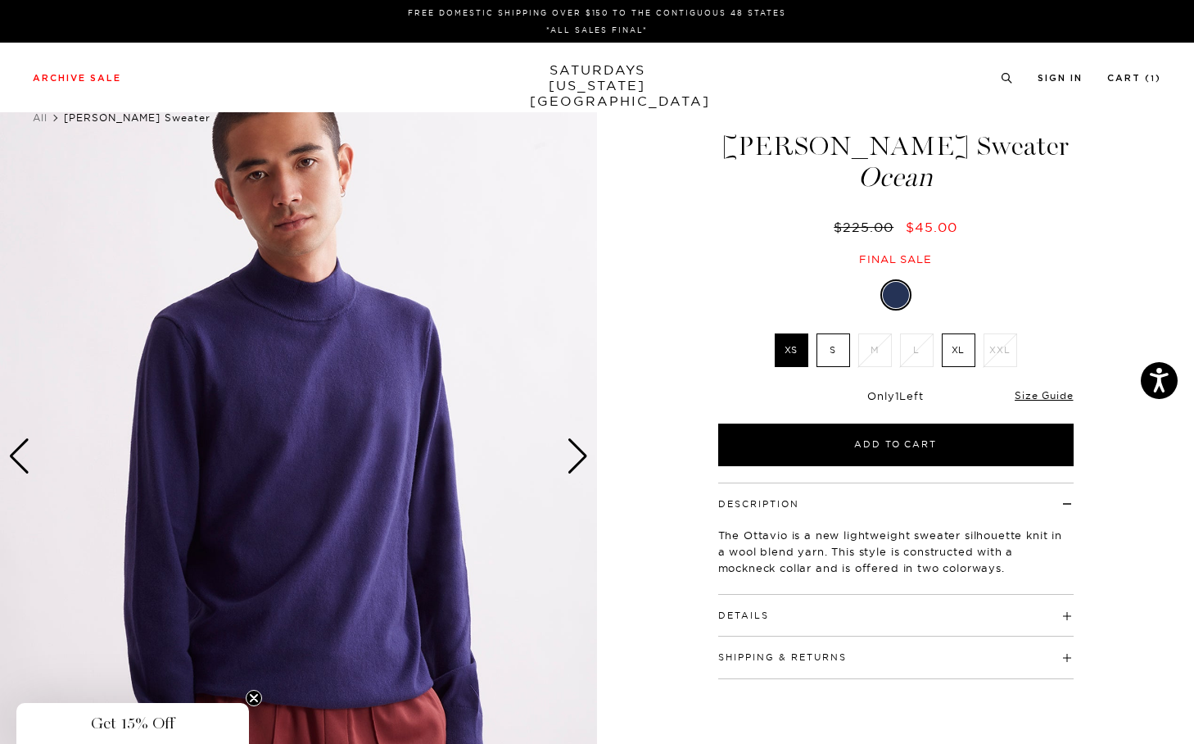
click at [572, 450] on div "Next slide" at bounding box center [578, 456] width 22 height 36
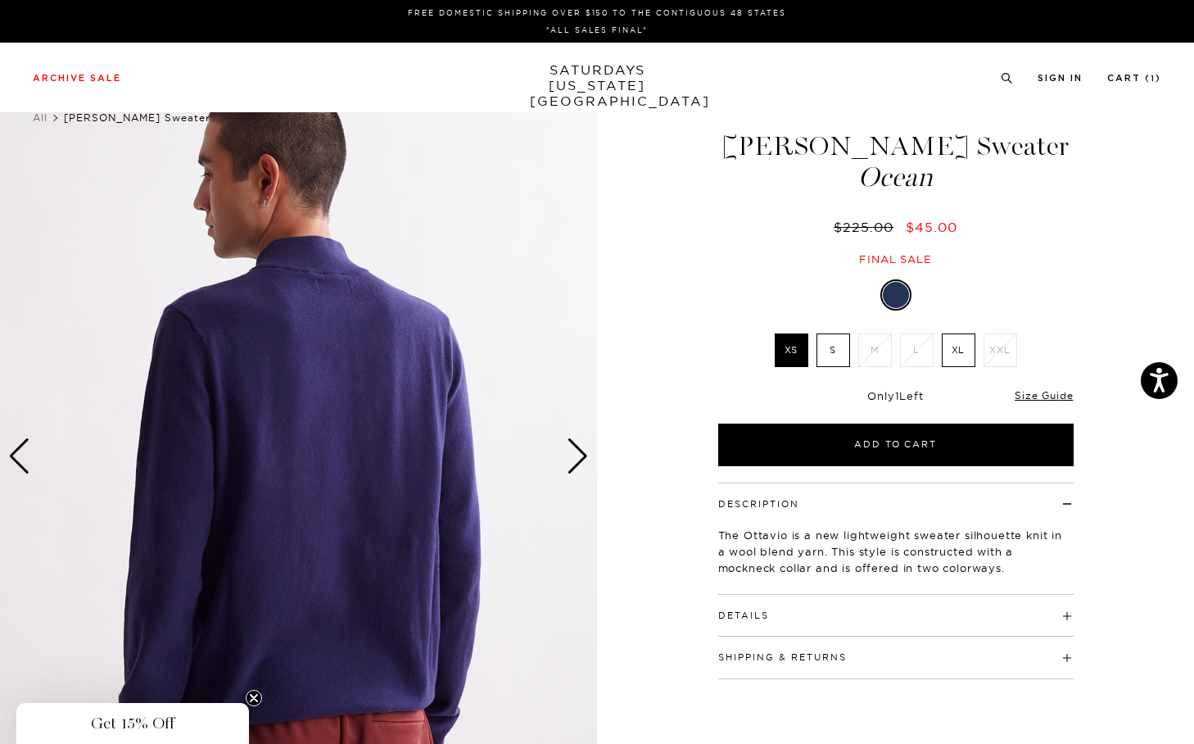
click at [572, 450] on div "Next slide" at bounding box center [578, 456] width 22 height 36
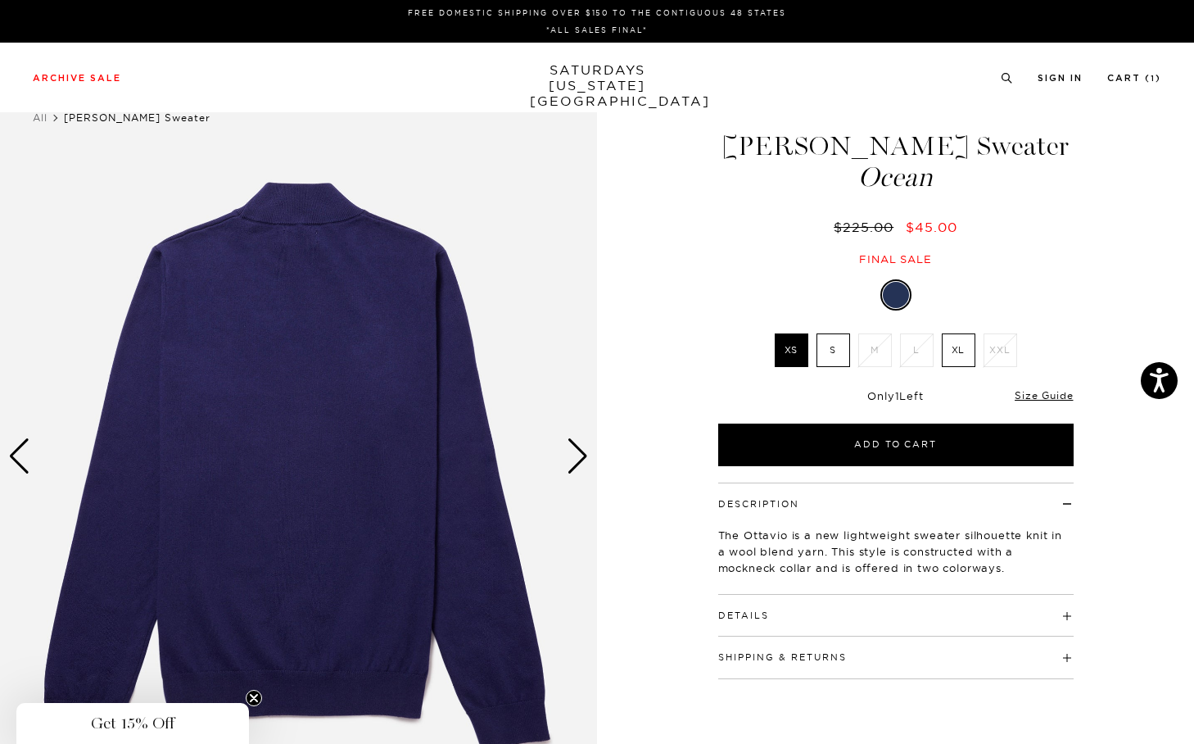
click at [572, 450] on div "Next slide" at bounding box center [578, 456] width 22 height 36
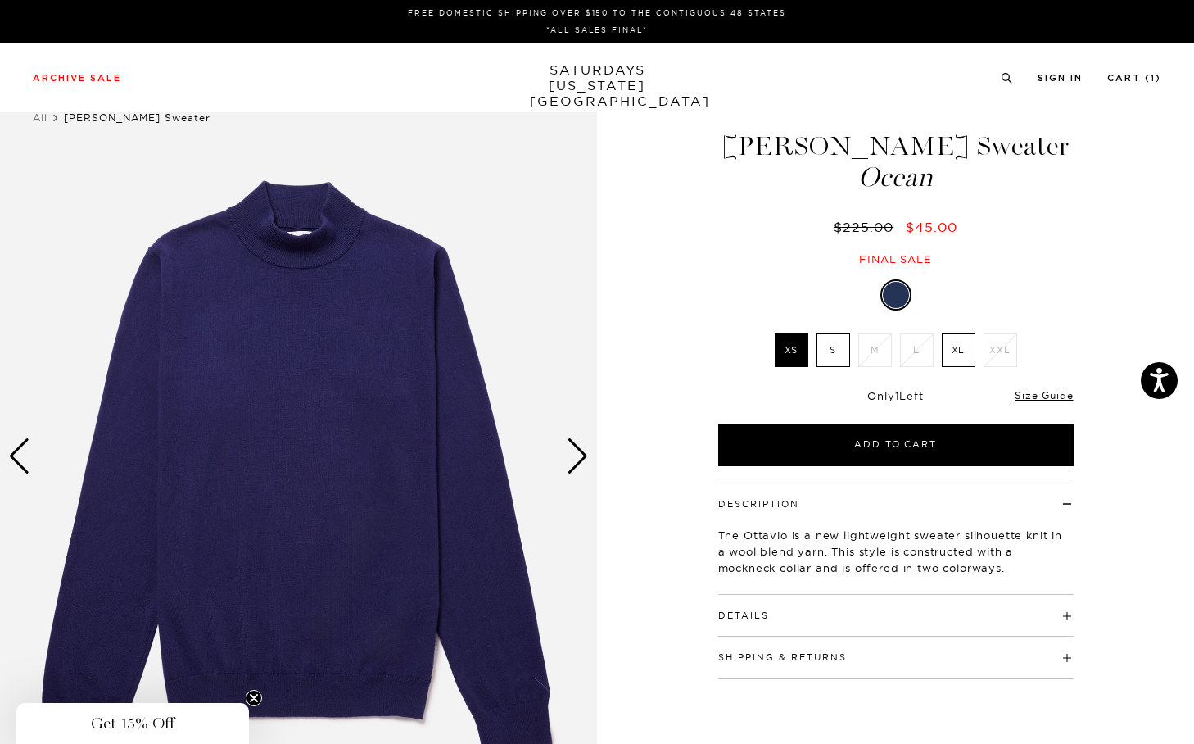
click at [572, 450] on div "Next slide" at bounding box center [578, 456] width 22 height 36
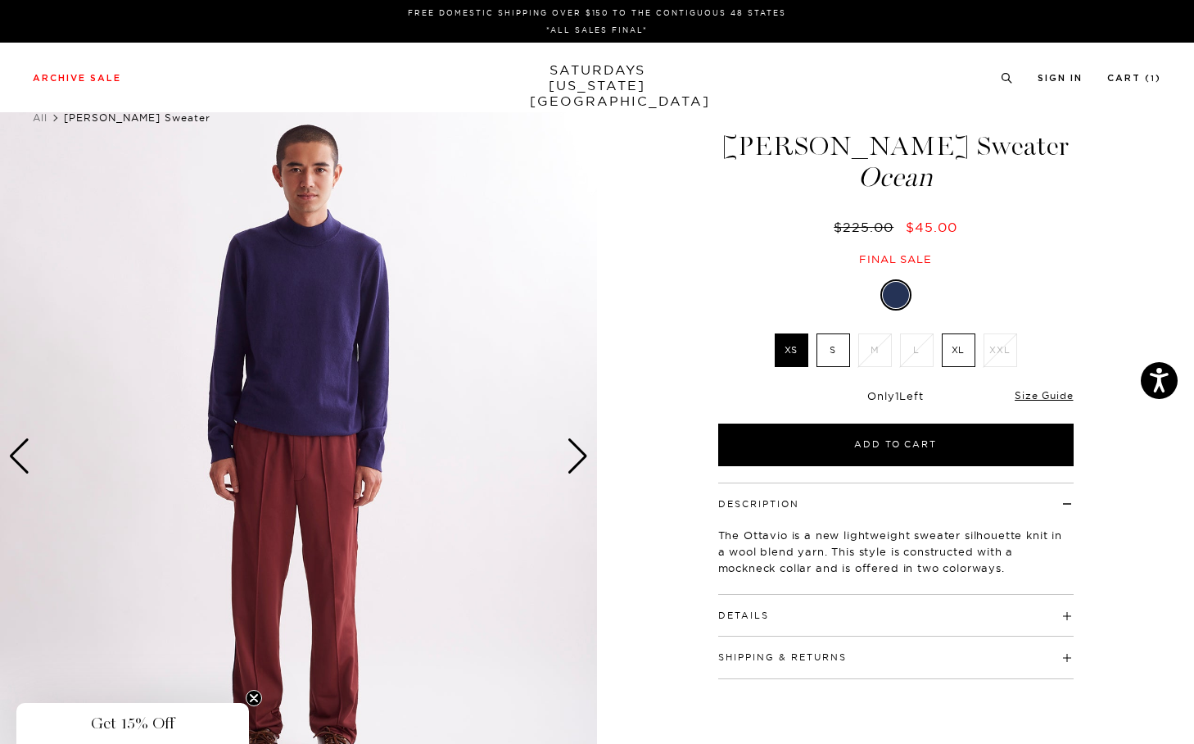
click at [572, 450] on div "Next slide" at bounding box center [578, 456] width 22 height 36
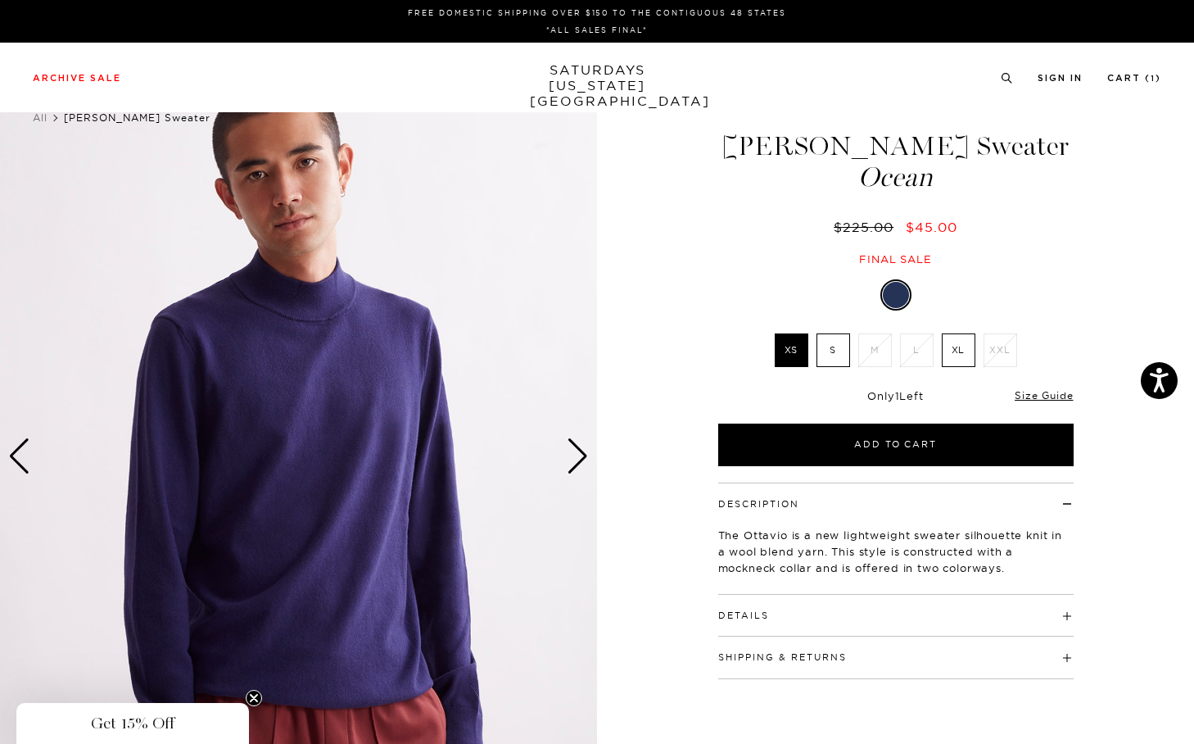
click at [572, 450] on div "Next slide" at bounding box center [578, 456] width 22 height 36
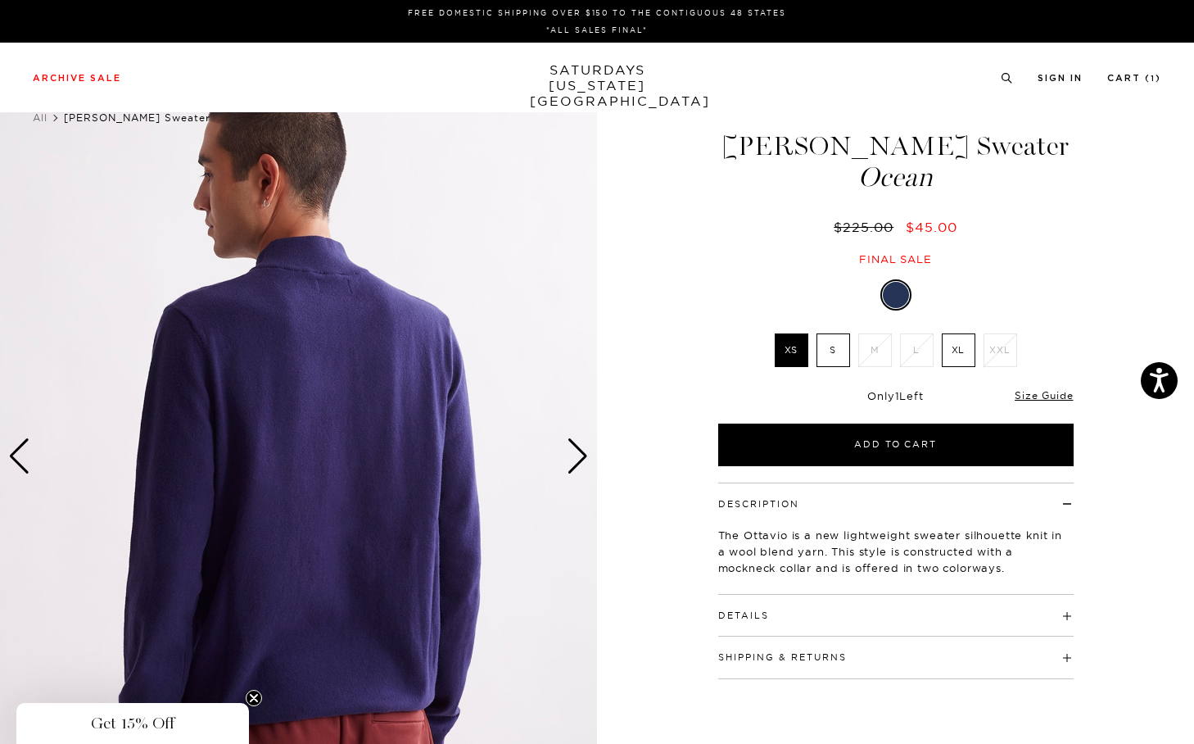
click at [572, 450] on div "Next slide" at bounding box center [578, 456] width 22 height 36
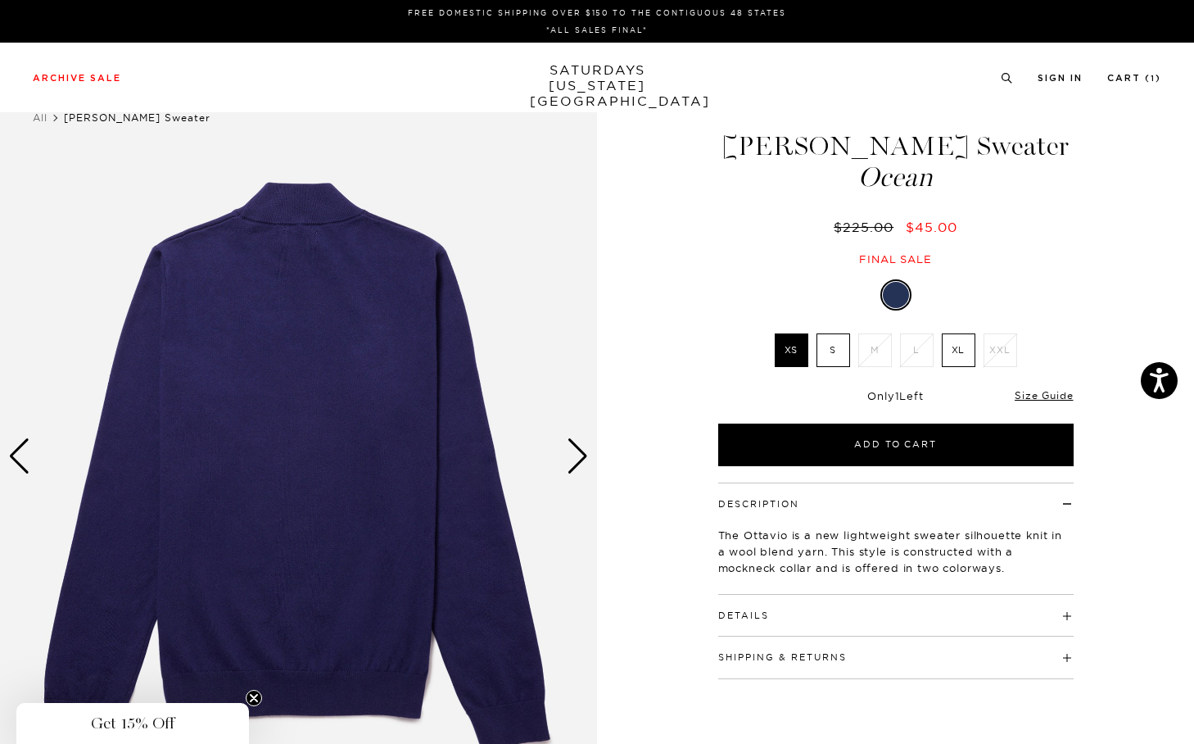
click at [572, 450] on div "Next slide" at bounding box center [578, 456] width 22 height 36
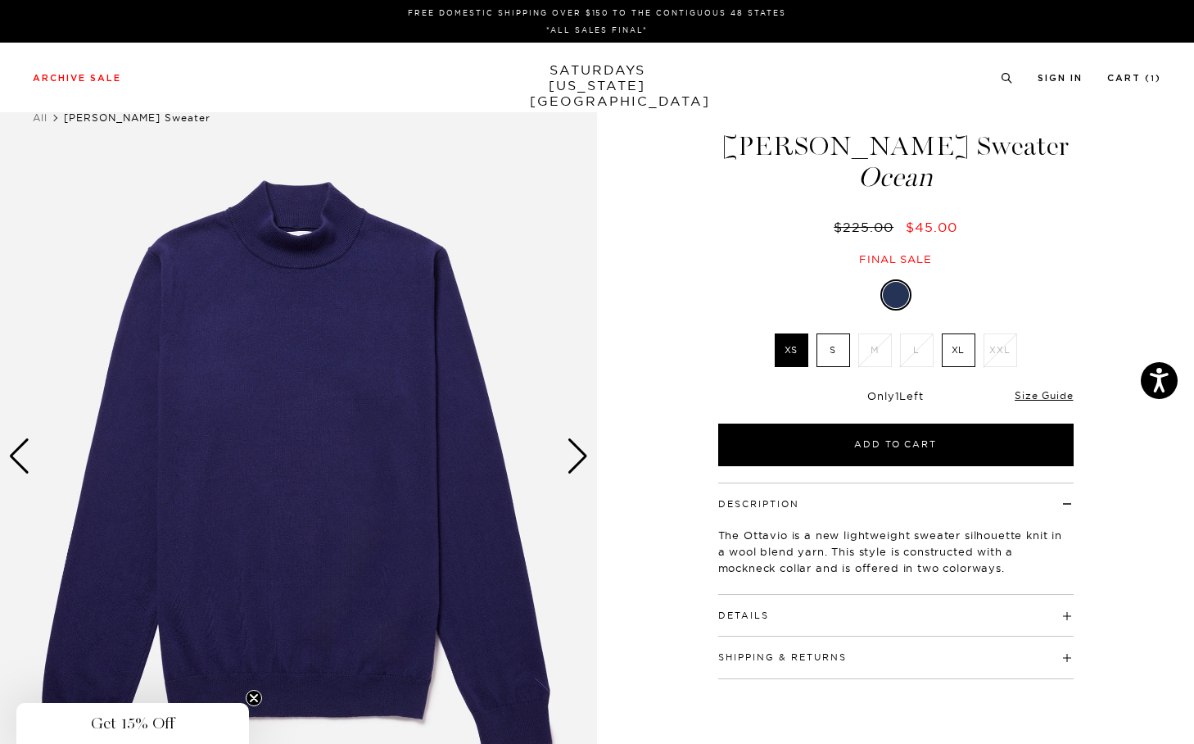
click at [572, 450] on div "Next slide" at bounding box center [578, 456] width 22 height 36
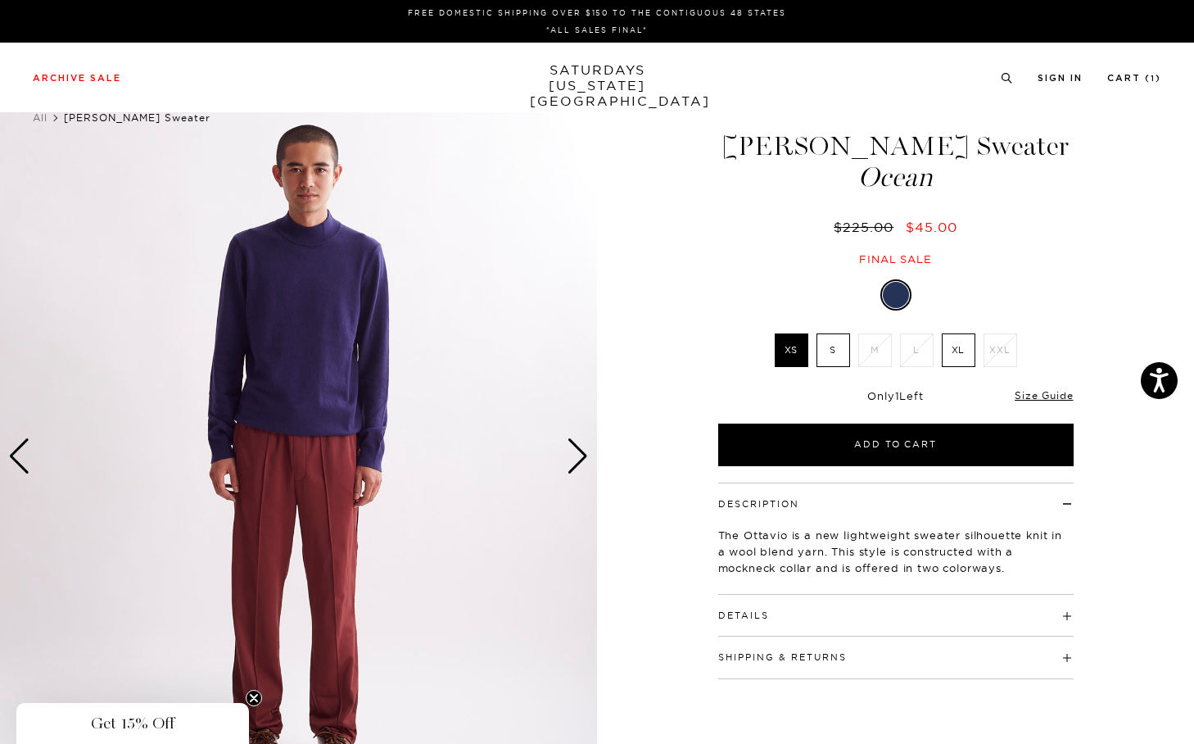
click at [912, 611] on h4 "Details" at bounding box center [895, 608] width 355 height 27
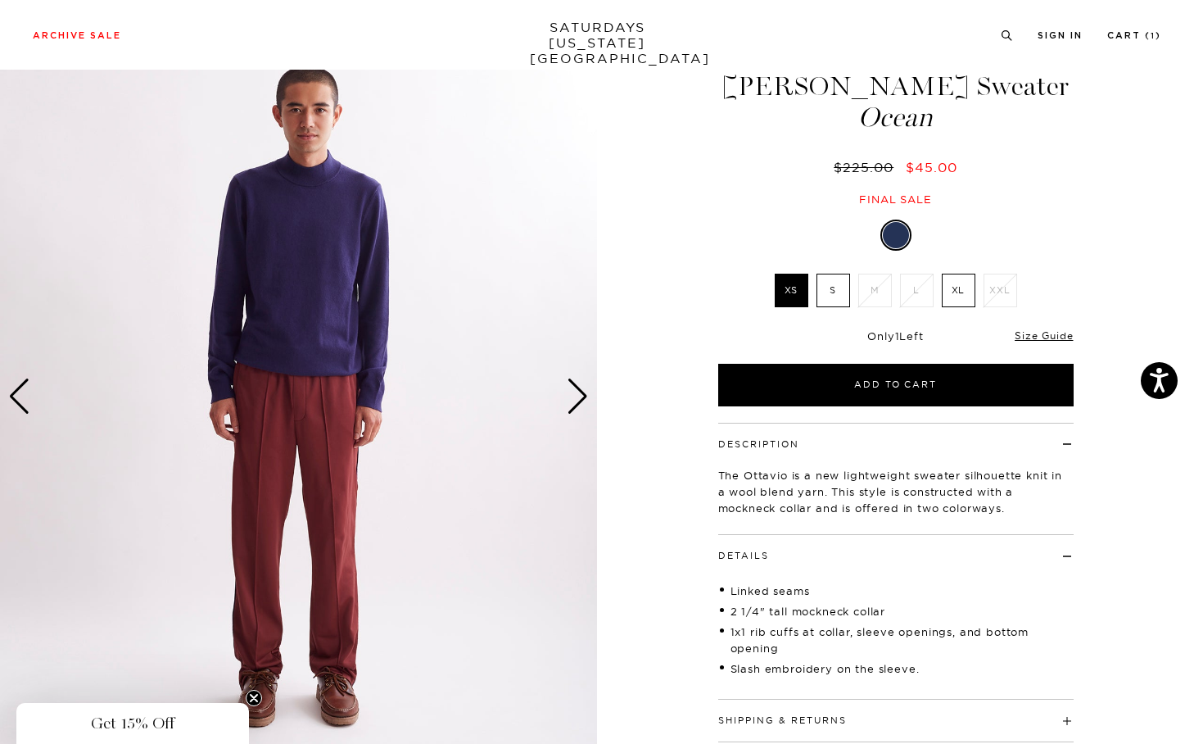
scroll to position [129, 0]
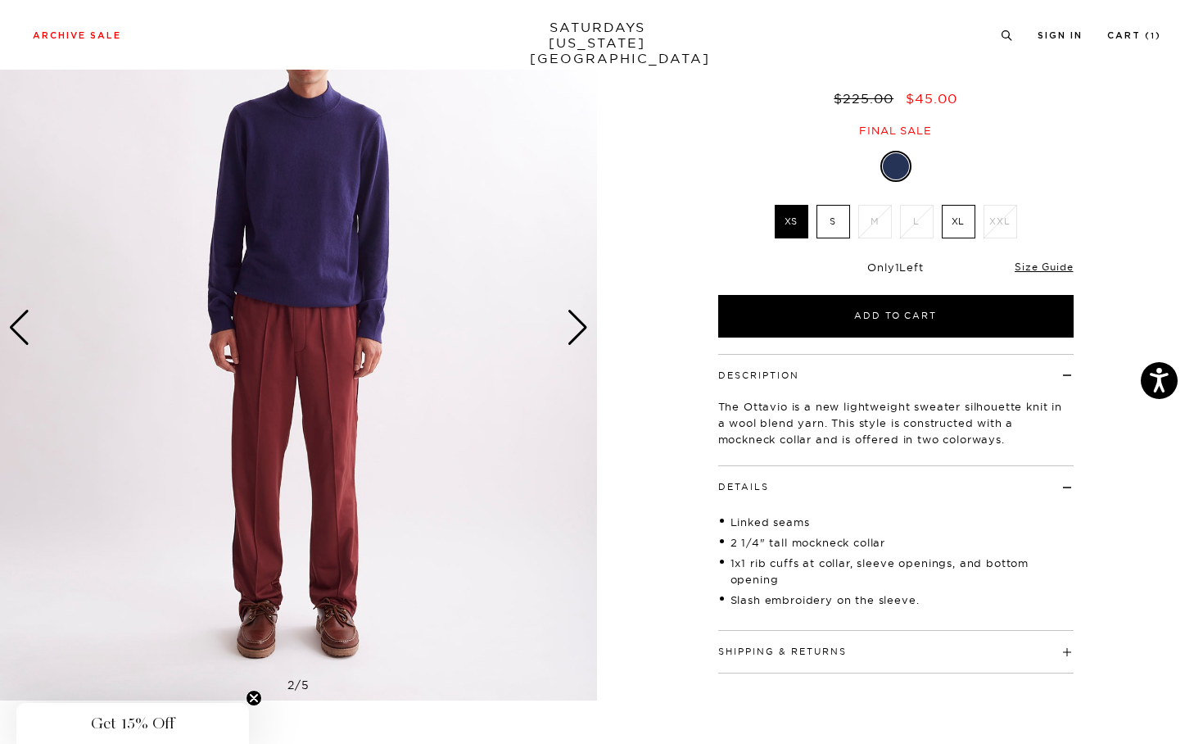
click at [898, 641] on h4 "Shipping & Returns" at bounding box center [895, 644] width 355 height 27
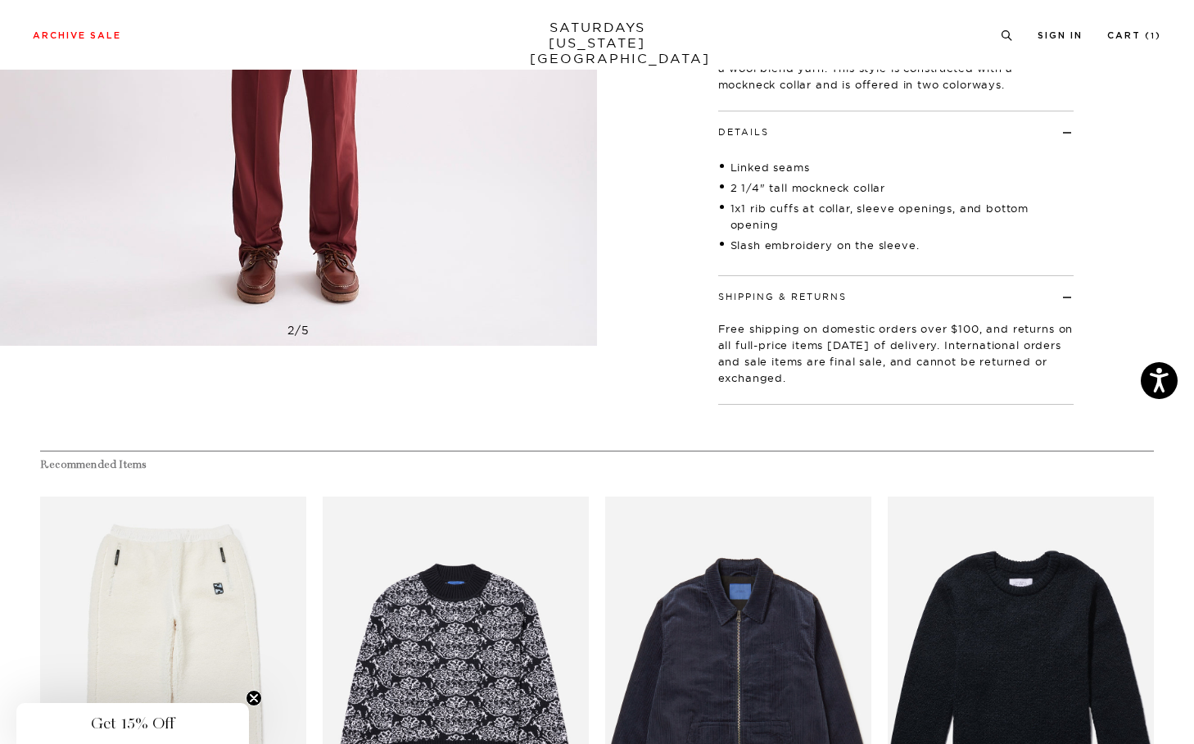
scroll to position [95, 0]
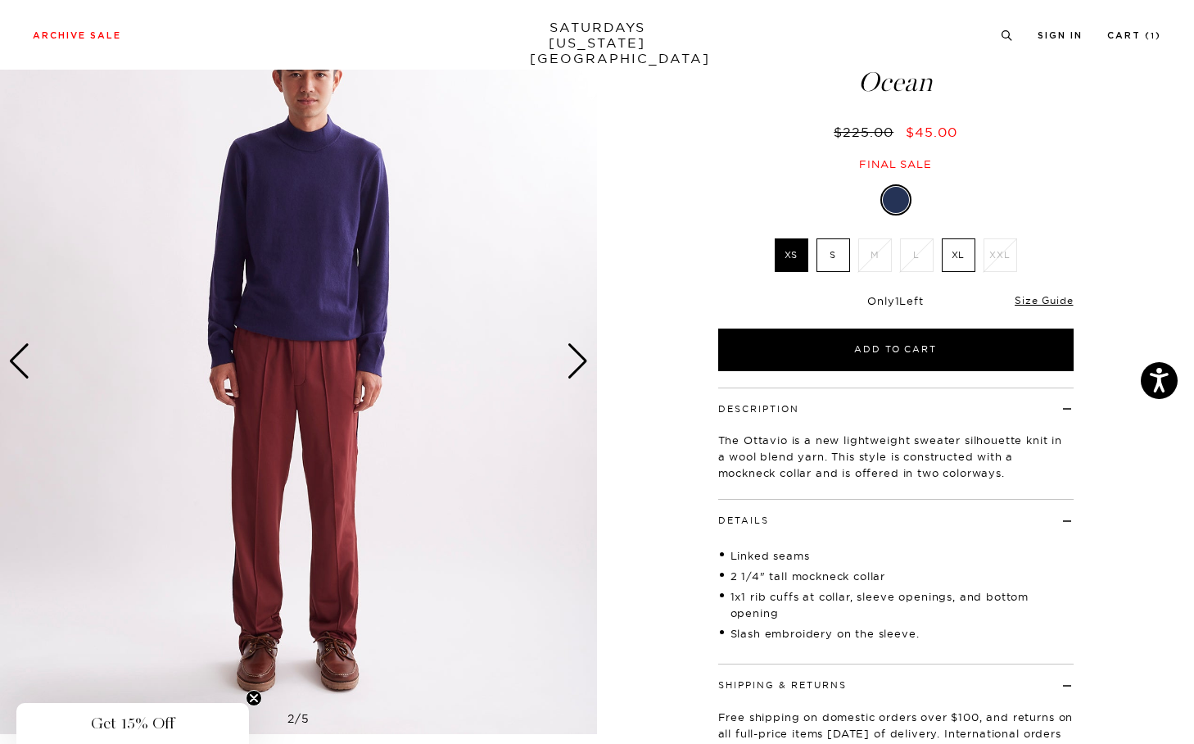
click at [591, 368] on img at bounding box center [298, 361] width 597 height 746
click at [583, 369] on body "Accessibility Screen-Reader Guide, Feedback, and Issue Reporting | New window F…" at bounding box center [597, 757] width 1194 height 1704
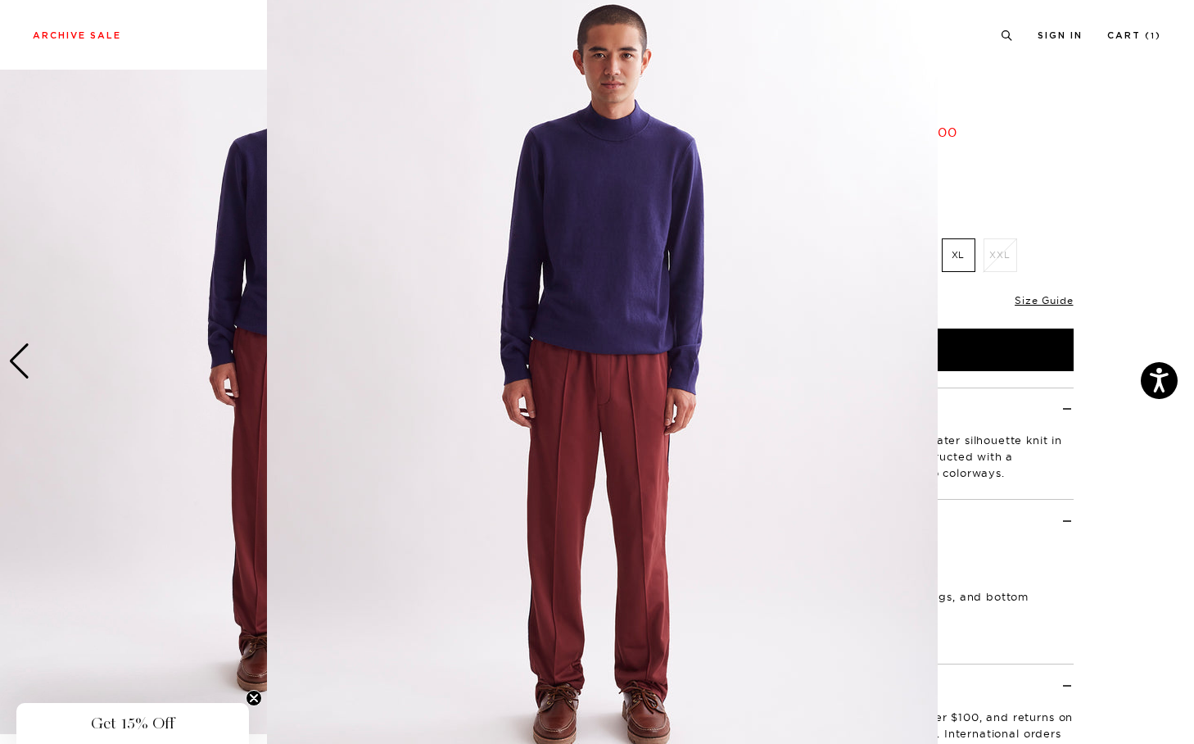
click at [583, 369] on img at bounding box center [602, 376] width 671 height 839
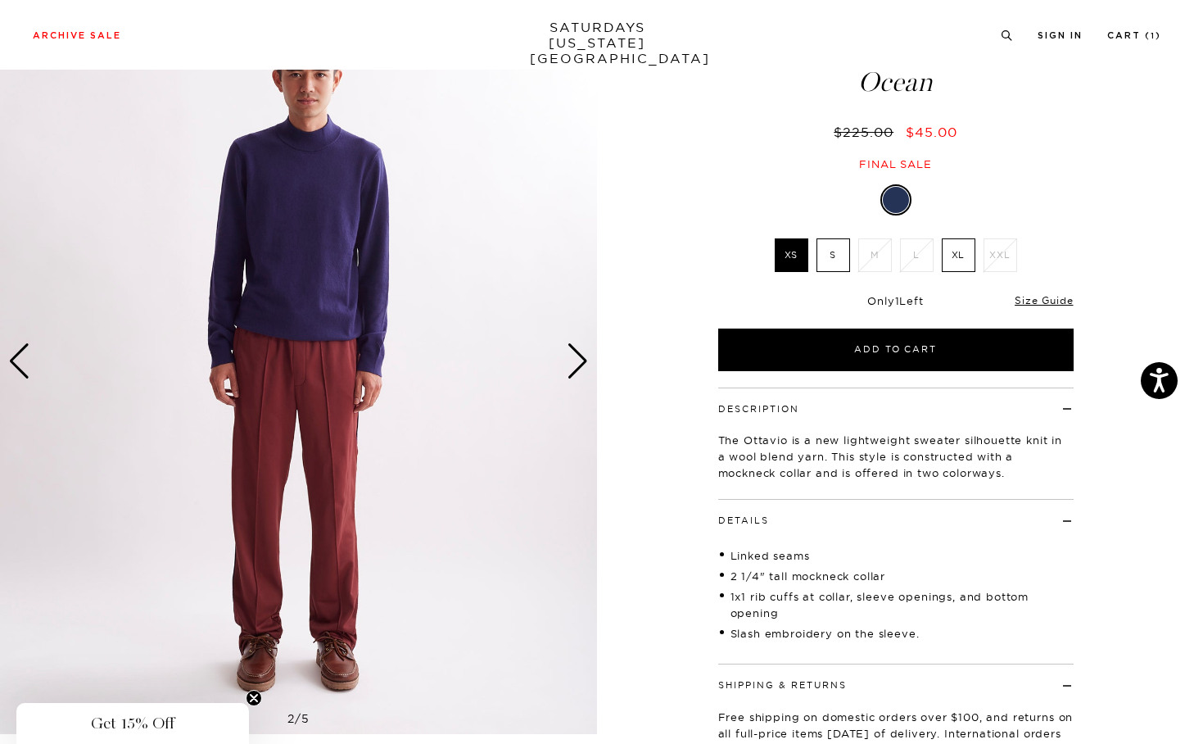
click at [555, 360] on img at bounding box center [298, 361] width 597 height 746
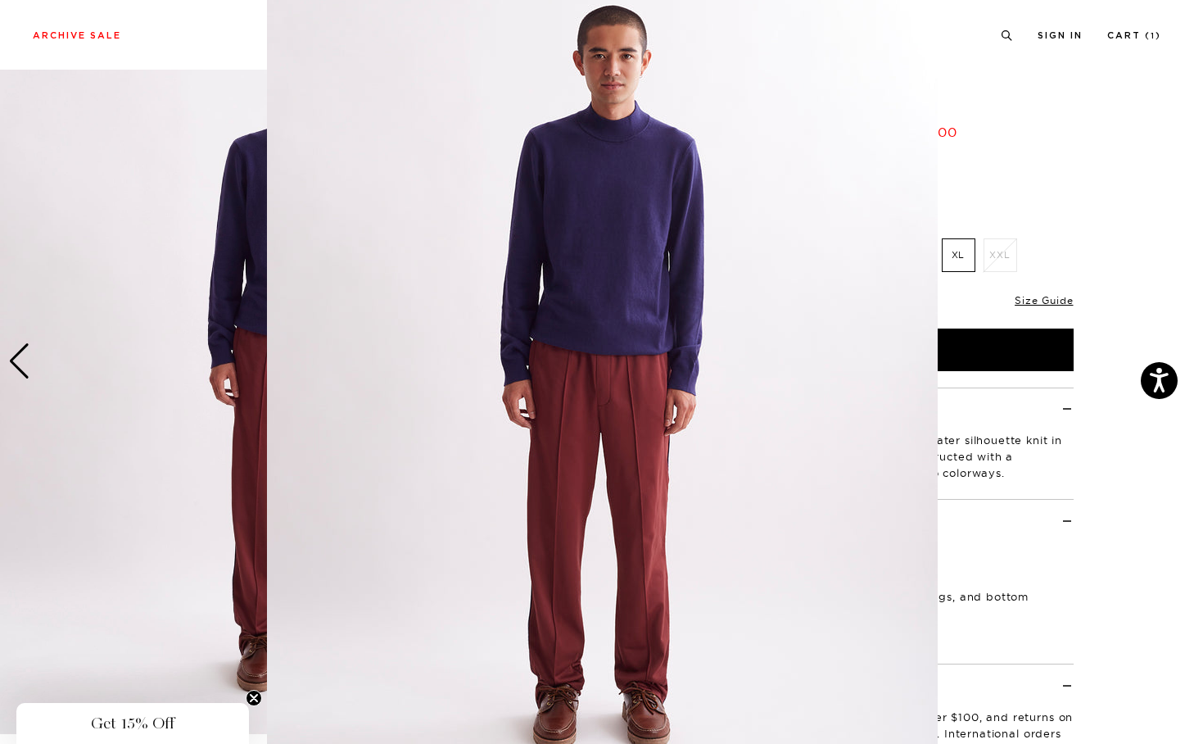
scroll to position [42, 0]
click at [581, 365] on img at bounding box center [602, 377] width 671 height 839
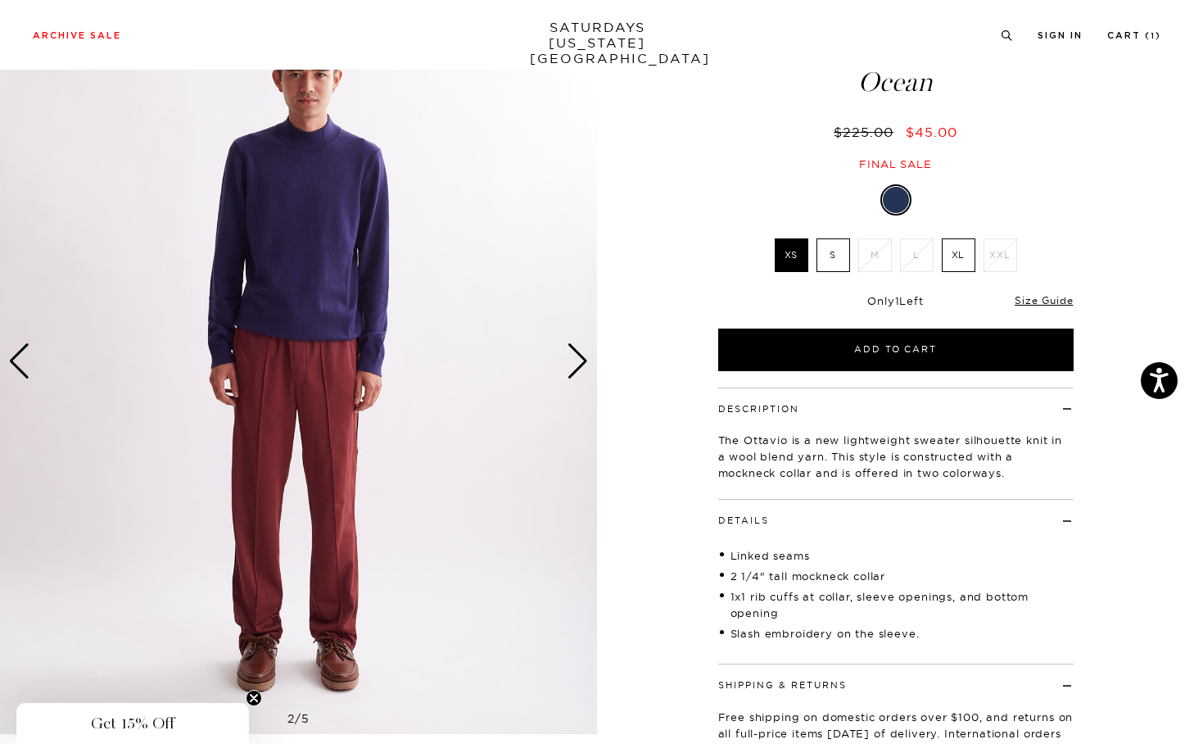
click at [574, 358] on div "Next slide" at bounding box center [578, 361] width 22 height 36
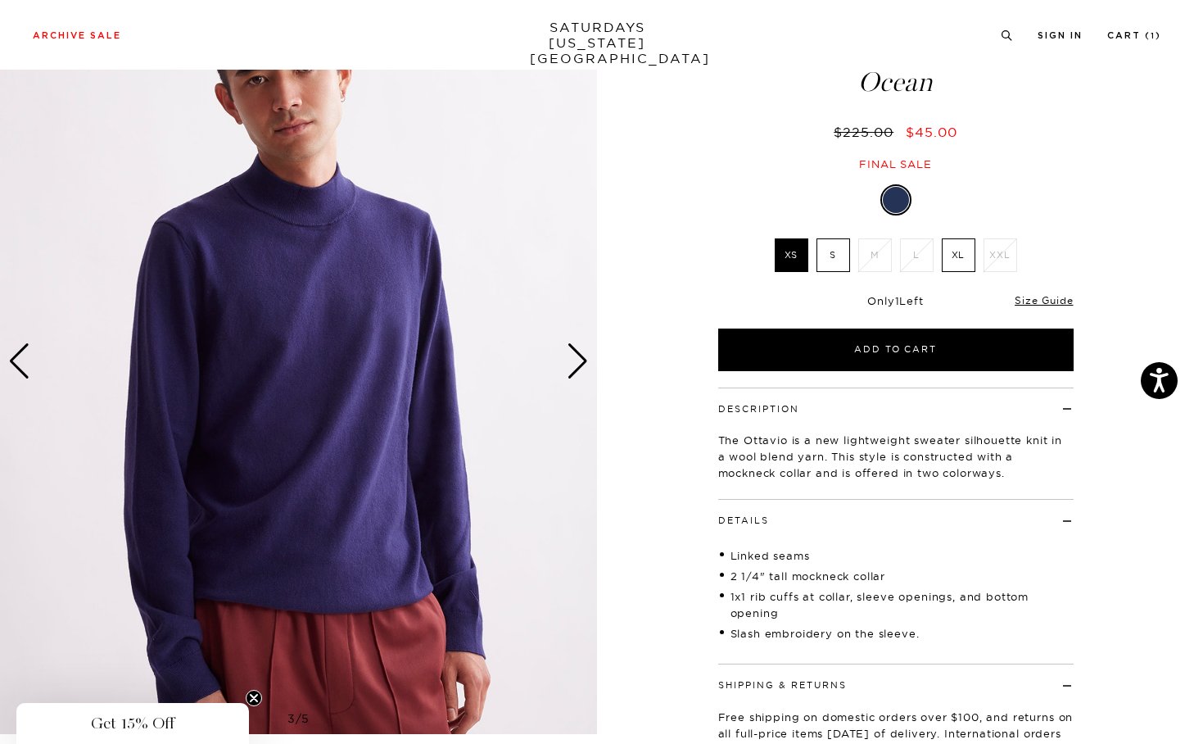
click at [574, 358] on div "Next slide" at bounding box center [578, 361] width 22 height 36
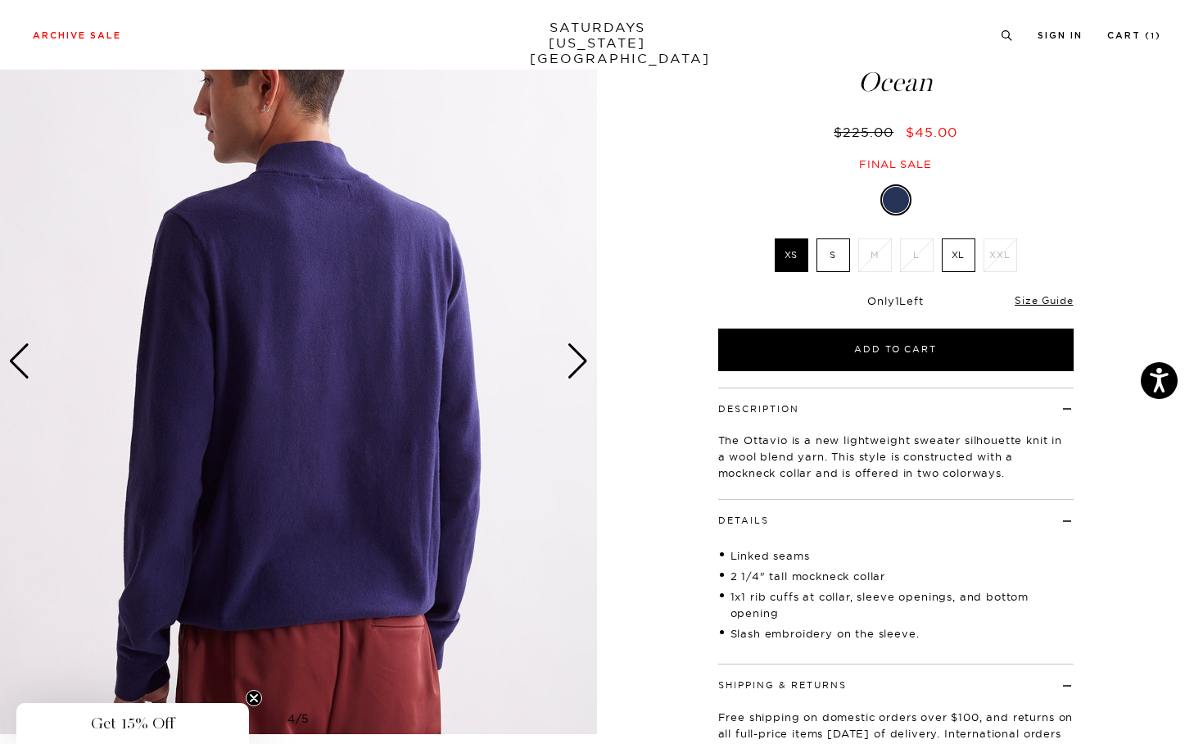
click at [574, 358] on div "Next slide" at bounding box center [578, 361] width 22 height 36
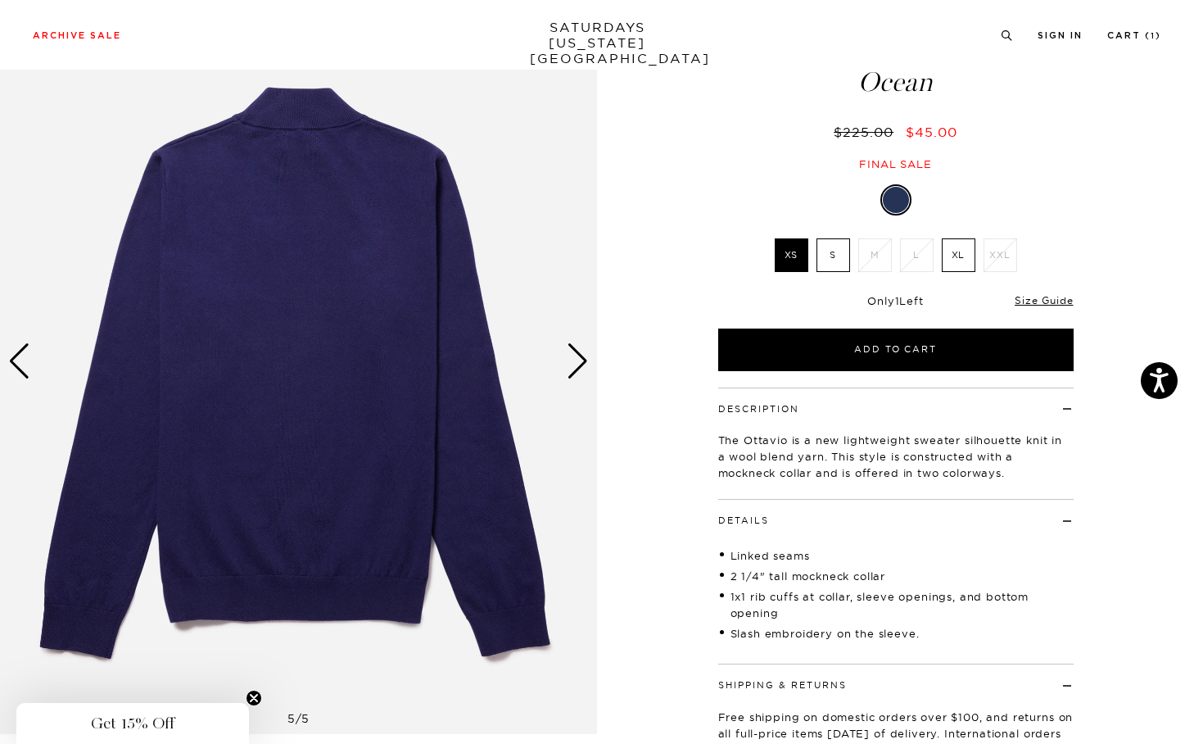
click at [574, 358] on div "Next slide" at bounding box center [578, 361] width 22 height 36
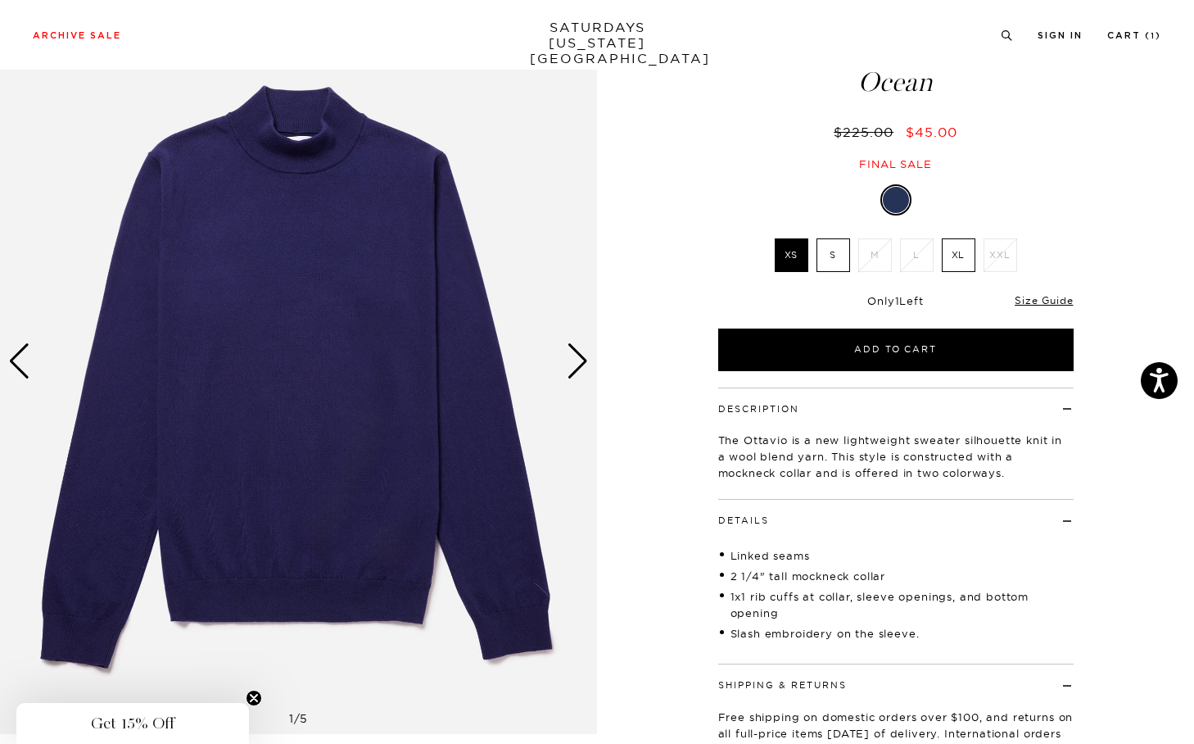
click at [574, 358] on div "Next slide" at bounding box center [578, 361] width 22 height 36
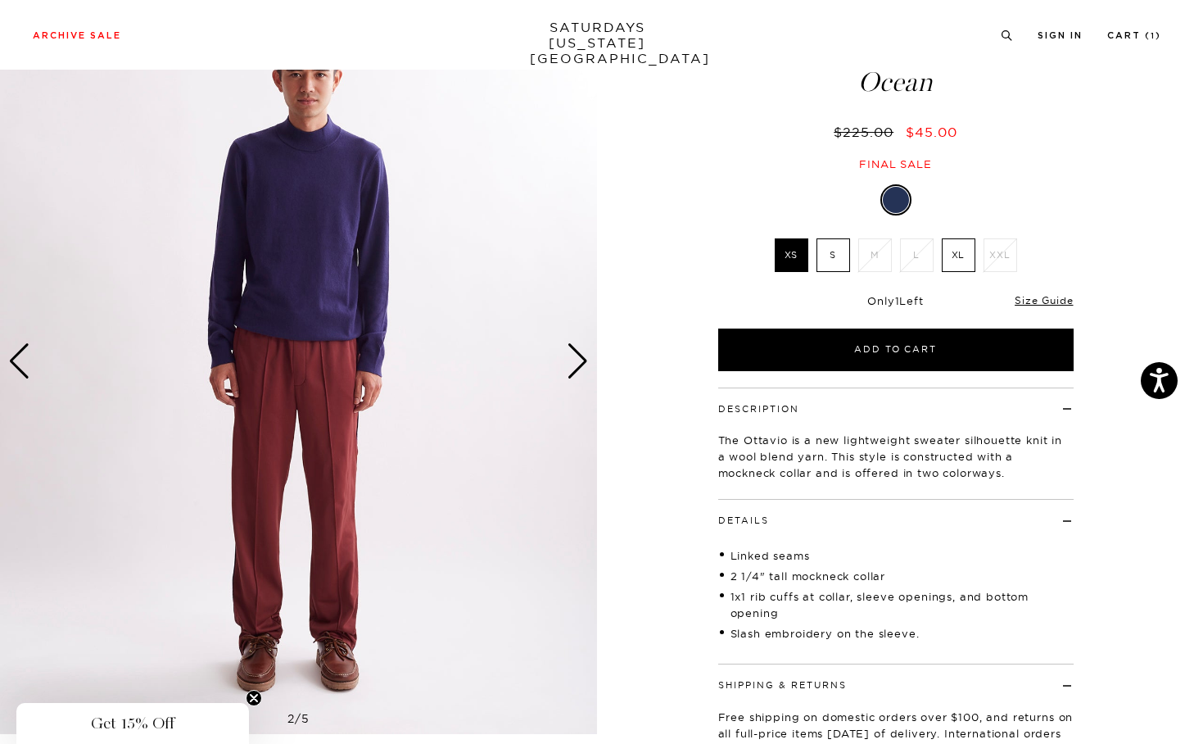
click at [574, 358] on div "Next slide" at bounding box center [578, 361] width 22 height 36
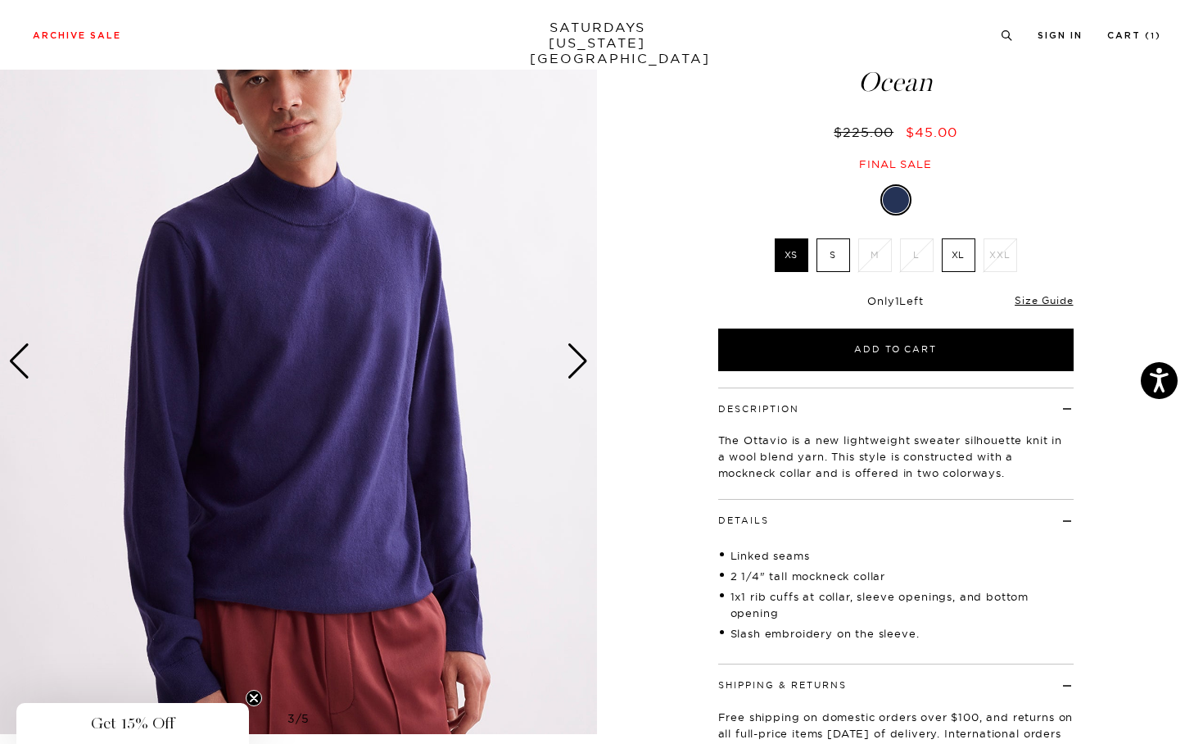
click at [574, 358] on div "Next slide" at bounding box center [578, 361] width 22 height 36
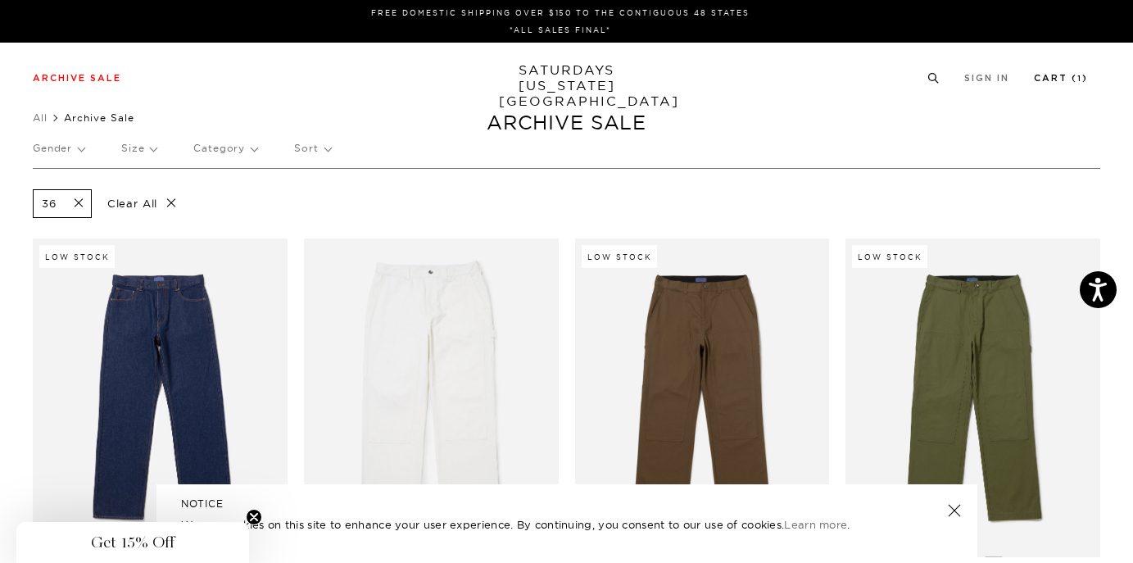
click at [1070, 73] on li "Cart ( 1 )" at bounding box center [1061, 77] width 54 height 15
click at [1069, 75] on link "Cart ( 1 )" at bounding box center [1061, 78] width 54 height 9
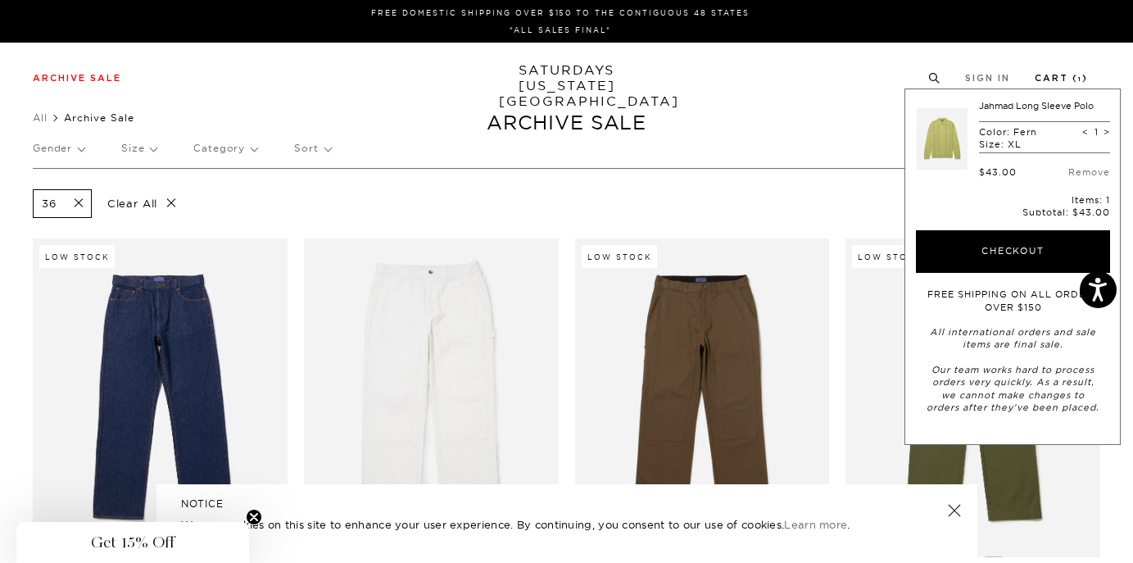
click at [1069, 80] on link "Cart ( 1 )" at bounding box center [1060, 78] width 53 height 9
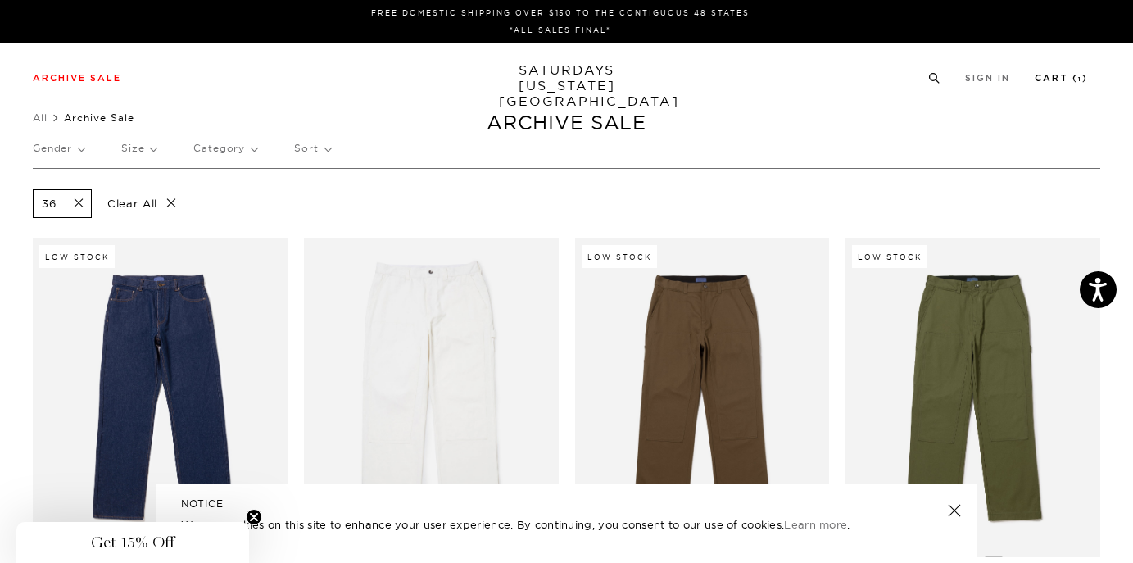
click at [1065, 74] on link "Cart ( 1 )" at bounding box center [1060, 78] width 53 height 9
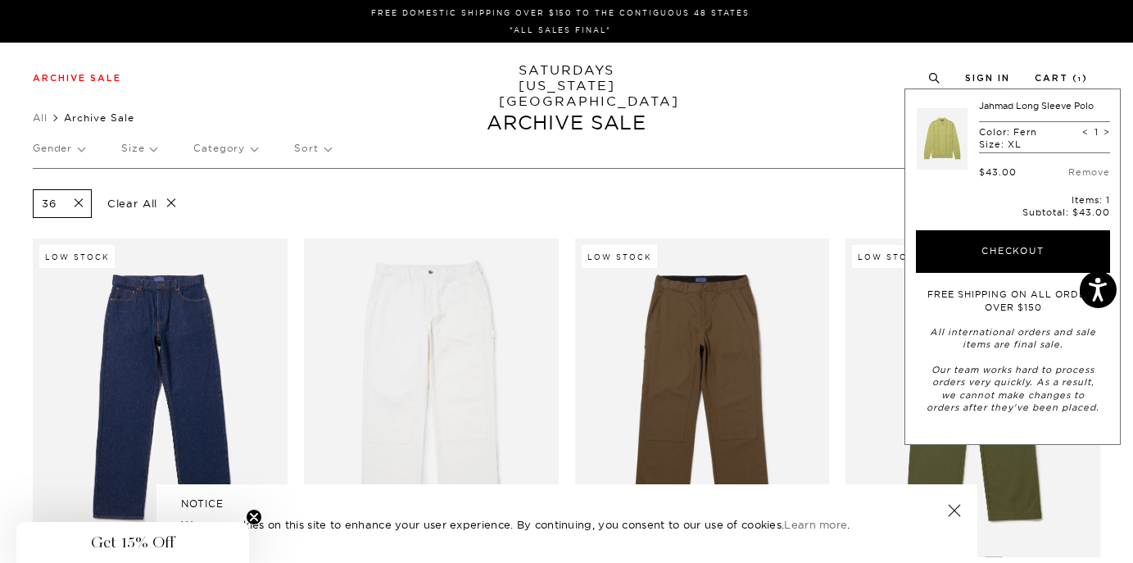
click at [939, 142] on link at bounding box center [941, 138] width 51 height 77
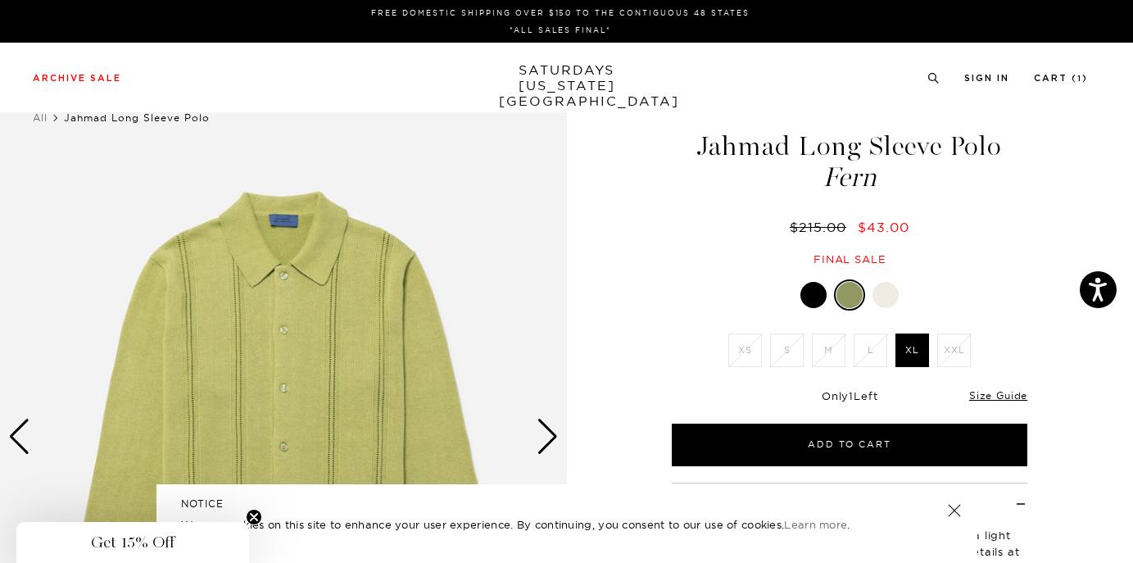
click at [552, 427] on div "Next slide" at bounding box center [547, 436] width 22 height 36
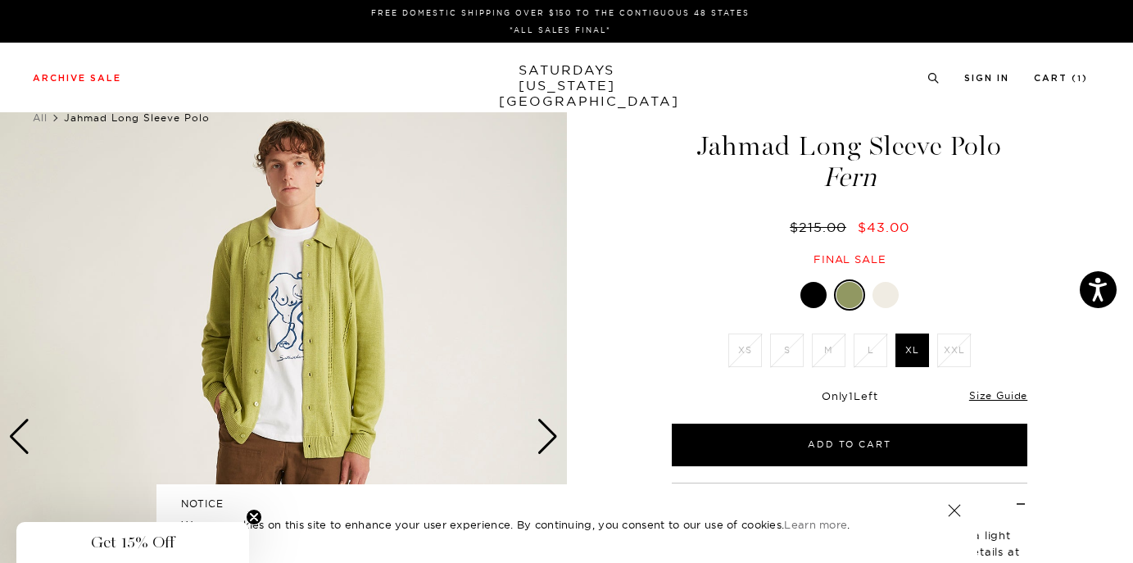
click at [552, 427] on div "Next slide" at bounding box center [547, 436] width 22 height 36
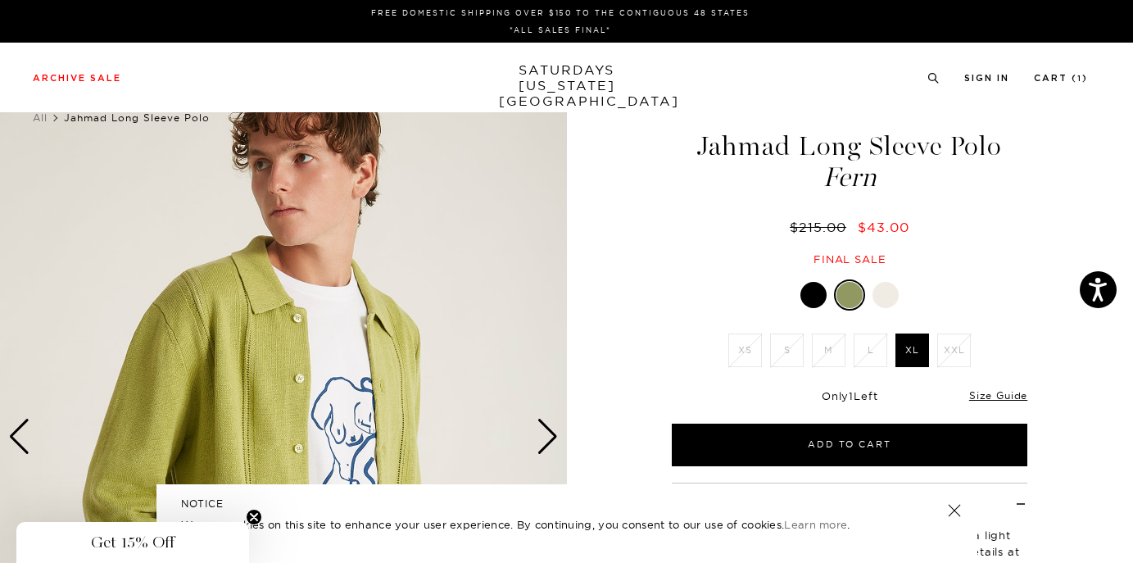
click at [552, 427] on div "Next slide" at bounding box center [547, 436] width 22 height 36
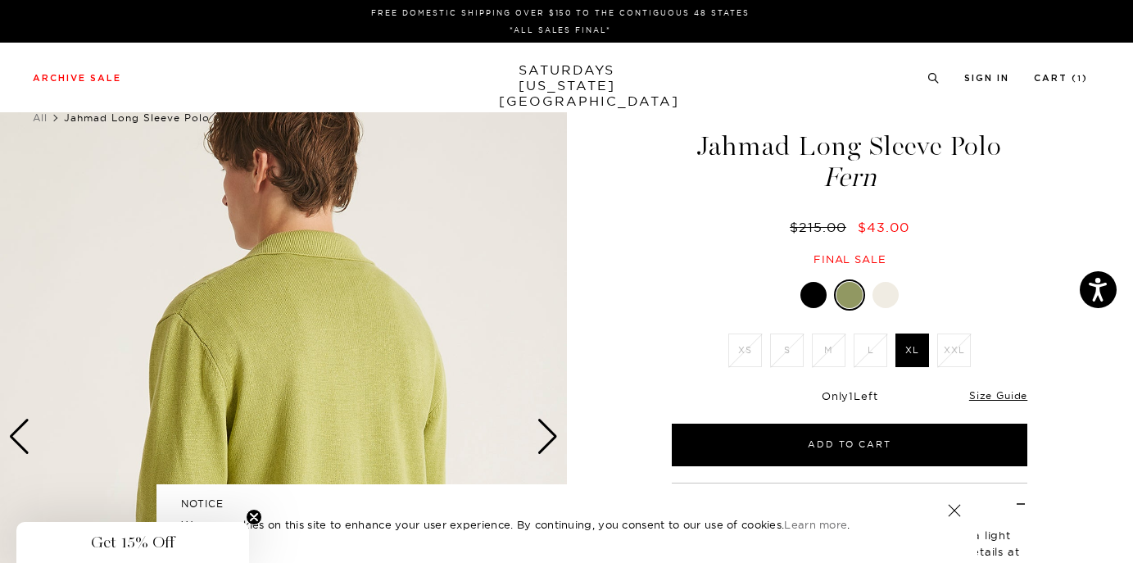
click at [552, 427] on div "Next slide" at bounding box center [547, 436] width 22 height 36
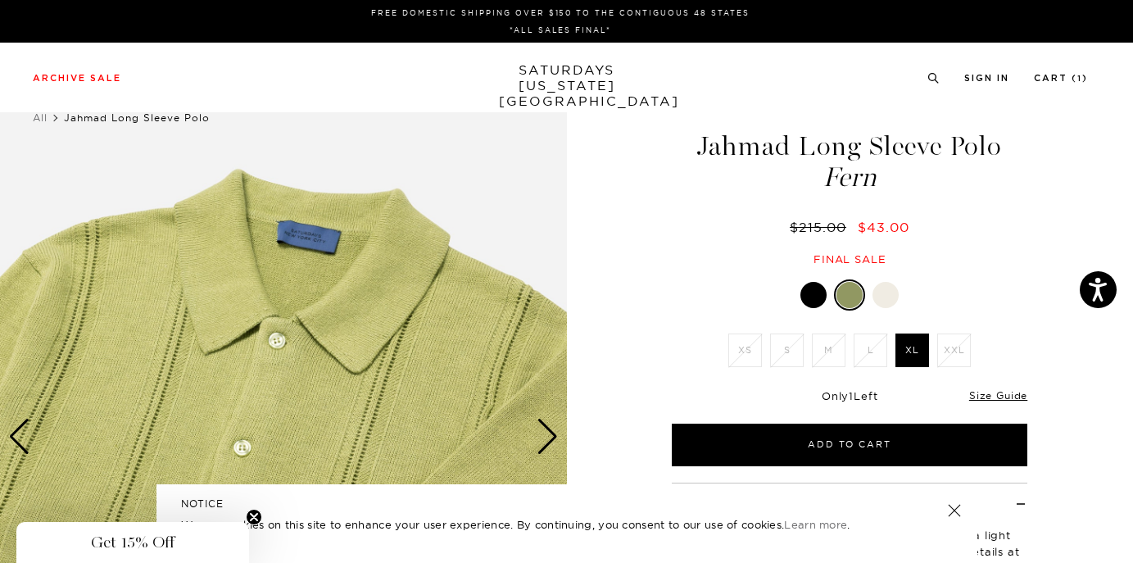
click at [552, 427] on div "Next slide" at bounding box center [547, 436] width 22 height 36
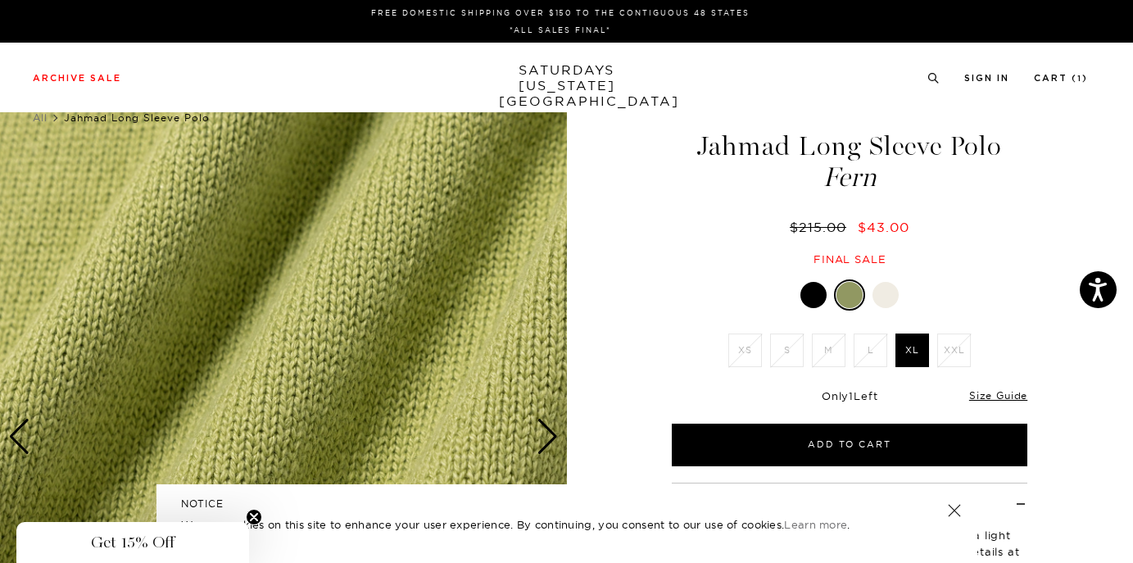
click at [552, 427] on div "Next slide" at bounding box center [547, 436] width 22 height 36
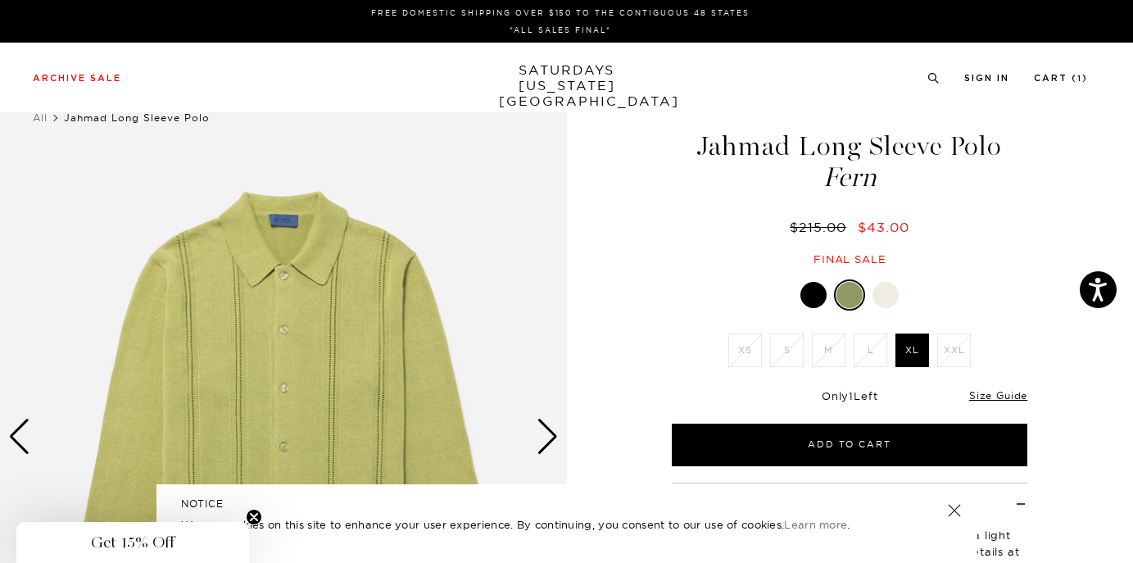
click at [552, 427] on div "Next slide" at bounding box center [547, 436] width 22 height 36
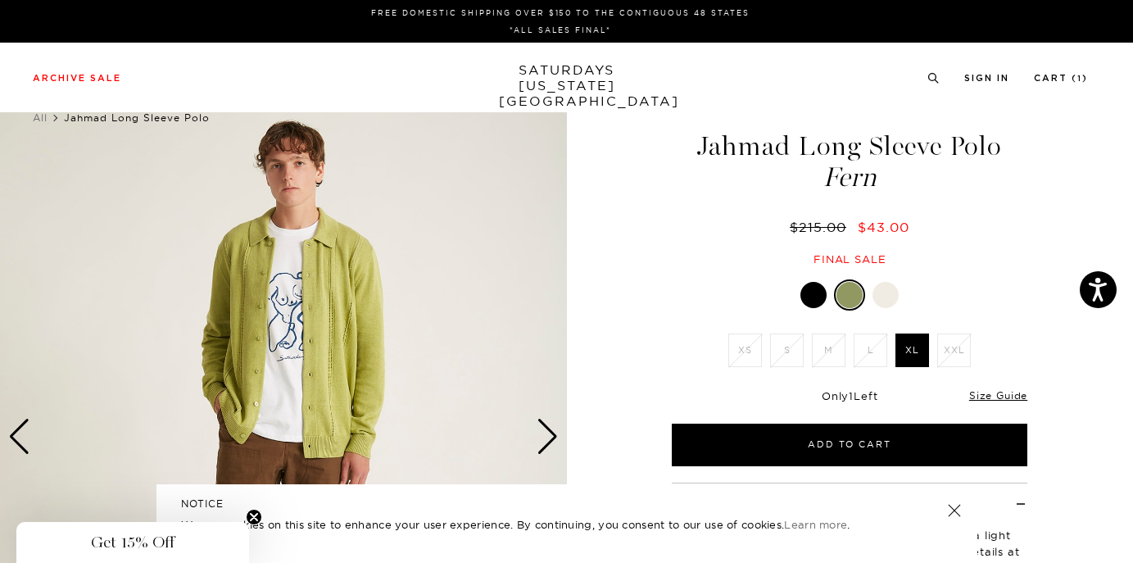
click at [552, 427] on div "Next slide" at bounding box center [547, 436] width 22 height 36
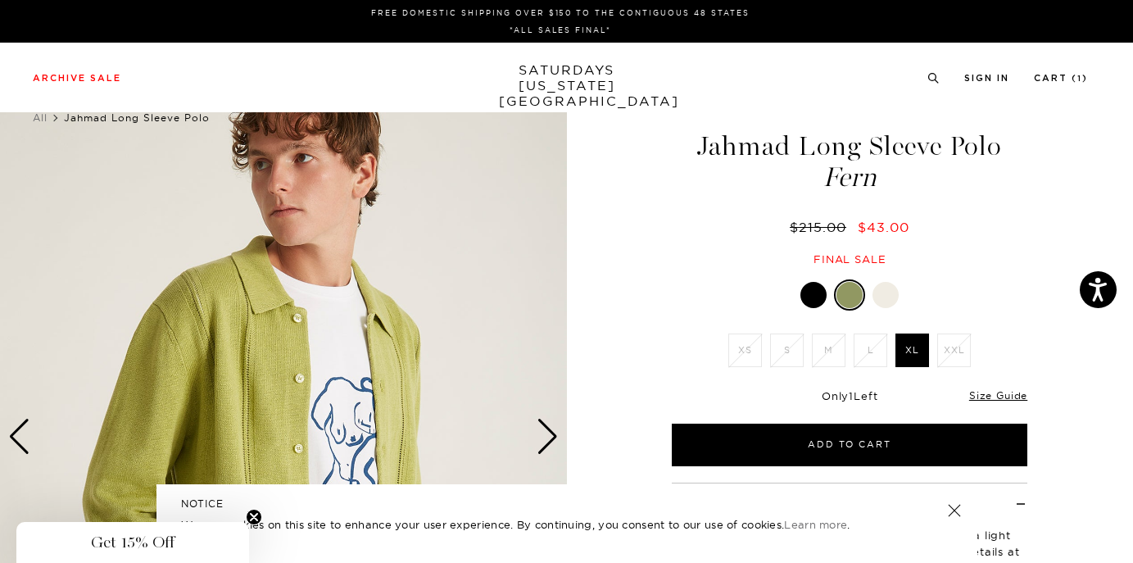
click at [552, 427] on div "Next slide" at bounding box center [547, 436] width 22 height 36
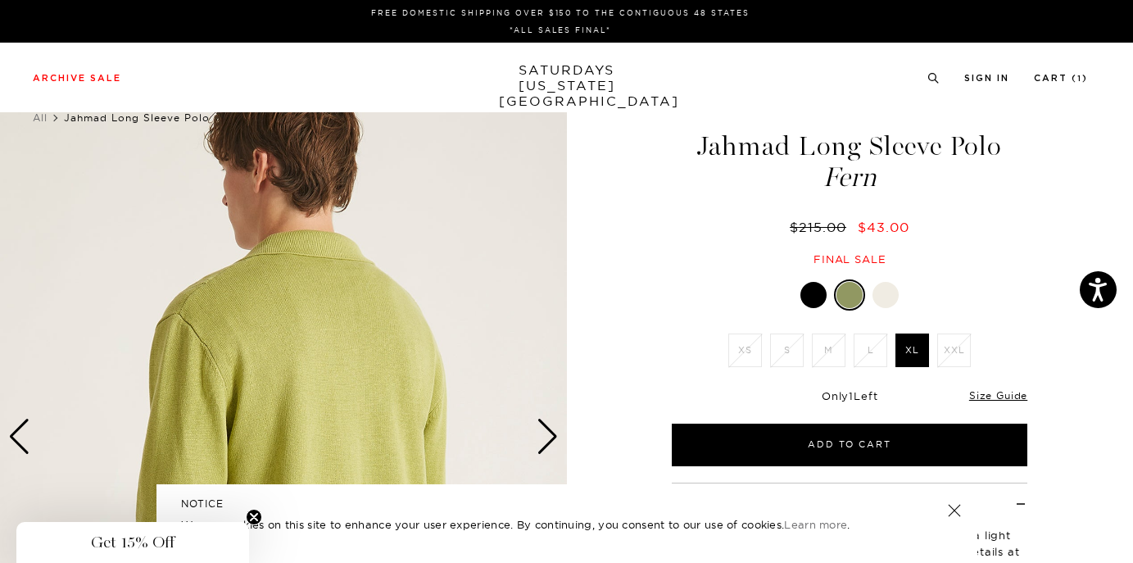
click at [552, 427] on div "Next slide" at bounding box center [547, 436] width 22 height 36
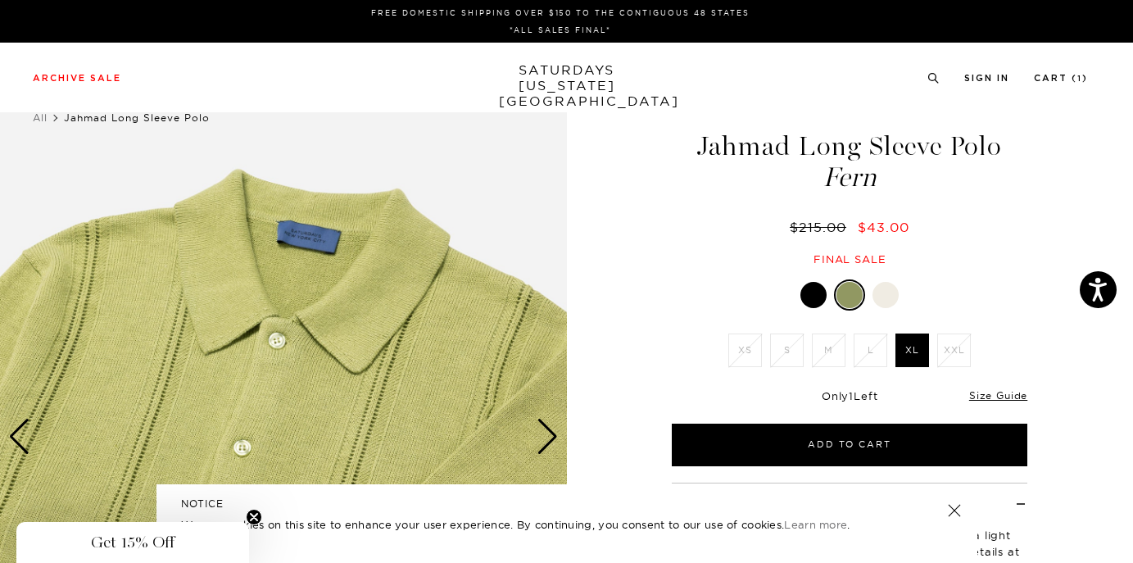
click at [552, 427] on div "Next slide" at bounding box center [547, 436] width 22 height 36
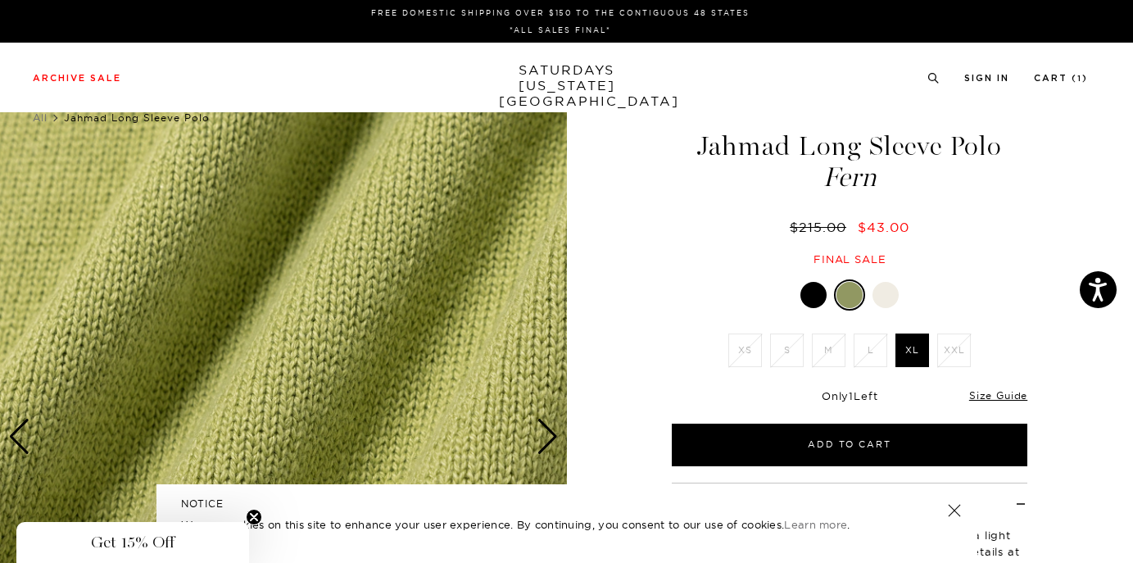
click at [552, 427] on div "Next slide" at bounding box center [547, 436] width 22 height 36
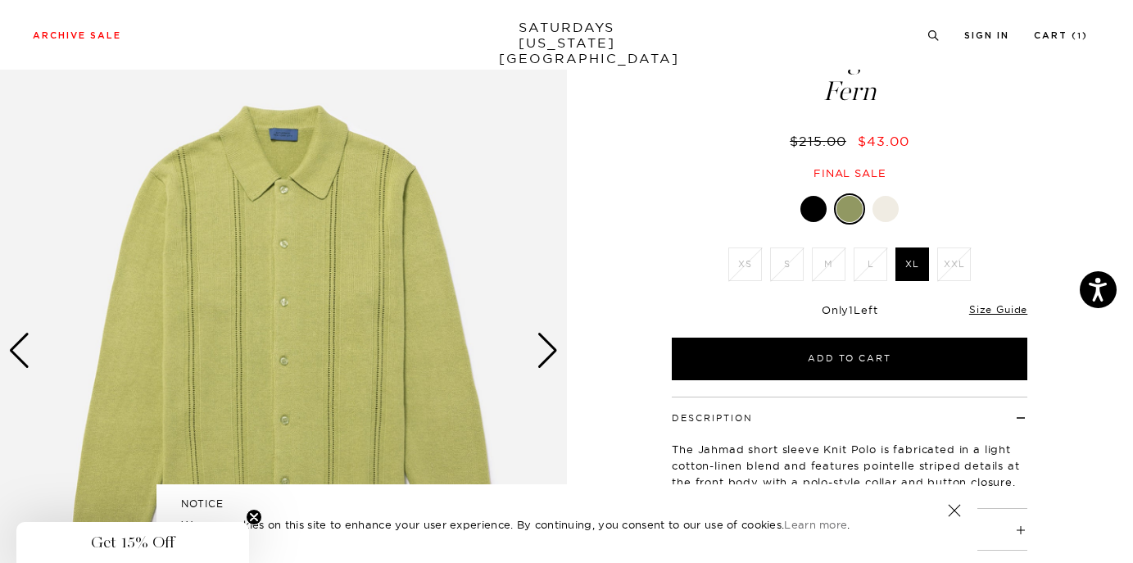
scroll to position [138, 0]
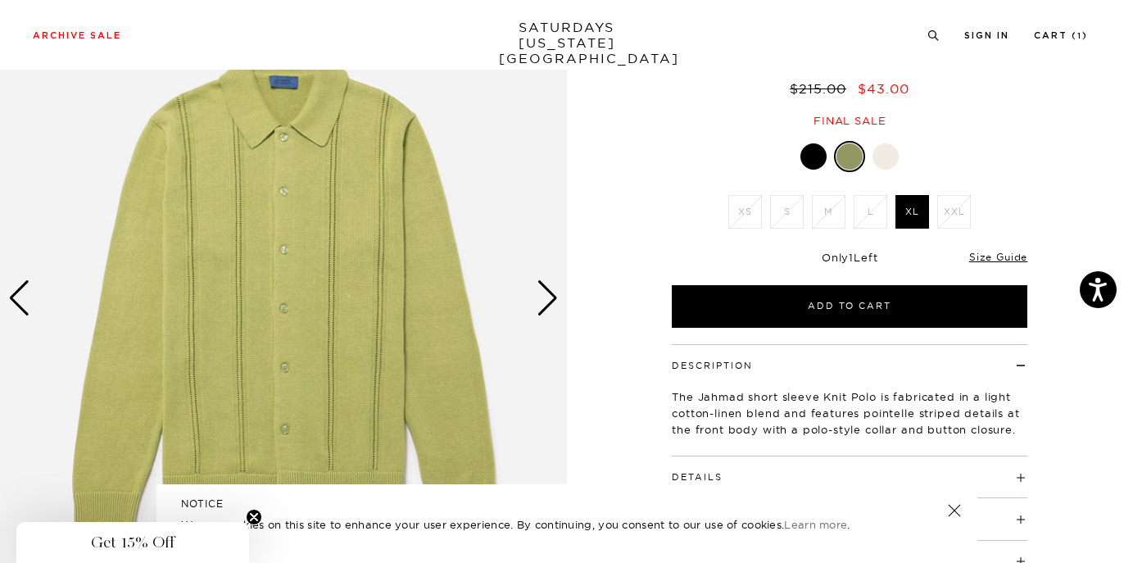
click at [564, 283] on img at bounding box center [283, 298] width 567 height 708
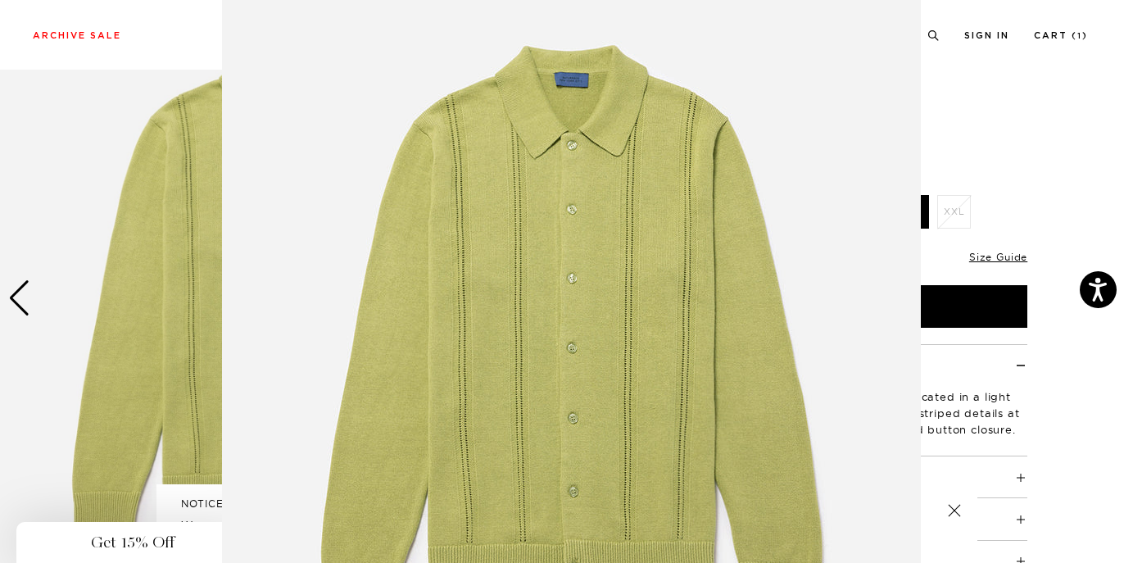
scroll to position [83, 0]
click at [854, 170] on img at bounding box center [571, 336] width 699 height 839
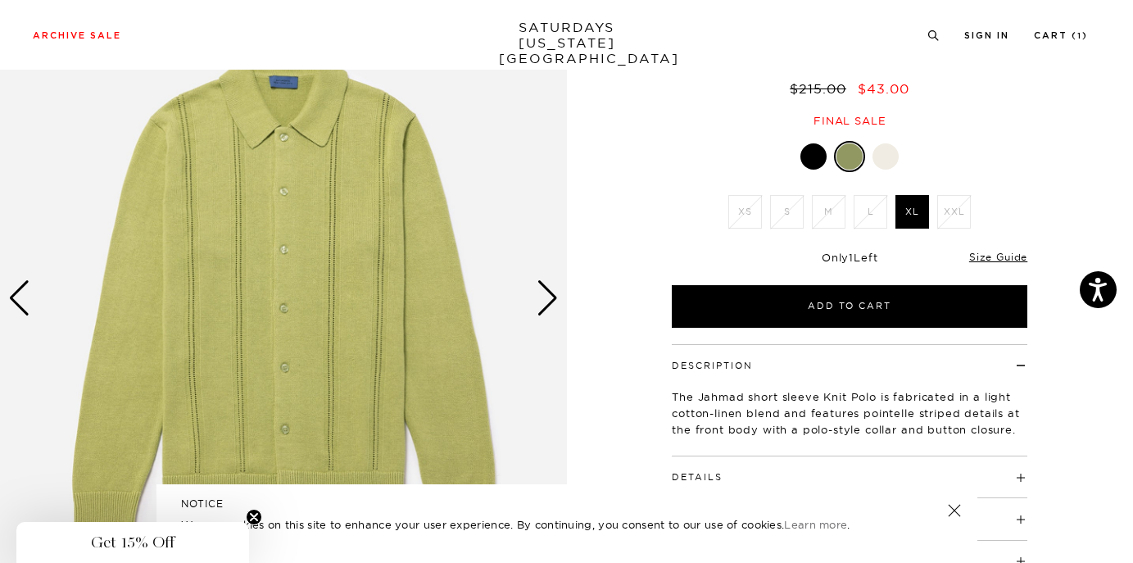
scroll to position [0, 0]
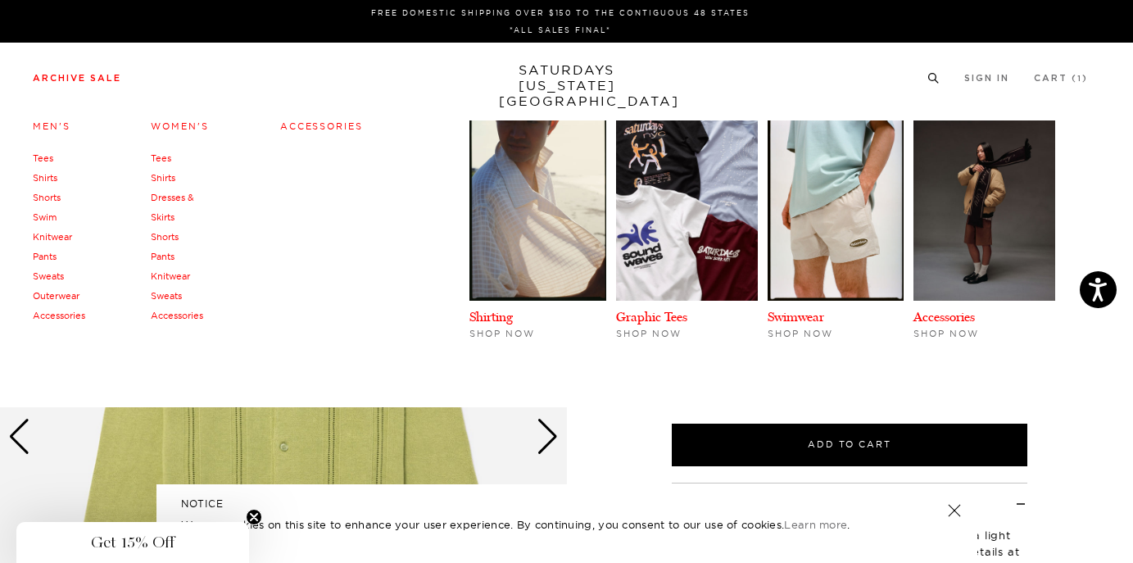
click at [80, 77] on link "Archive Sale" at bounding box center [77, 78] width 88 height 9
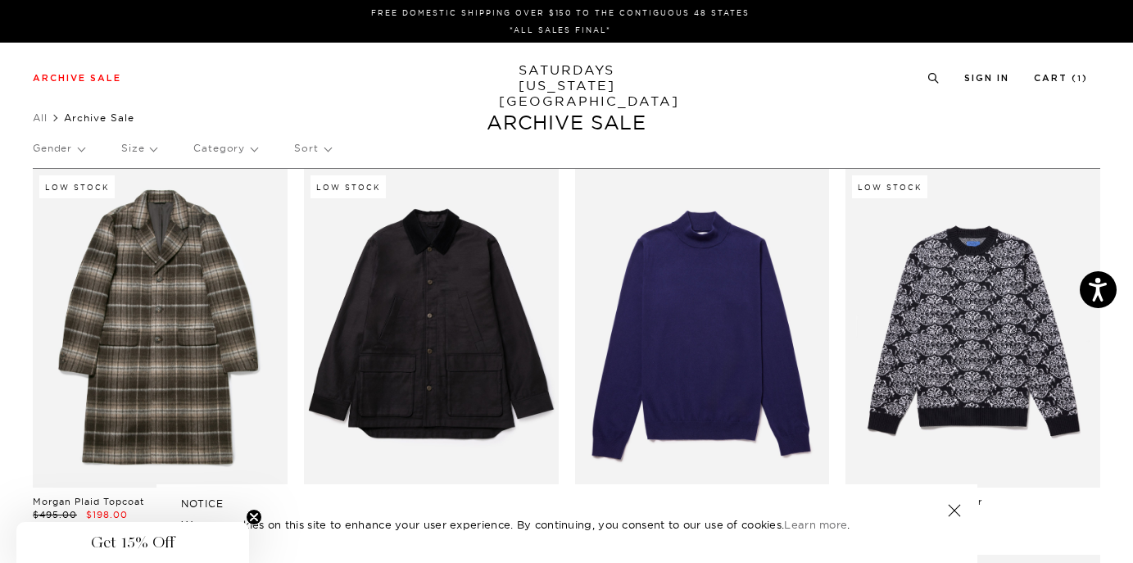
click at [147, 142] on p "Size" at bounding box center [138, 148] width 35 height 38
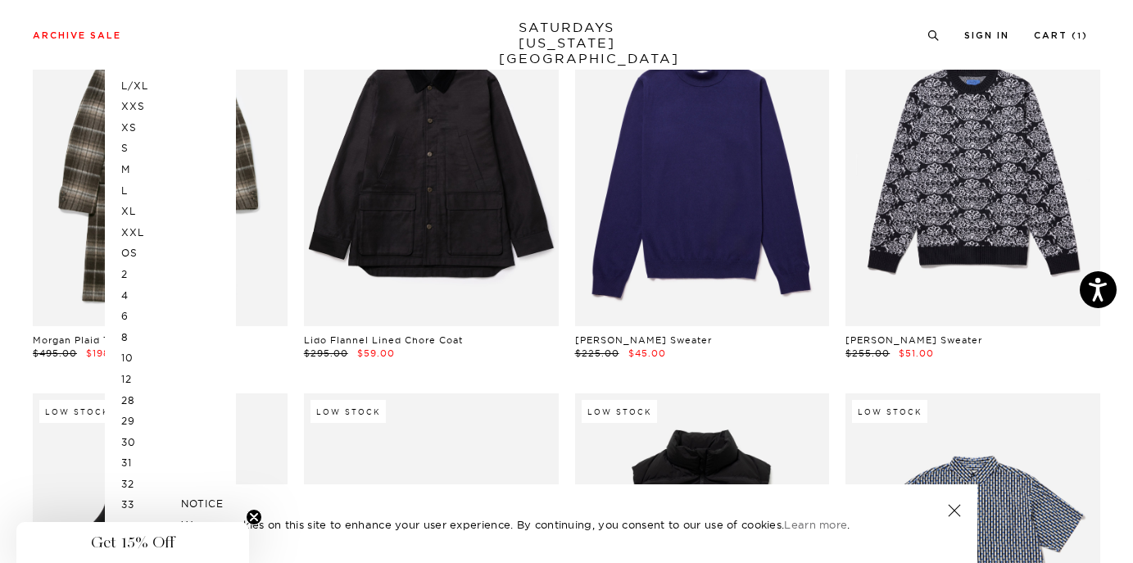
scroll to position [98, 0]
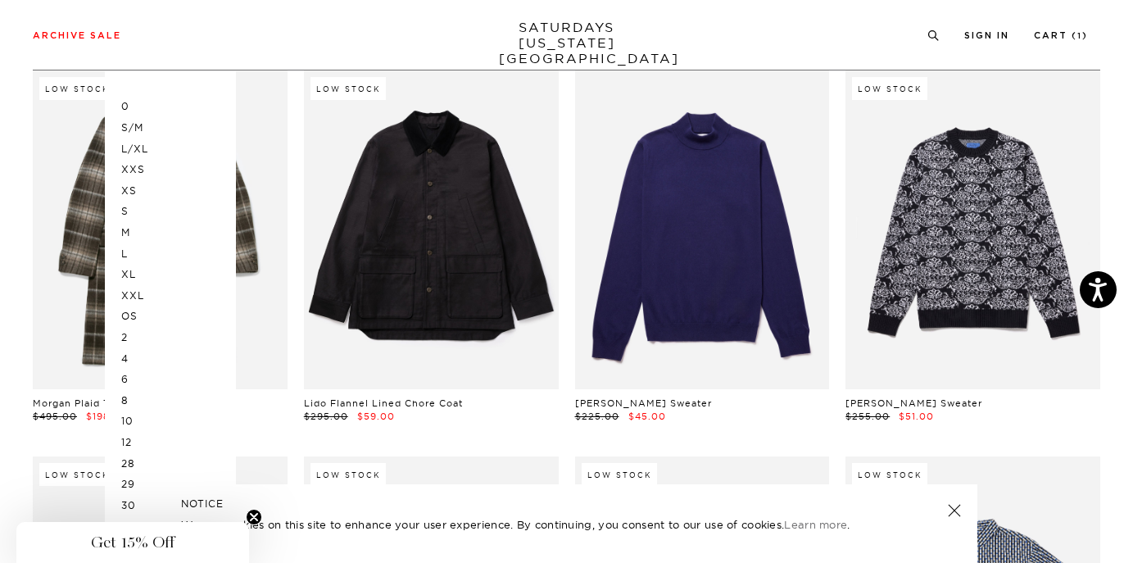
click at [140, 148] on p "L/XL" at bounding box center [170, 148] width 98 height 21
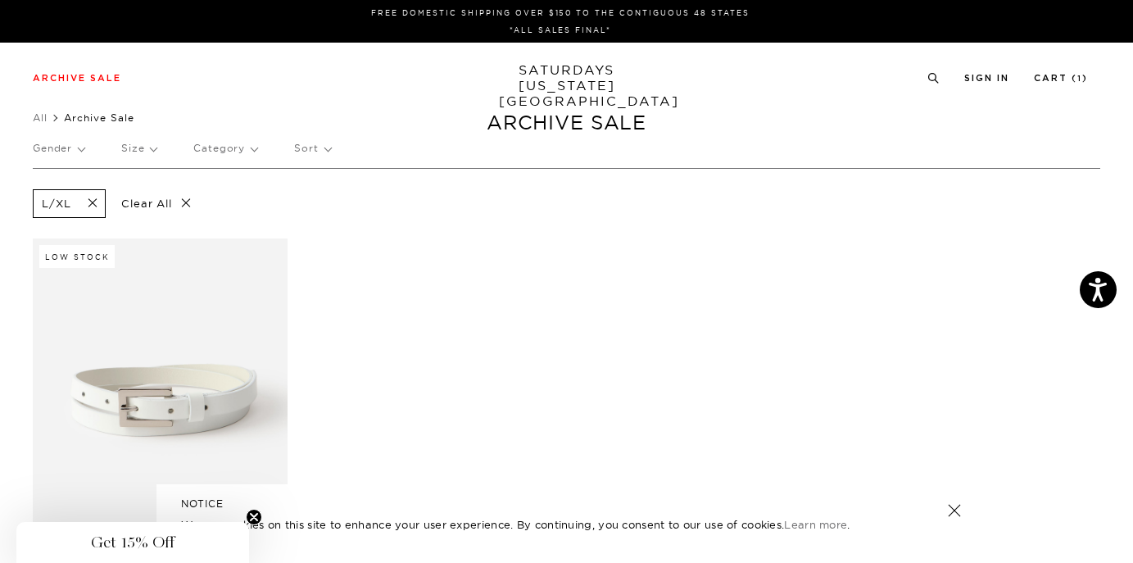
click at [94, 201] on span at bounding box center [87, 204] width 34 height 16
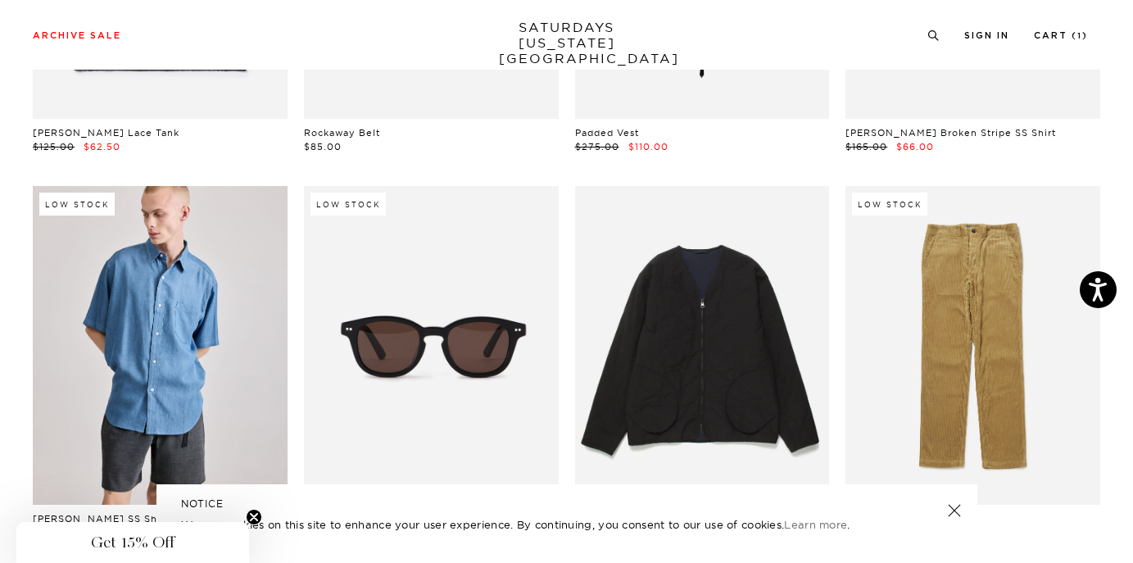
scroll to position [769, 0]
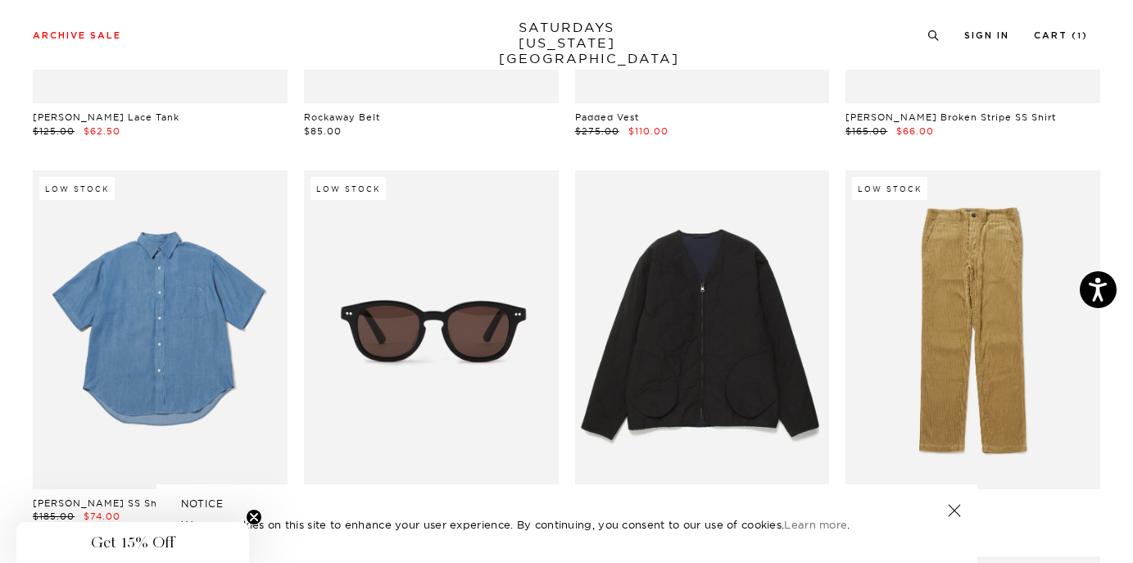
click at [173, 371] on link at bounding box center [160, 329] width 255 height 318
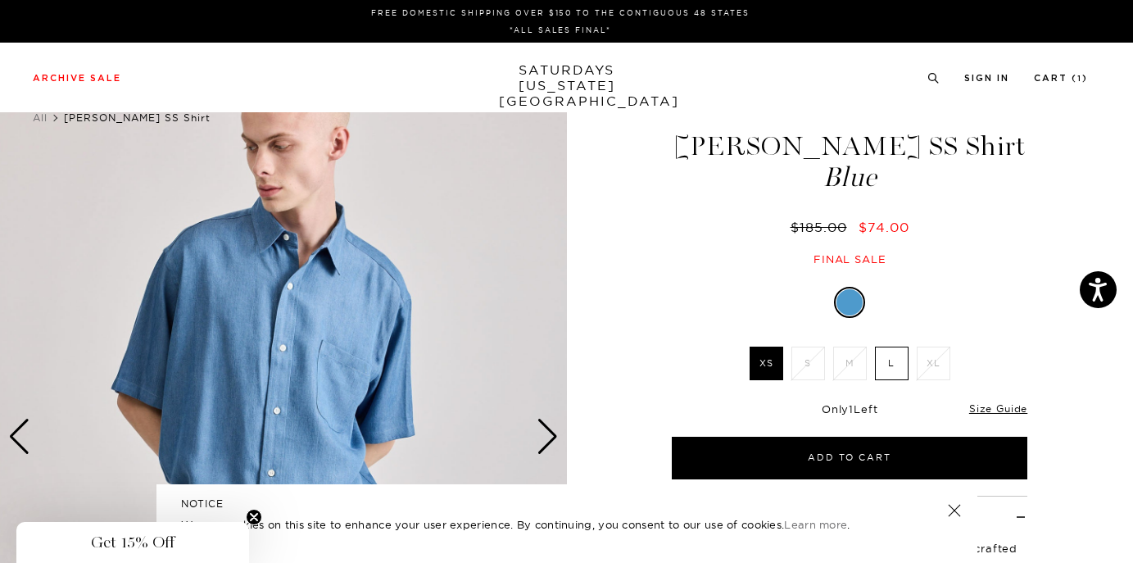
click at [844, 297] on label "Blue" at bounding box center [849, 302] width 26 height 26
click at [0, 0] on input "Blue" at bounding box center [0, 0] width 0 height 0
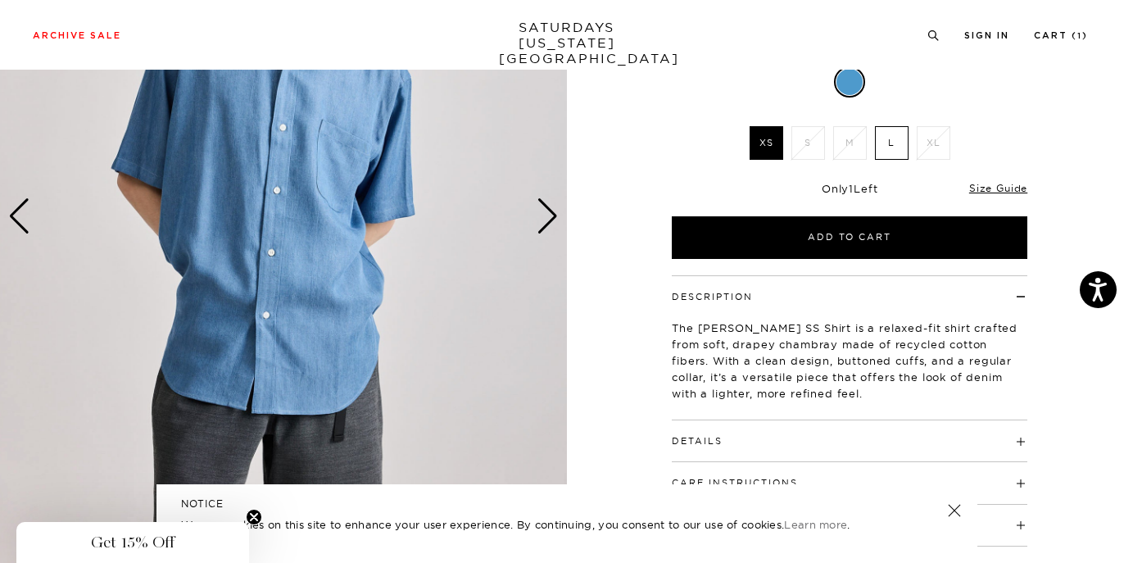
scroll to position [82, 0]
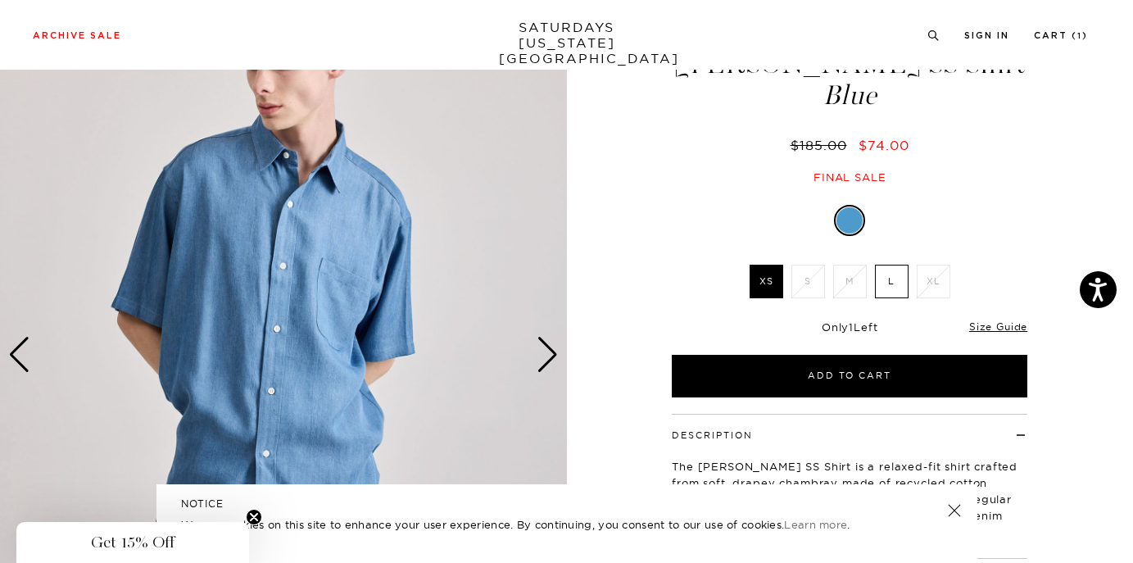
click at [527, 357] on img at bounding box center [283, 355] width 567 height 708
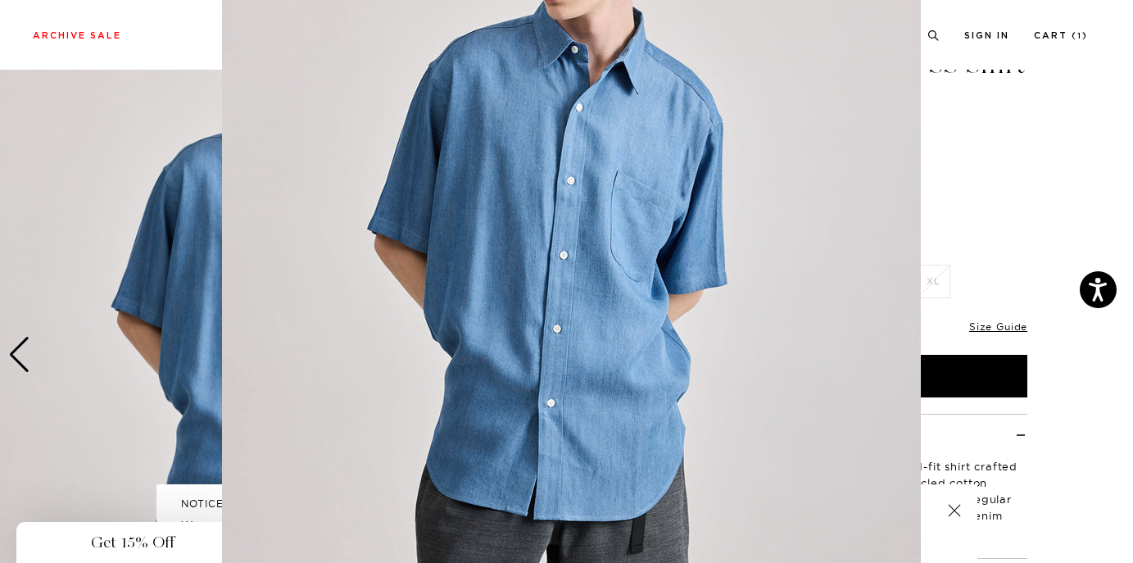
click at [527, 357] on img at bounding box center [571, 286] width 699 height 839
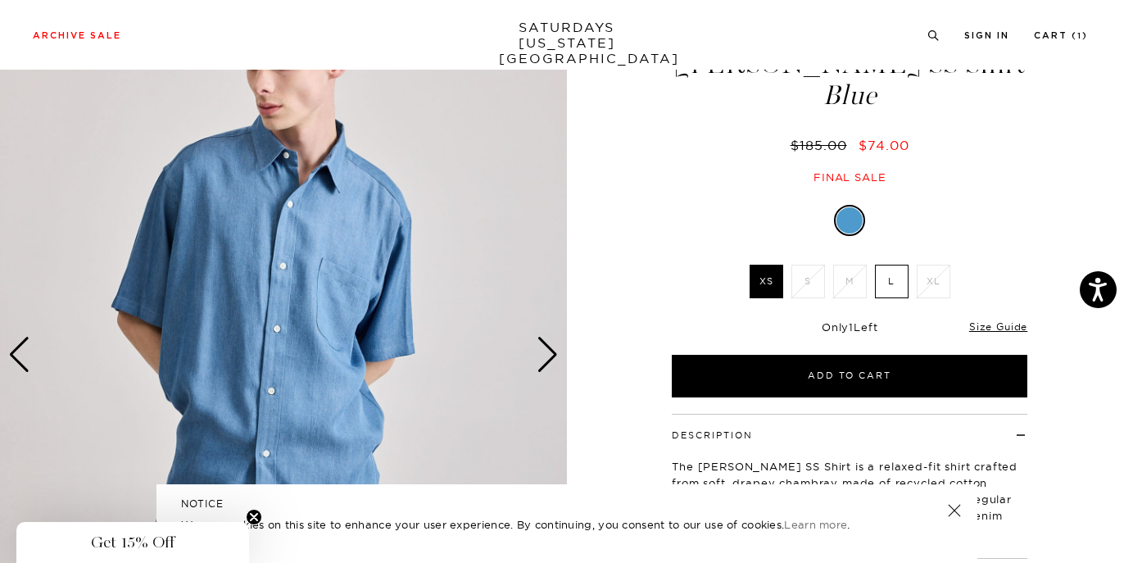
scroll to position [0, 0]
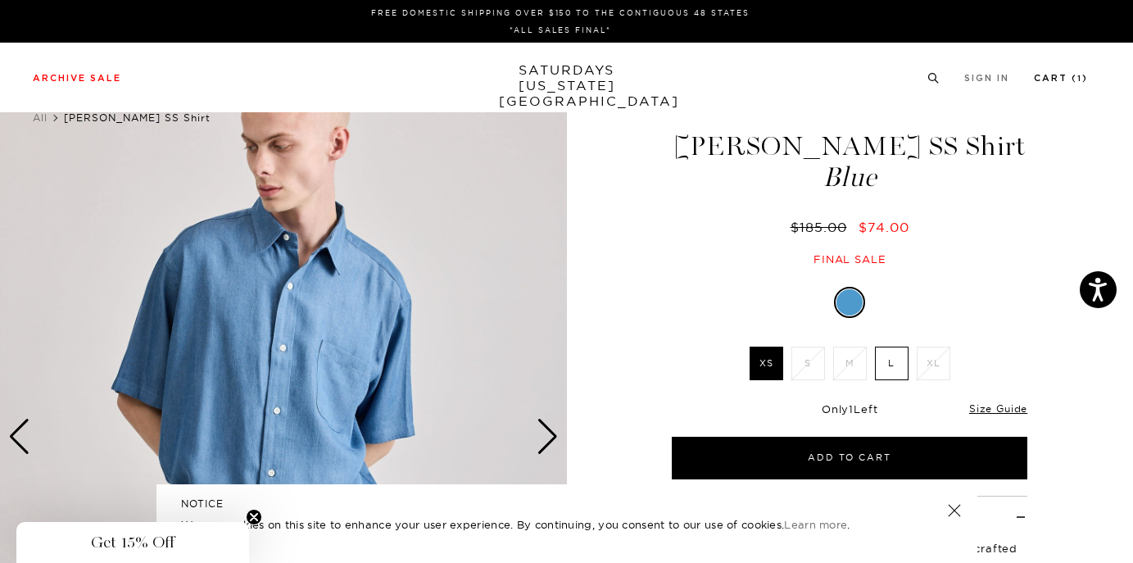
click at [1065, 73] on li "Cart ( 1 )" at bounding box center [1061, 77] width 54 height 15
click at [1064, 76] on link "Cart ( 1 )" at bounding box center [1061, 78] width 54 height 9
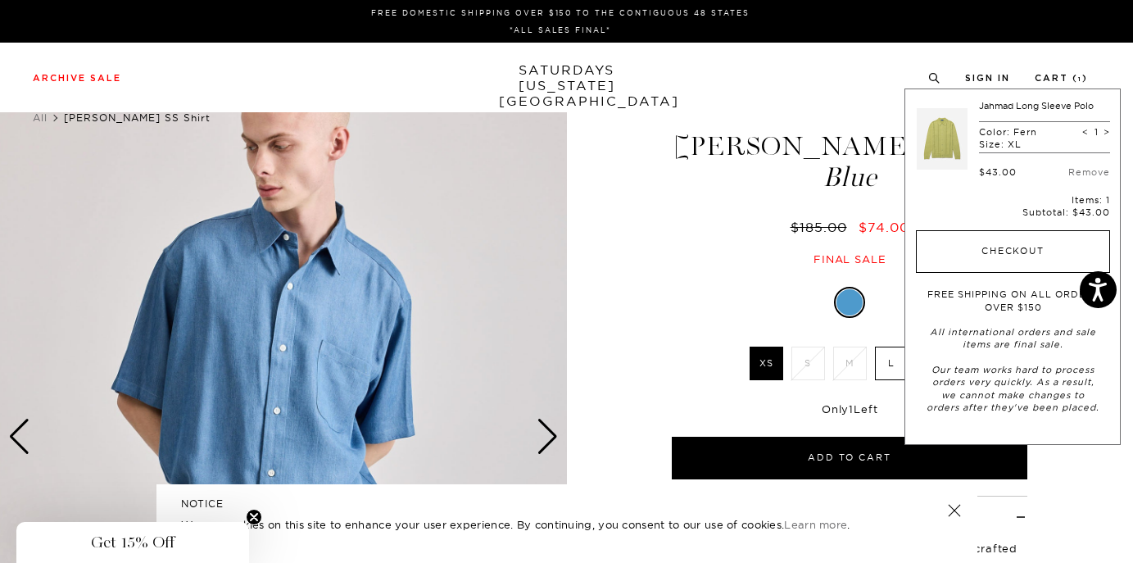
click at [1047, 258] on button "Checkout" at bounding box center [1013, 251] width 194 height 43
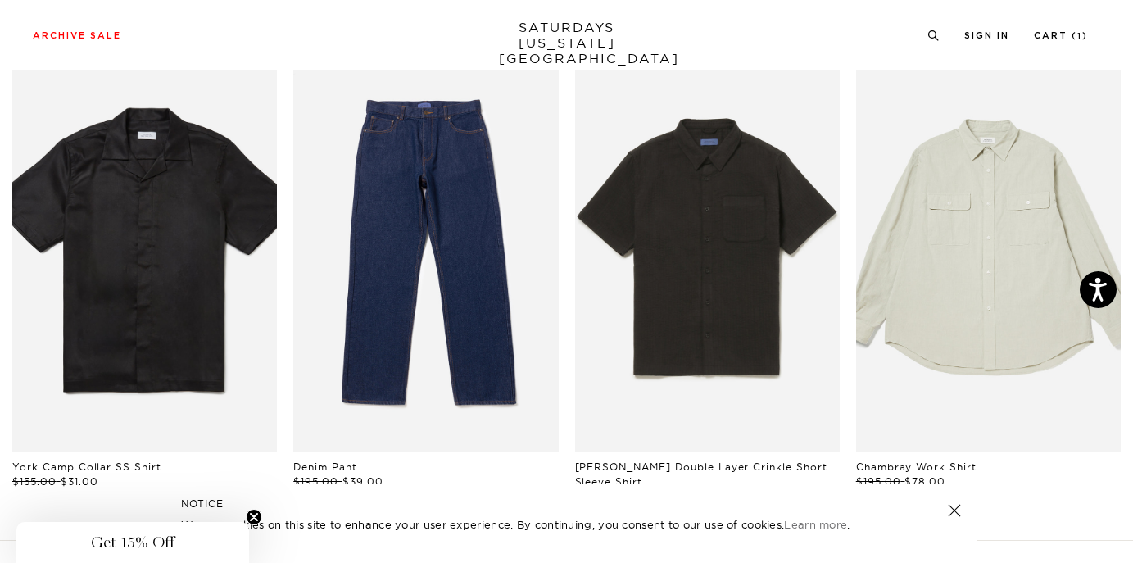
scroll to position [5292, 0]
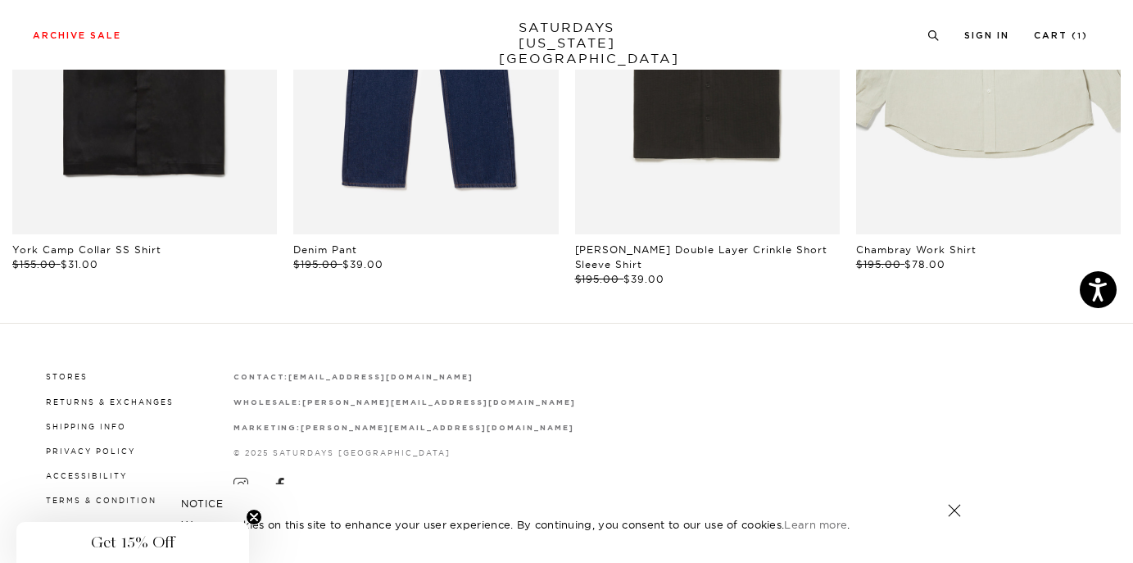
click at [958, 518] on div "NOTICE We use cookies on this site to enhance your user experience. By continui…" at bounding box center [566, 523] width 821 height 79
click at [255, 522] on circle "Close teaser" at bounding box center [255, 517] width 16 height 16
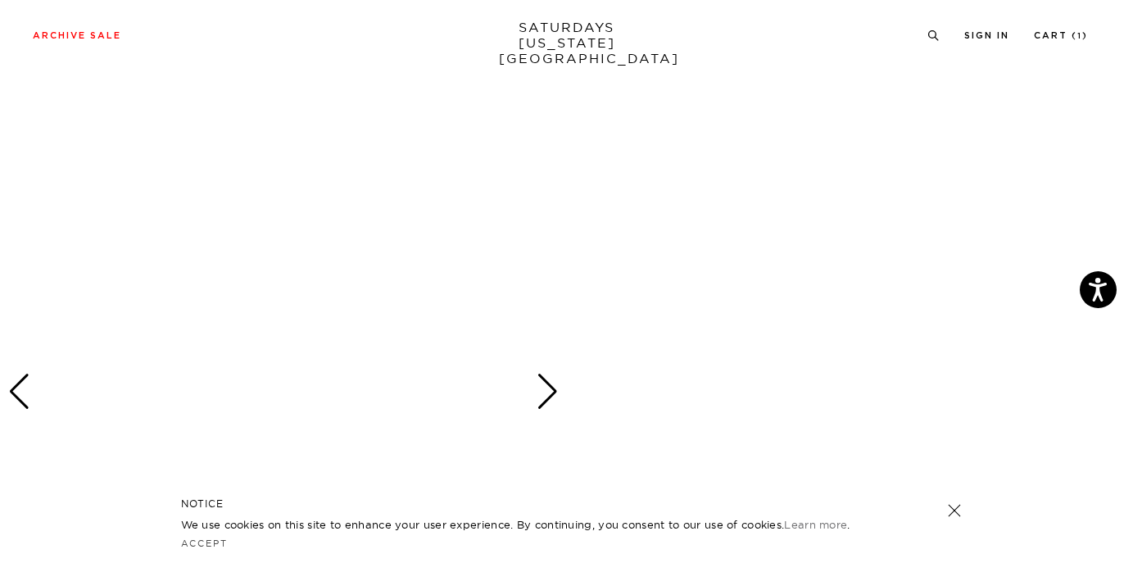
scroll to position [287, 0]
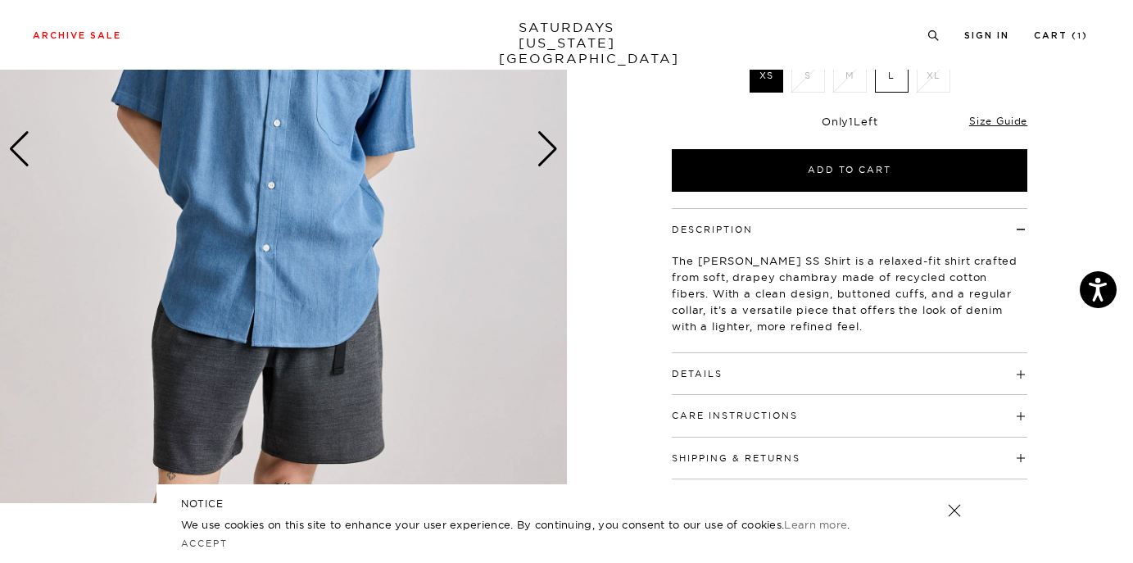
click at [591, 47] on link "SATURDAYS [US_STATE][GEOGRAPHIC_DATA]" at bounding box center [566, 43] width 135 height 47
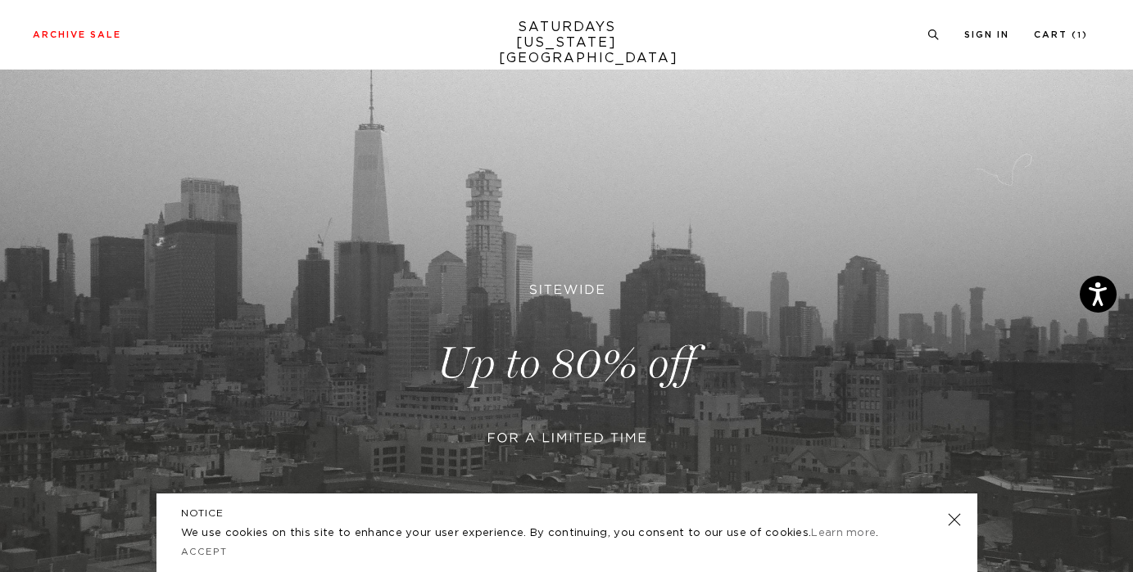
scroll to position [133, 0]
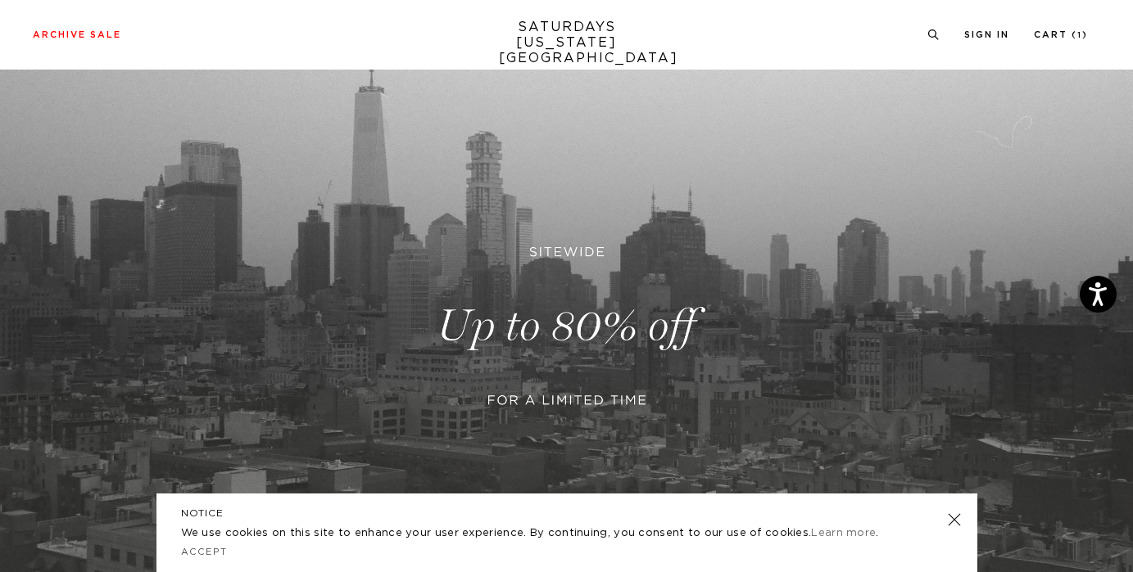
click at [959, 516] on link at bounding box center [953, 520] width 23 height 23
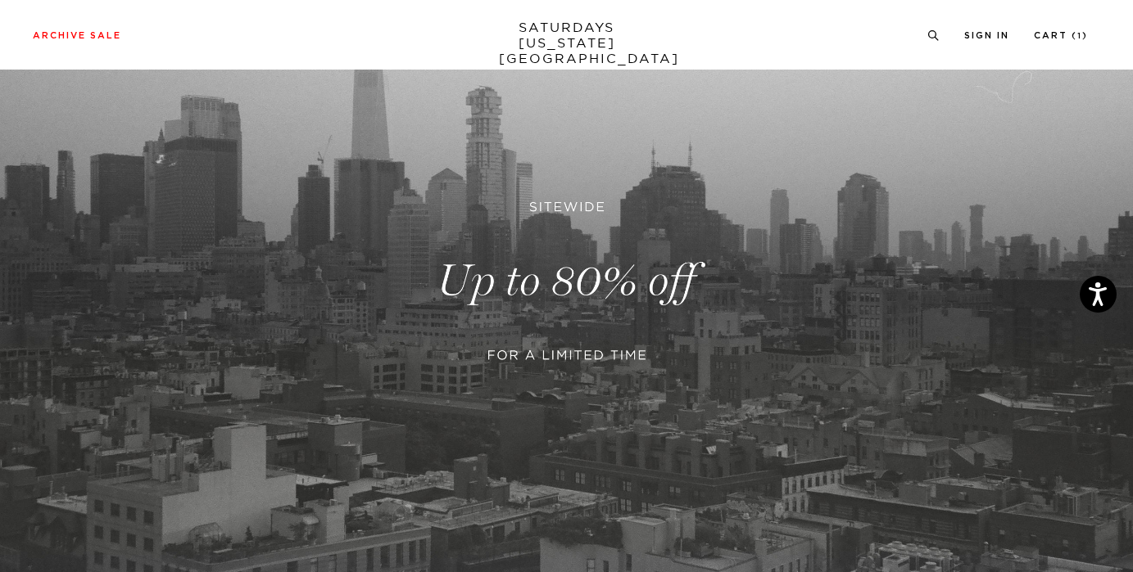
scroll to position [252, 0]
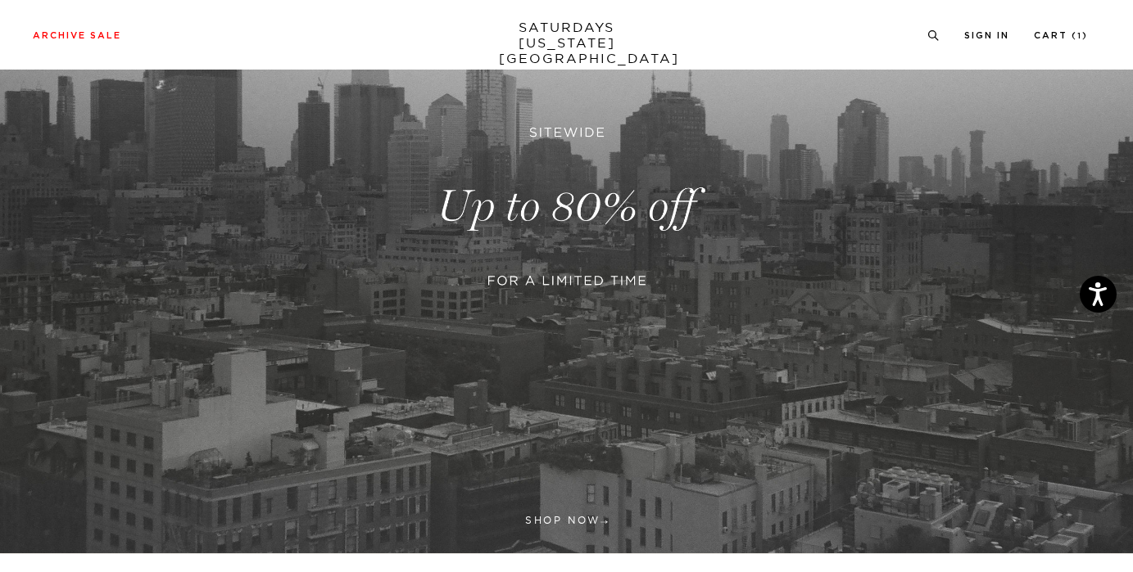
click at [588, 228] on link at bounding box center [566, 207] width 1133 height 694
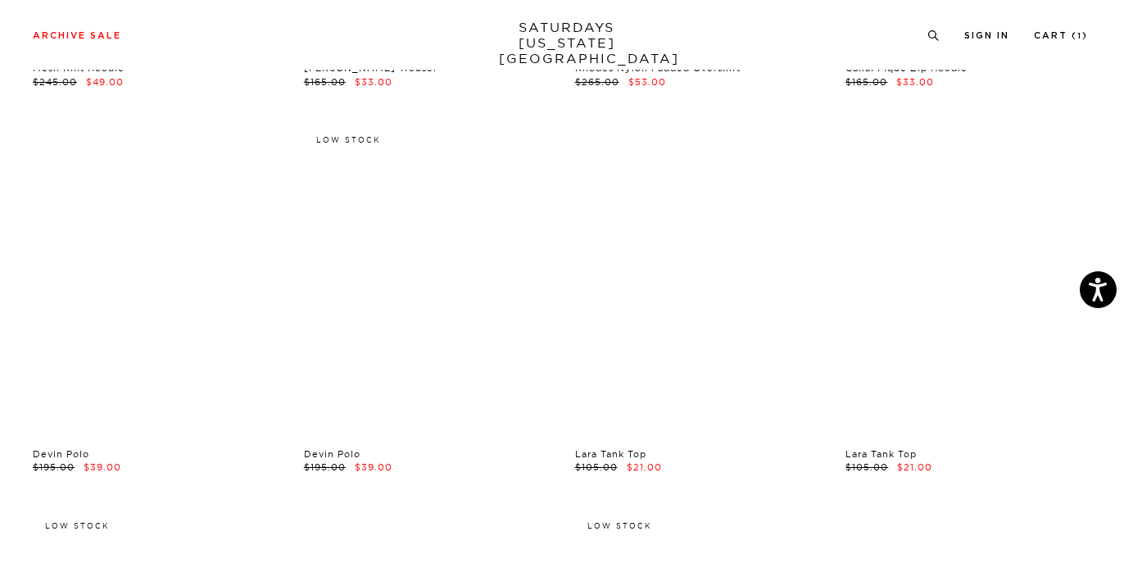
scroll to position [15574, 0]
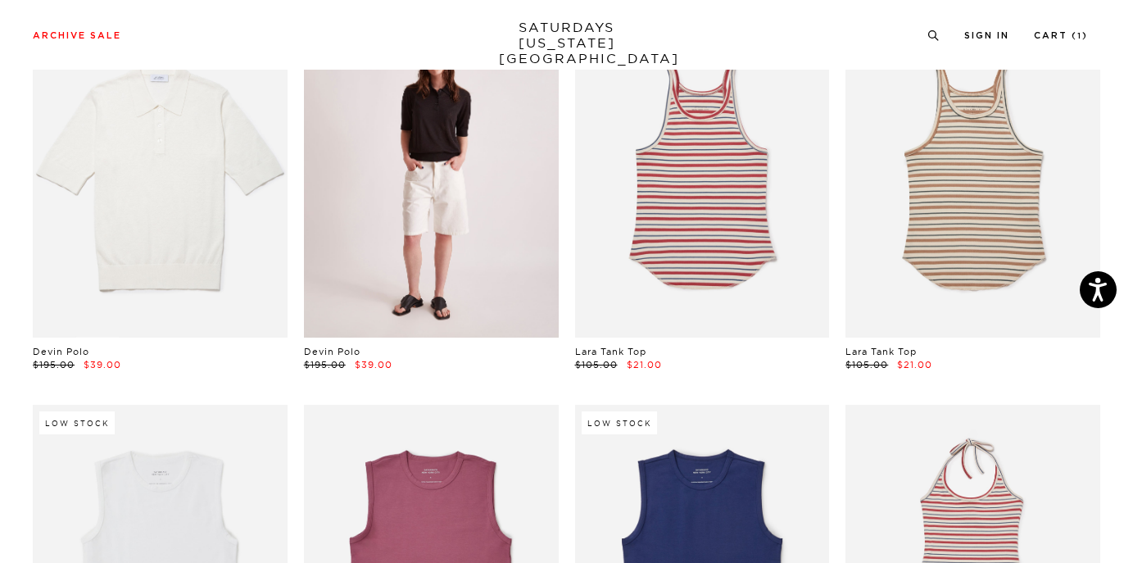
click at [430, 190] on link at bounding box center [431, 178] width 255 height 318
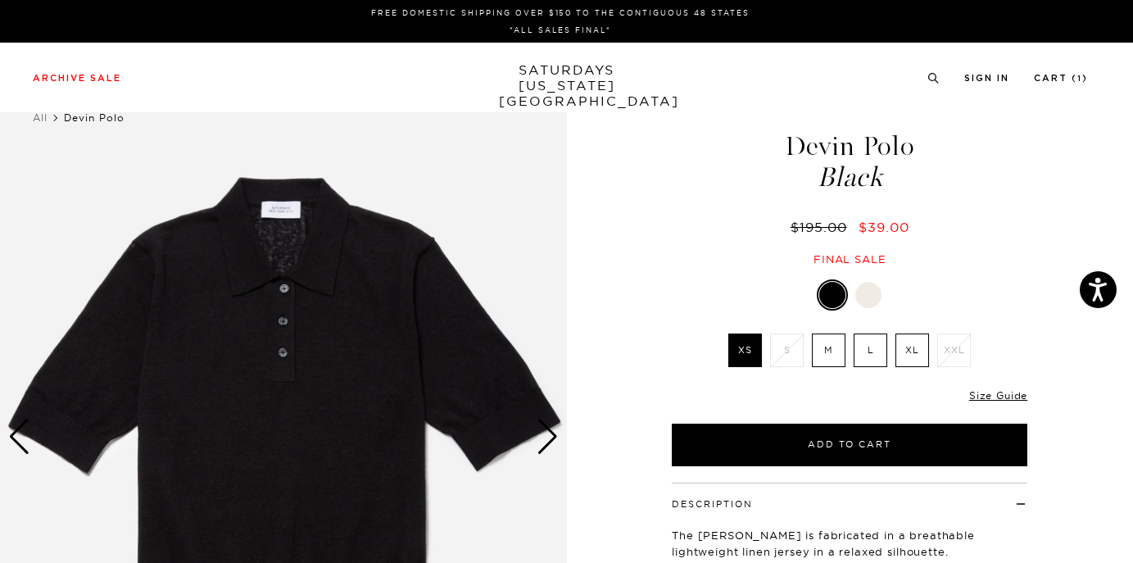
click at [556, 444] on div "Next slide" at bounding box center [547, 436] width 22 height 36
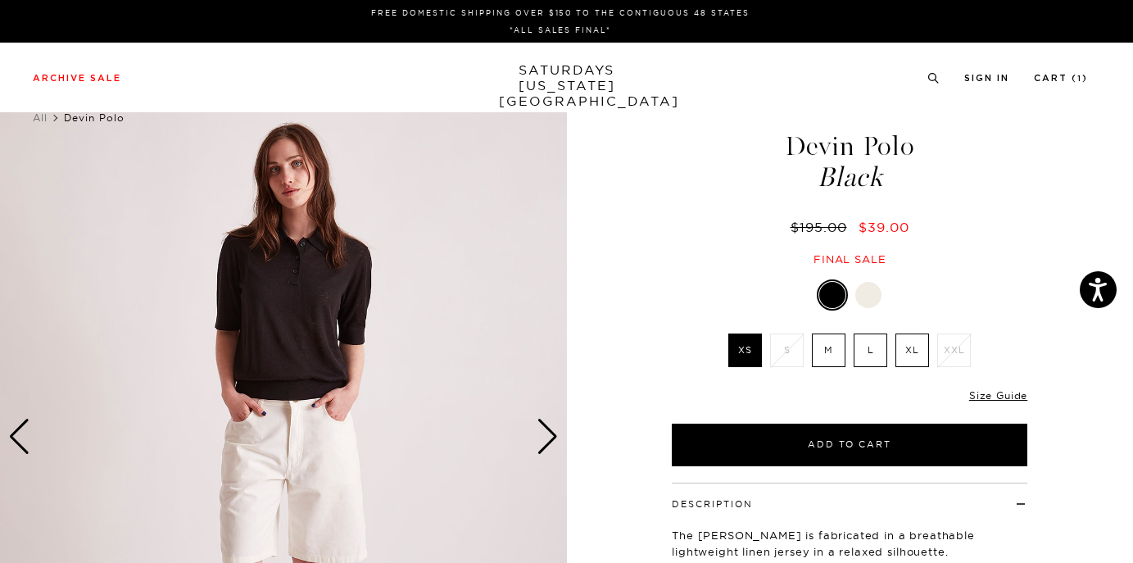
click at [556, 444] on div "Next slide" at bounding box center [547, 436] width 22 height 36
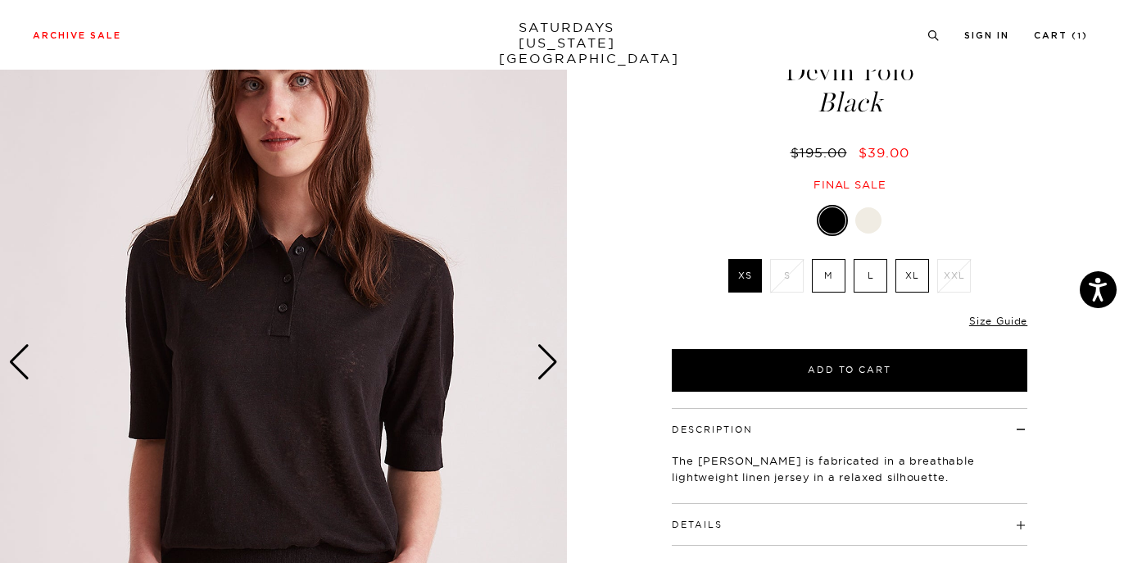
scroll to position [136, 0]
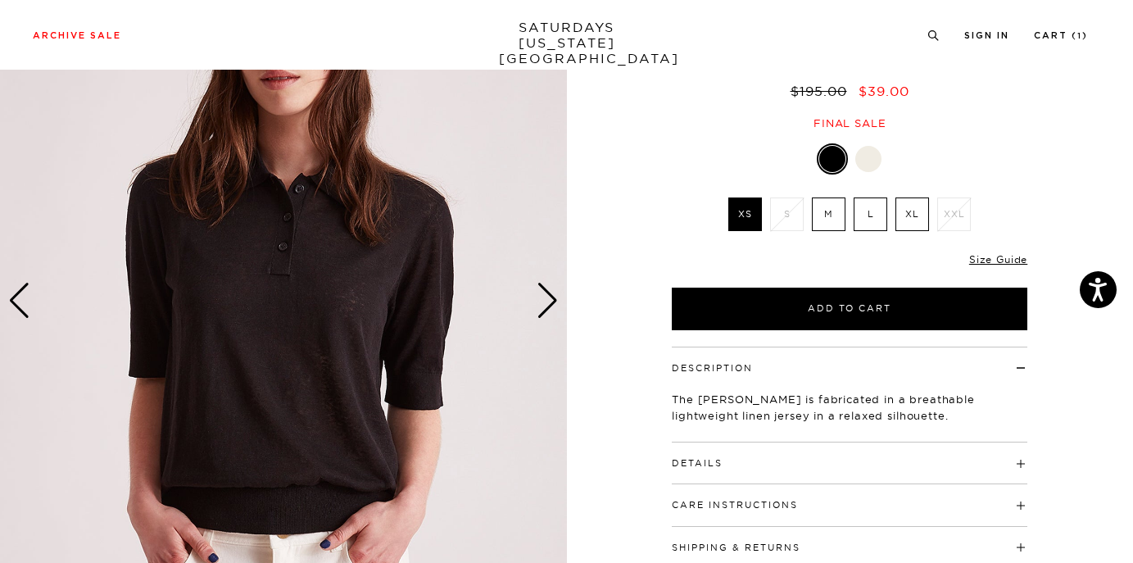
click at [568, 310] on div "3 / 5" at bounding box center [566, 301] width 1133 height 708
click at [548, 301] on div "Next slide" at bounding box center [547, 301] width 22 height 36
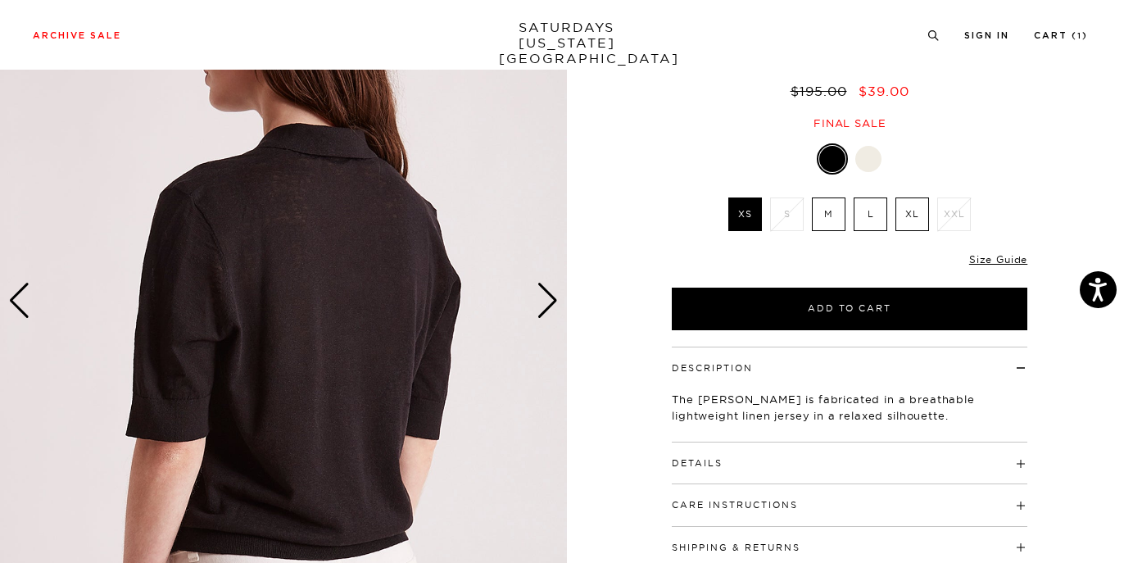
click at [548, 301] on div "Next slide" at bounding box center [547, 301] width 22 height 36
